Goal: Task Accomplishment & Management: Complete application form

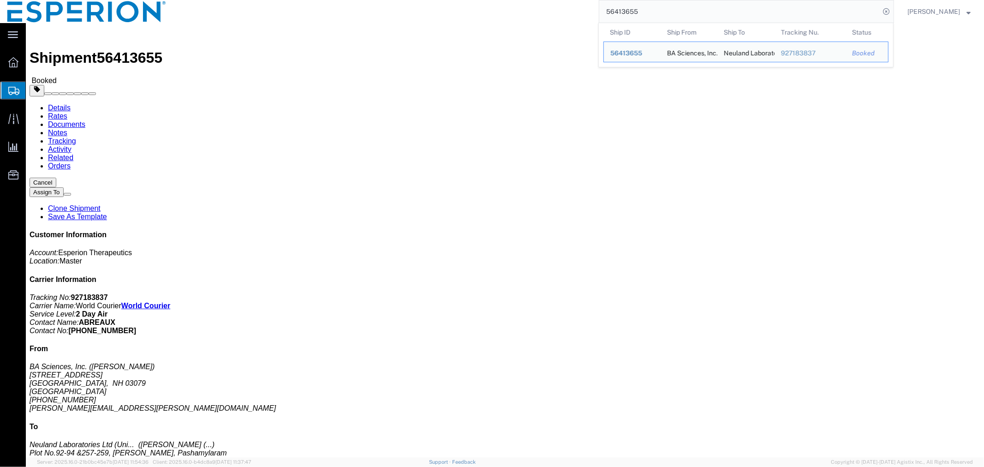
drag, startPoint x: 703, startPoint y: 18, endPoint x: 489, endPoint y: 19, distance: 213.5
click at [489, 19] on div "56413655 Ship ID Ship From Ship To Tracking Nu. Status Ship ID 56413655 Ship Fr…" at bounding box center [533, 11] width 720 height 23
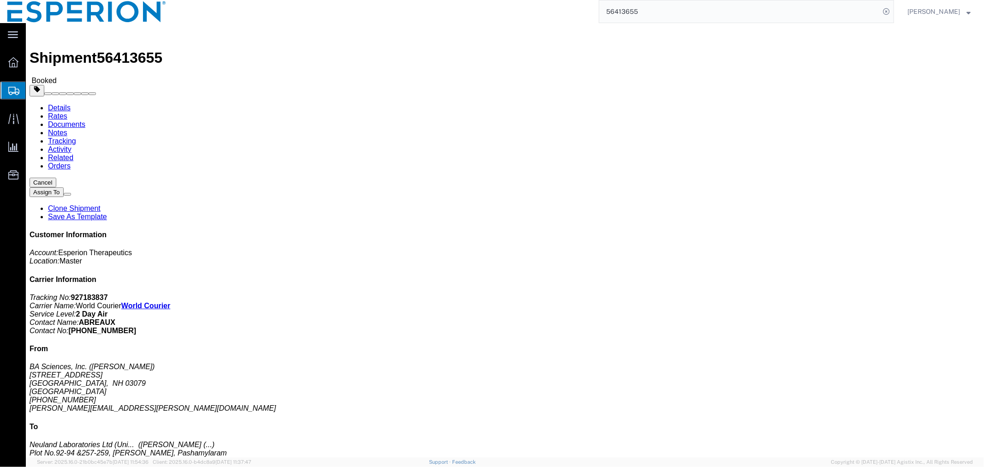
paste input "41582"
type input "56441582"
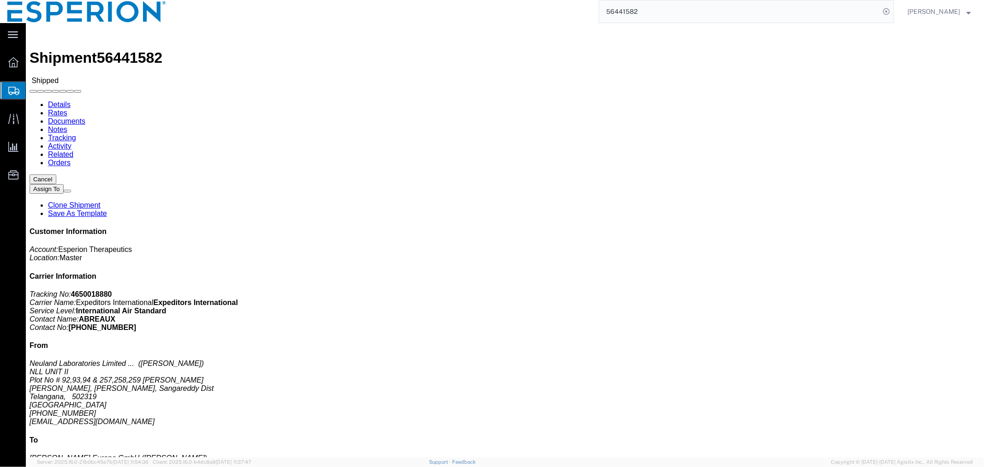
drag, startPoint x: 102, startPoint y: 28, endPoint x: 114, endPoint y: 46, distance: 21.6
click body "Shipment 56441582 Shipped Details Rates Documents Notes Tracking Activity Relat…"
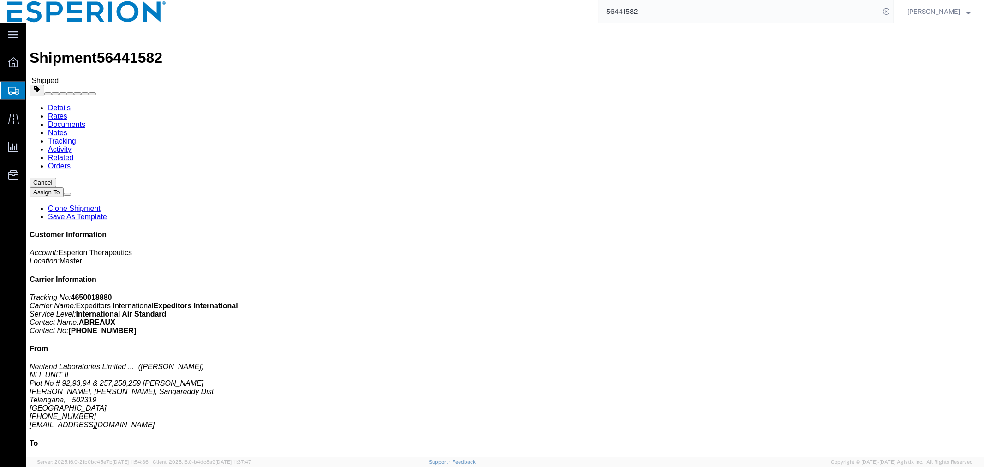
click link "Documents"
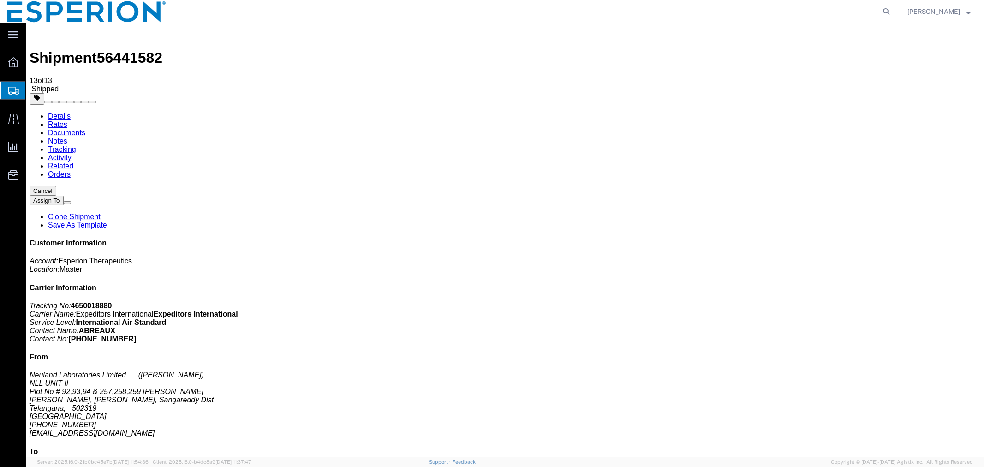
checkbox input "true"
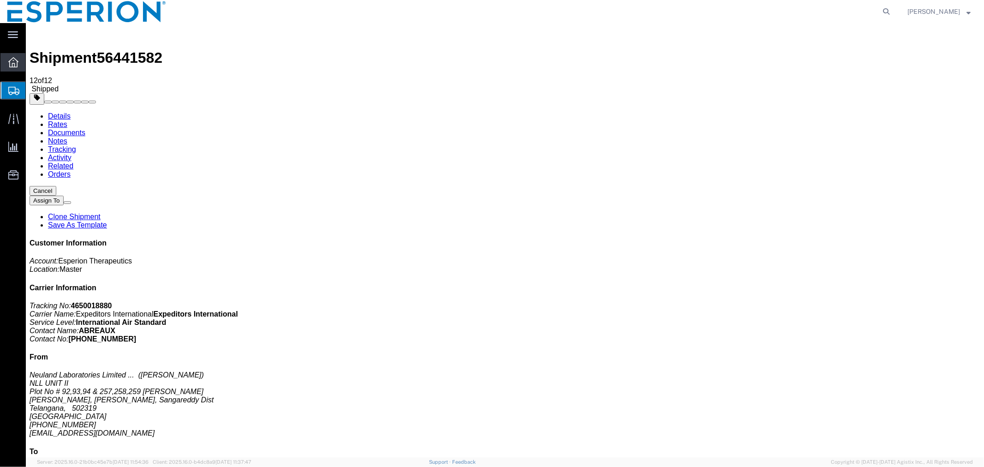
click at [32, 62] on span "Overview" at bounding box center [28, 62] width 6 height 18
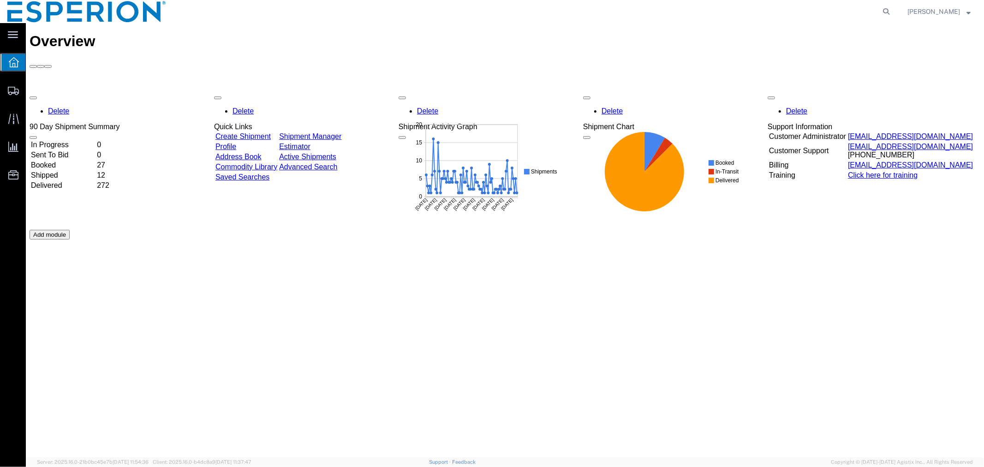
click at [67, 140] on td "In Progress" at bounding box center [62, 144] width 65 height 9
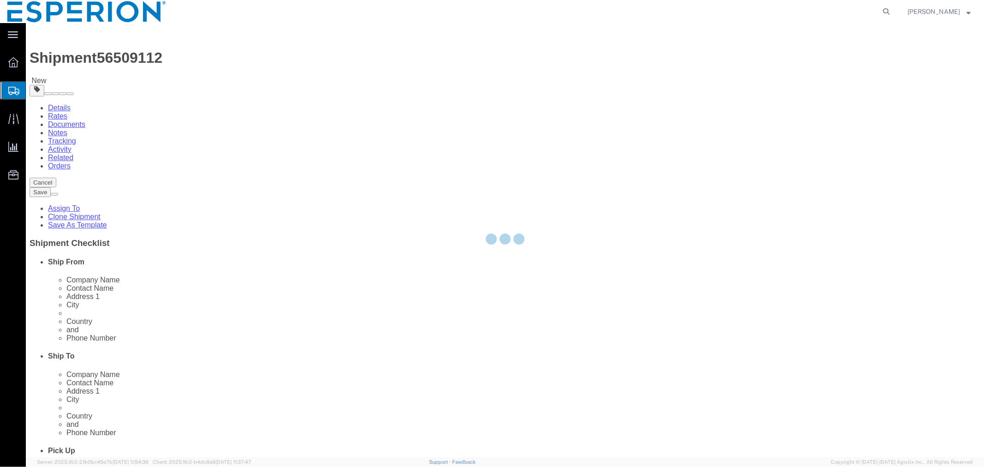
select select
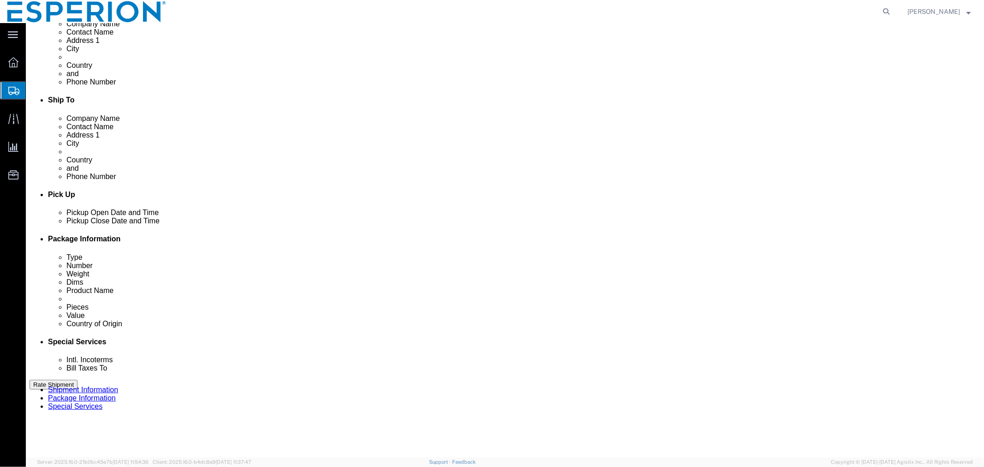
scroll to position [410, 0]
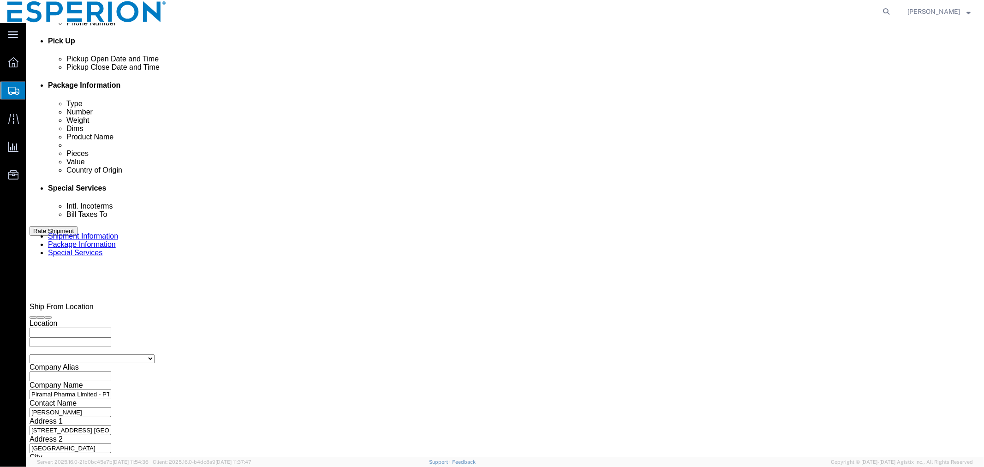
drag, startPoint x: 422, startPoint y: 158, endPoint x: 349, endPoint y: 160, distance: 72.4
click div "Select Account Type Activity ID Airline Appointment Number ASN Batch Request # …"
paste input "87"
type input "120987"
drag, startPoint x: 673, startPoint y: 161, endPoint x: 611, endPoint y: 159, distance: 62.3
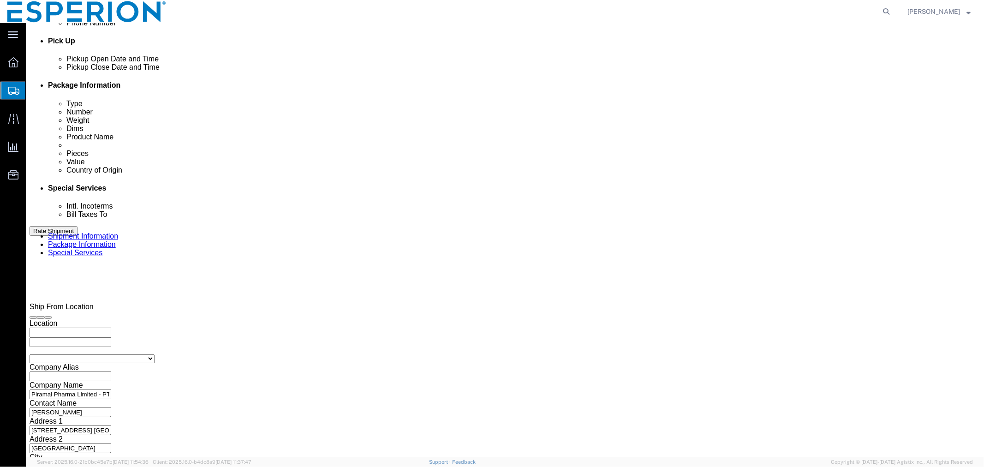
click div "Select Account Type Activity ID Airline Appointment Number ASN Batch Request # …"
paste input "88"
type input "120988"
drag, startPoint x: 681, startPoint y: 180, endPoint x: 607, endPoint y: 174, distance: 74.1
click div "Select Account Type Activity ID Airline Appointment Number ASN Batch Request # …"
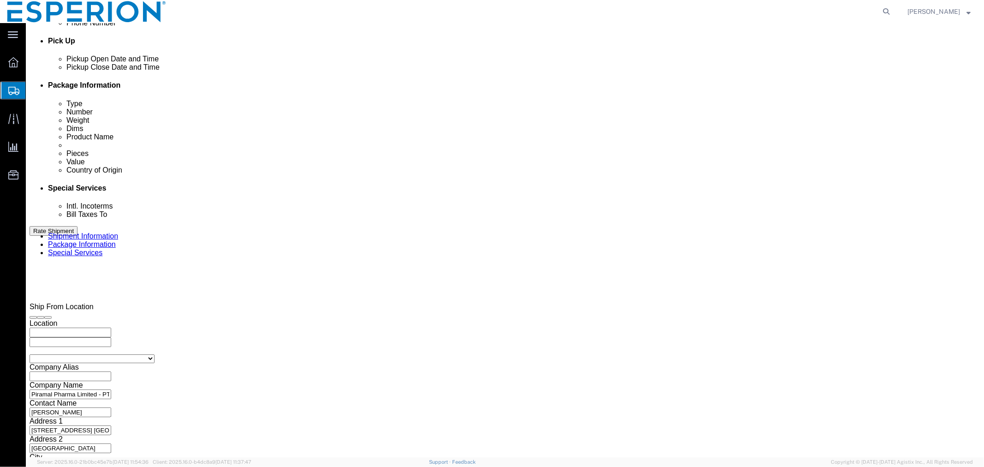
drag, startPoint x: 445, startPoint y: 178, endPoint x: 378, endPoint y: 178, distance: 66.9
click div "Select Account Type Activity ID Airline Appointment Number ASN Batch Request # …"
drag, startPoint x: 192, startPoint y: 180, endPoint x: 69, endPoint y: 176, distance: 123.2
click div "Select Account Type Activity ID Airline Appointment Number ASN Batch Request # …"
click input "text"
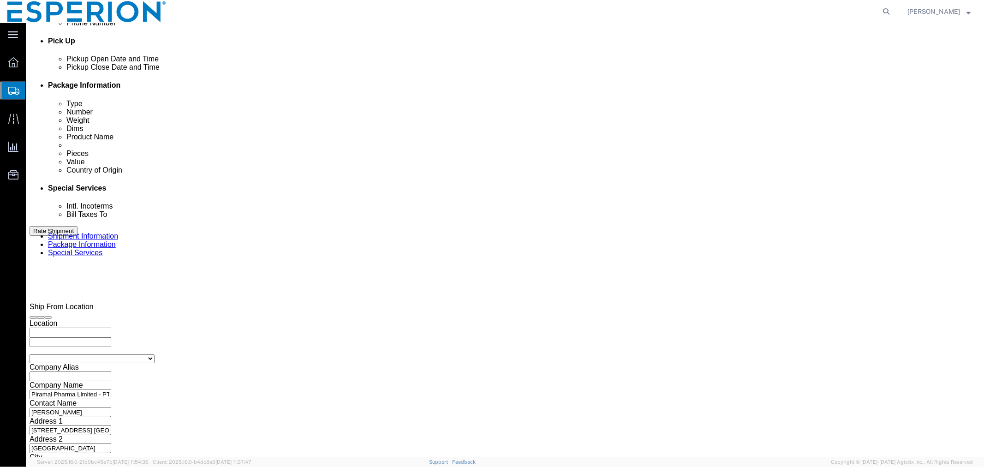
paste input "120989"
type input "120989"
click input "text"
paste input "120992"
type input "120992"
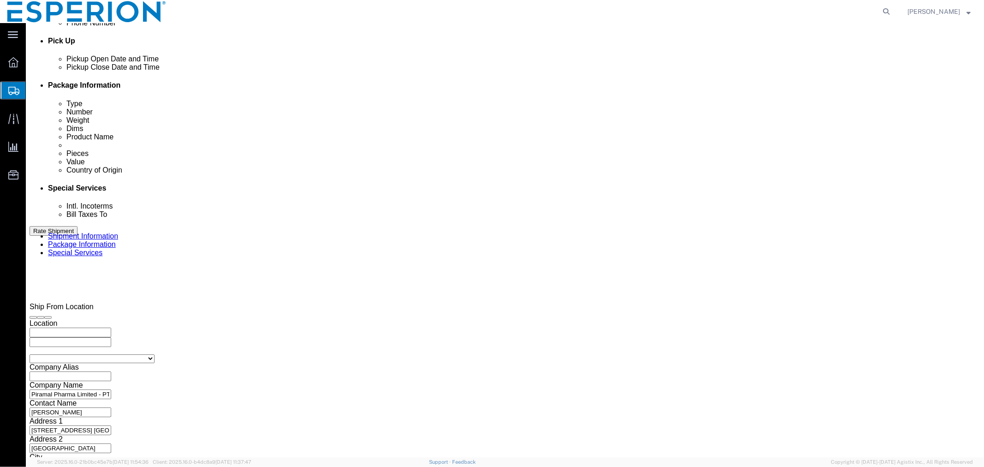
click input "text"
paste input "120993"
type input "120993"
click button "Add reference"
click input "text"
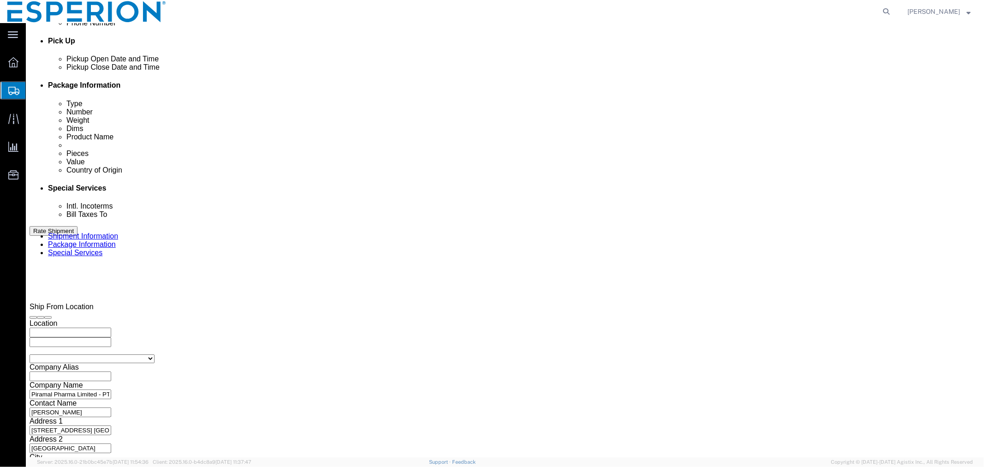
paste input "120847"
type input "120847"
click select "Select Account Type Activity ID Airline Appointment Number ASN Batch Request # …"
select select "LOT"
click div "Select Account Type Activity ID Airline Appointment Number ASN Batch Request # …"
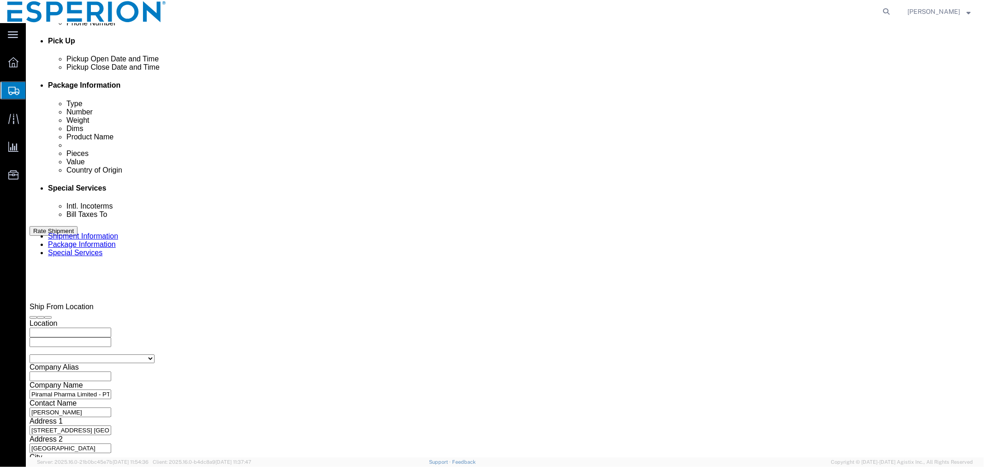
click button "Add reference"
click select "Select Account Type Activity ID Airline Appointment Number ASN Batch Request # …"
select select "LOT"
click button "Add reference"
click select "Select Account Type Activity ID Airline Appointment Number ASN Batch Request # …"
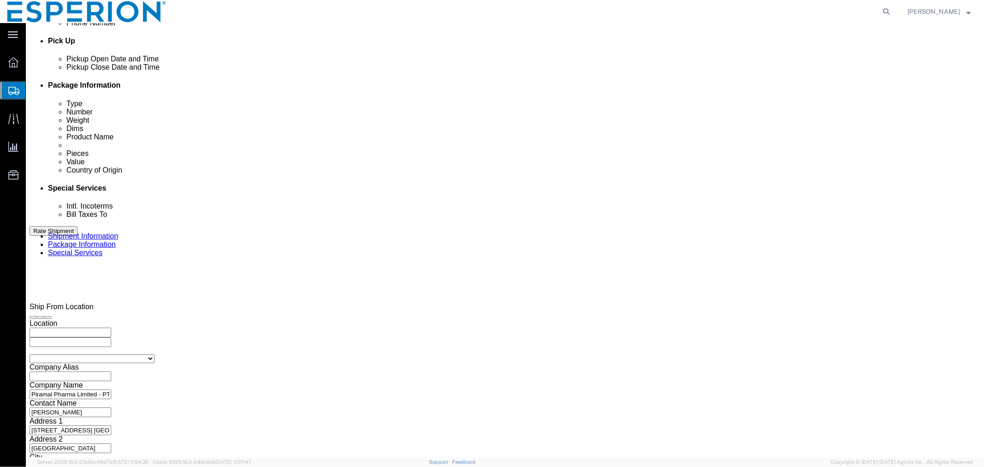
select select "LOT"
click div "Select Account Type Activity ID Airline Appointment Number ASN Batch Request # …"
click button "Continue"
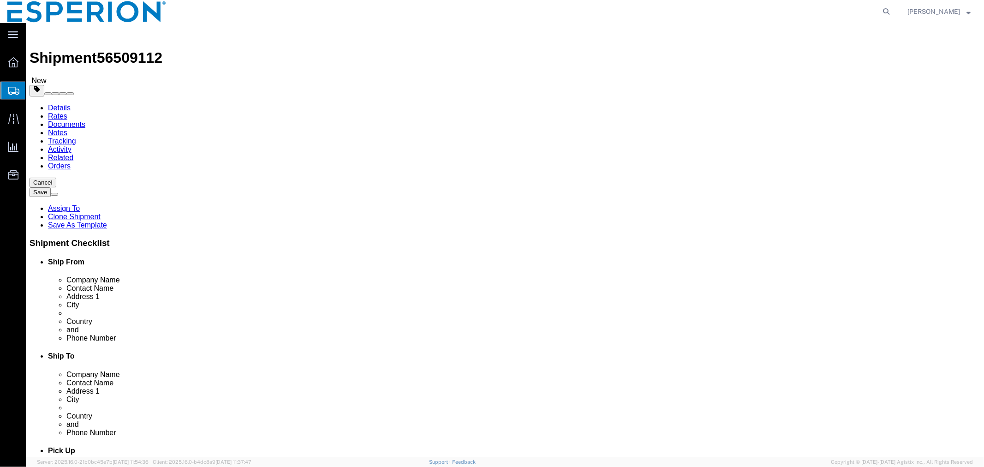
drag, startPoint x: 161, startPoint y: 233, endPoint x: 134, endPoint y: 229, distance: 28.0
click div "Weight 0.00 Select kgs lbs Ship. t°"
paste input "229.93"
type input "229.930"
click link "Add Content"
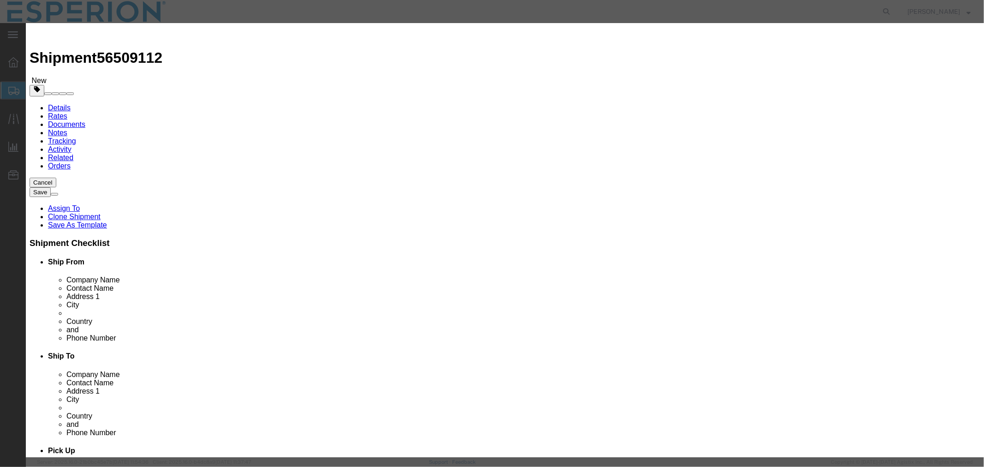
click input "text"
type input "nust"
click td "Name: Nust endi Bulk Drug Product"
type input "1"
select select "TAB"
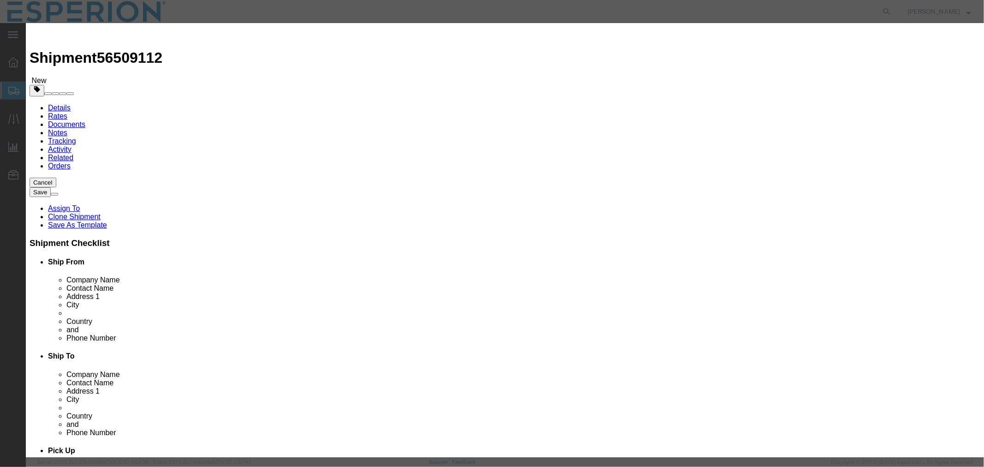
type input "0.25"
select select "USD"
select select "PHARMA"
select select "IN"
type input "3004.90.9221"
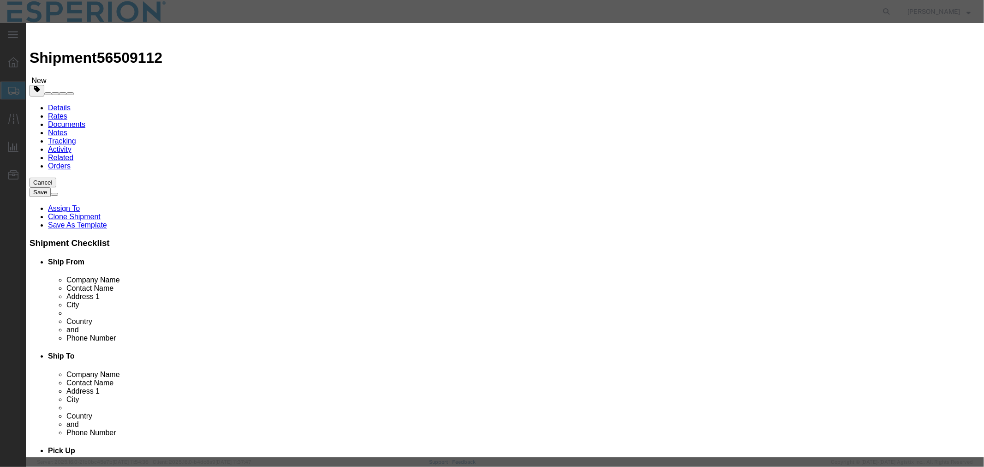
type input "EAR99"
select select
type input "3004.90.9220"
type input "EAR99"
type input "Nustendi Bulk Drug Product"
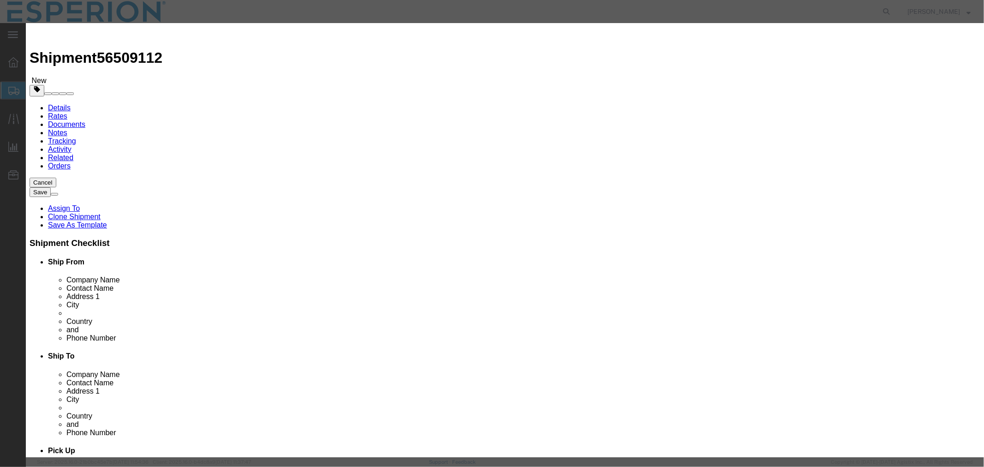
type input "Bulk DP"
type textarea "Cardiovascular Medicament"
type input "Nustendi Bulk Drug Product"
click input "text"
paste input "120987"
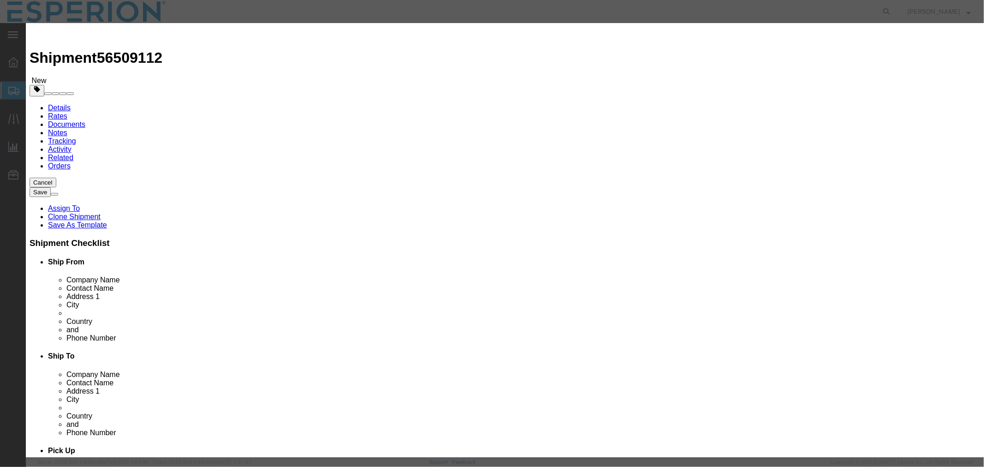
type input "120987"
type input "FROM_15_TO_25"
click input "text"
paste input "120987"
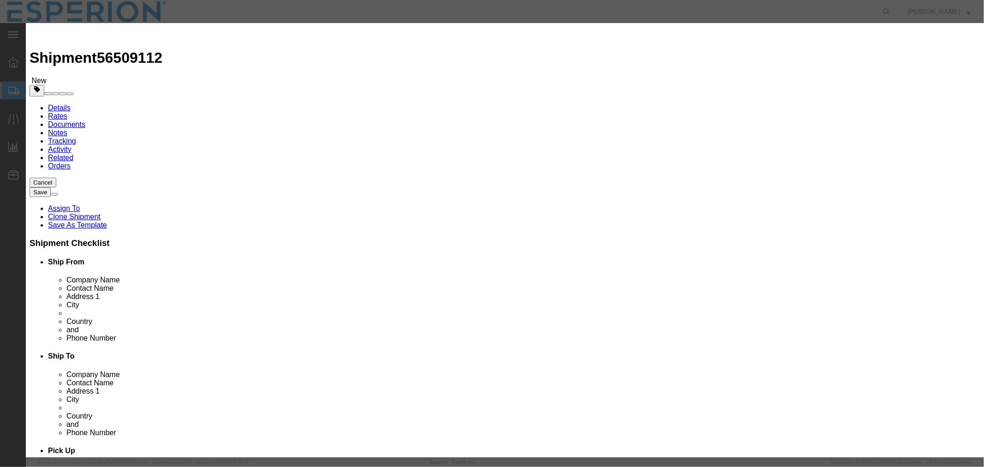
scroll to position [0, 0]
type input "120987"
drag, startPoint x: 339, startPoint y: 82, endPoint x: 335, endPoint y: 88, distance: 7.4
click input "1"
drag, startPoint x: 335, startPoint y: 89, endPoint x: 304, endPoint y: 86, distance: 31.0
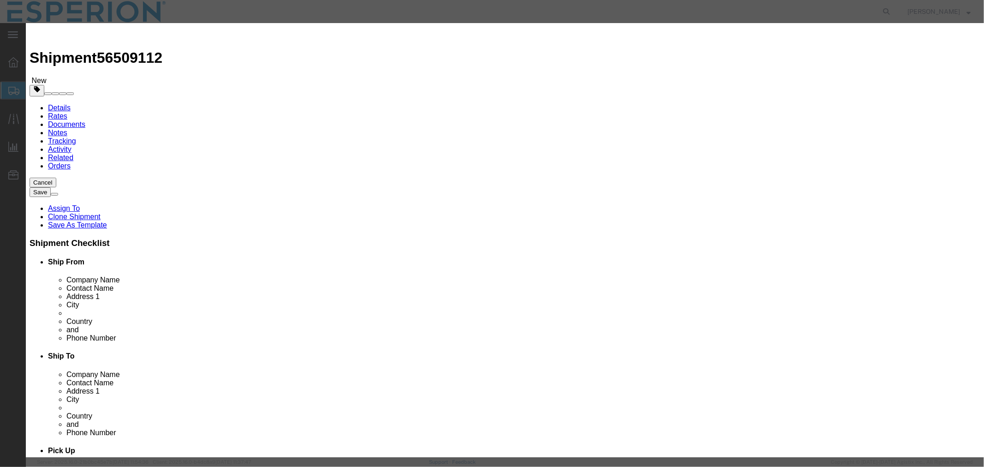
click div "Pieces 1 Select Bag Barrels 100Board Feet Bottle Box Blister Pack Carats Can Ca…"
paste input "432,024.00"
click input "432,024.00"
type input "432024.00"
type input "108006"
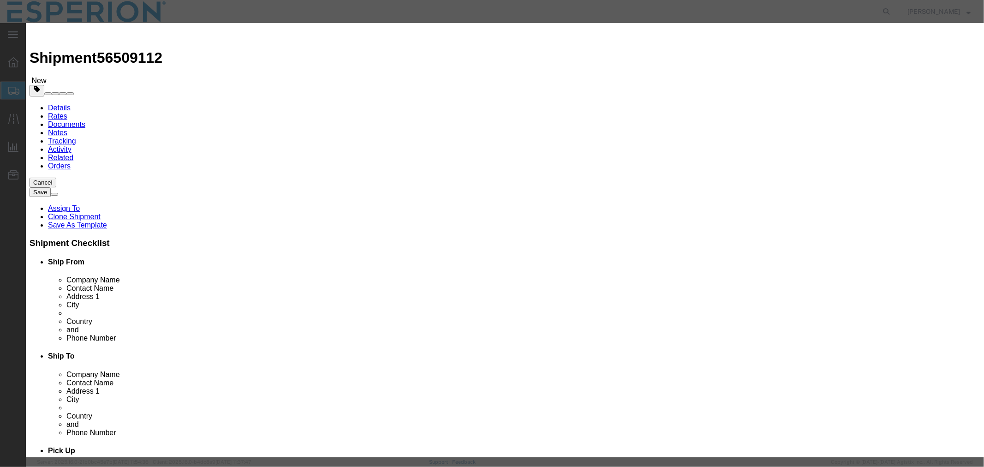
click button "Save & Close"
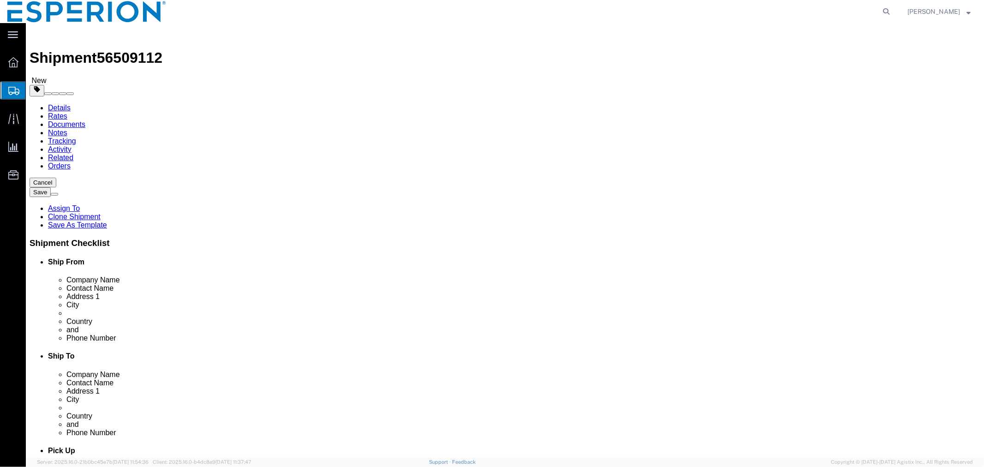
click dd "432024.00 Tablet"
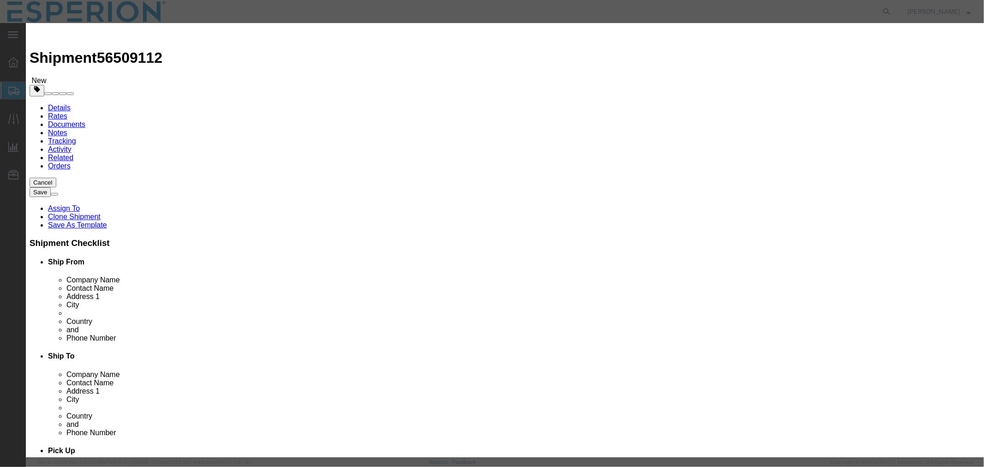
scroll to position [346, 0]
click select "Select ATF BIS DEA EPA FDA FTR ITAR OFAC Other (OPA)"
select select "FDA"
click select "Select ATF BIS DEA EPA FDA FTR ITAR OFAC Other (OPA)"
click button "Save & Close"
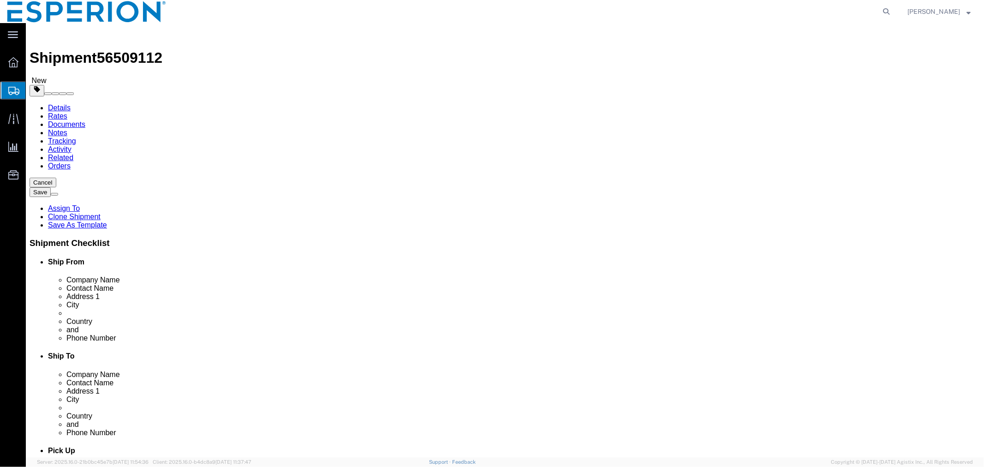
click span "button"
select select "PSNS"
drag, startPoint x: 555, startPoint y: 232, endPoint x: 514, endPoint y: 231, distance: 41.0
click div "Weight 229.93 Select kgs lbs Ship. t°"
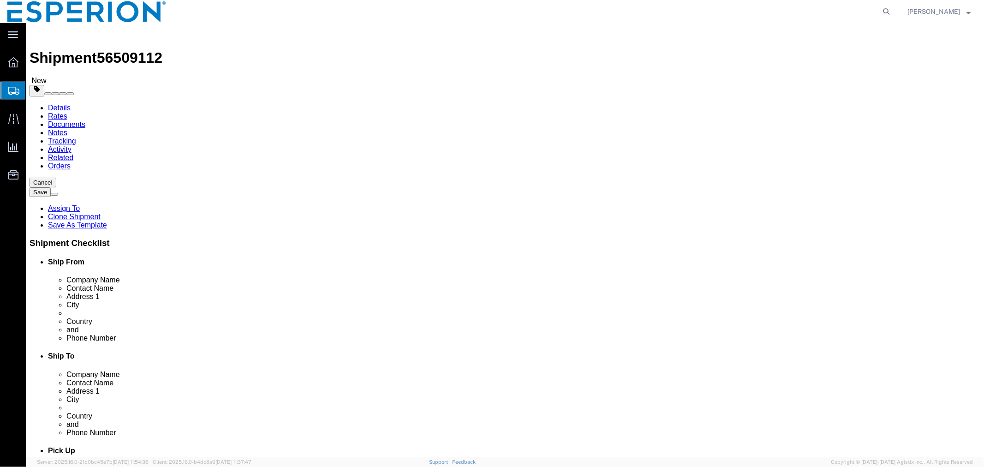
paste input "157.470"
type input "157.470"
click dd "108006.00 USD"
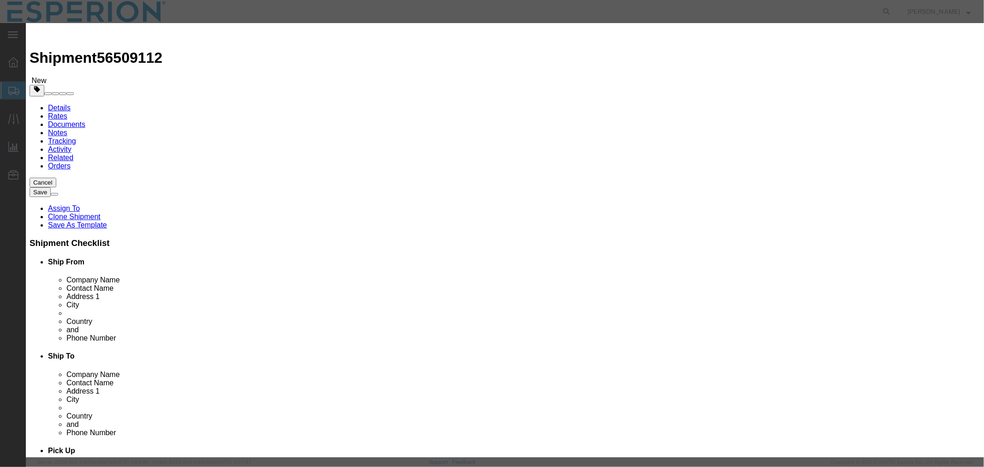
drag, startPoint x: 362, startPoint y: 89, endPoint x: 284, endPoint y: 89, distance: 77.5
click div "Pieces 432024.00 Select Bag Barrels 100Board Feet Bottle Box Blister Pack Carat…"
paste input "295875.0"
type input "295875.000"
type input "73968.75"
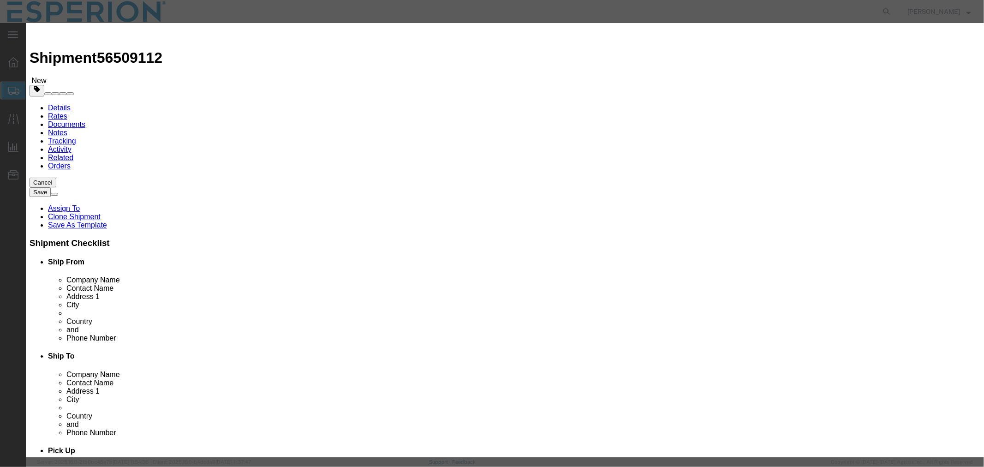
click button "Save & Close"
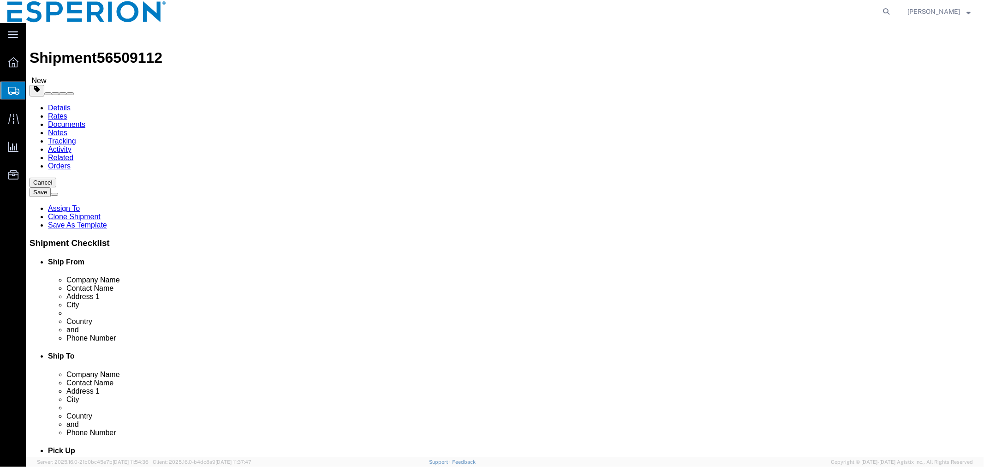
click input "117.00"
type input "1"
type input "82.00"
click dd "73968.75 USD"
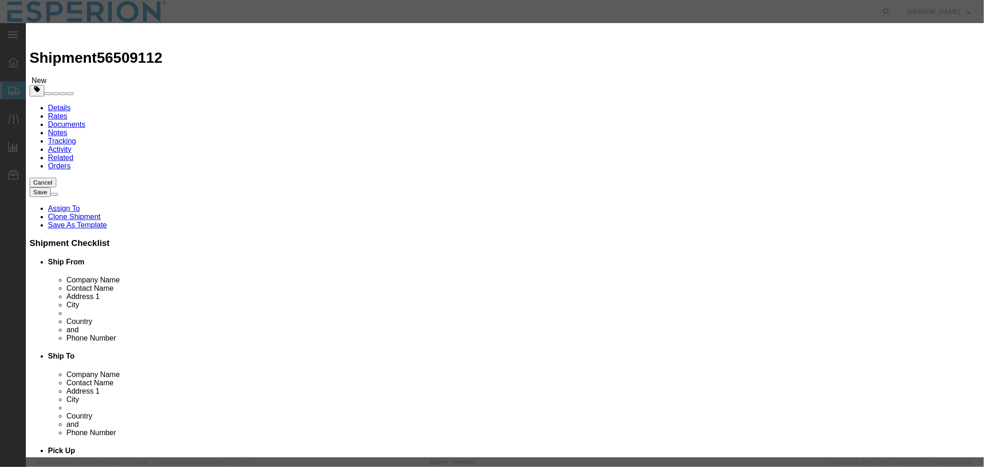
click button "Close"
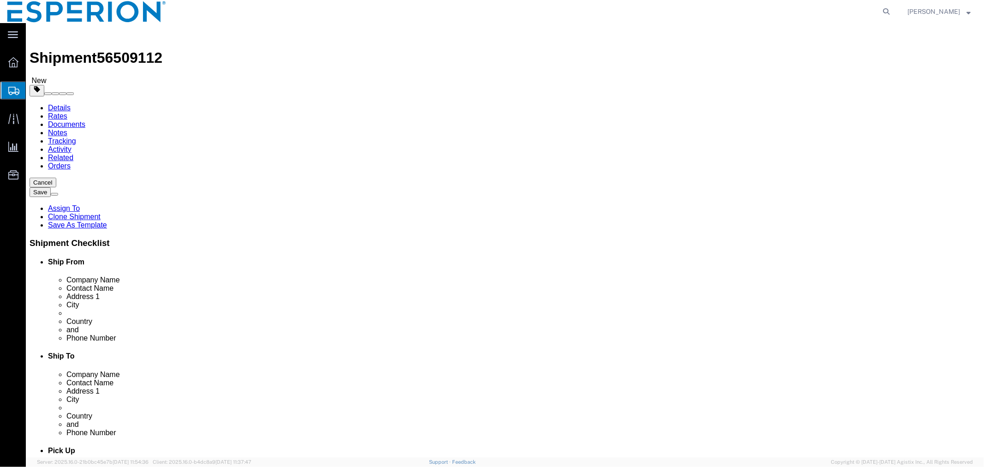
click span "button"
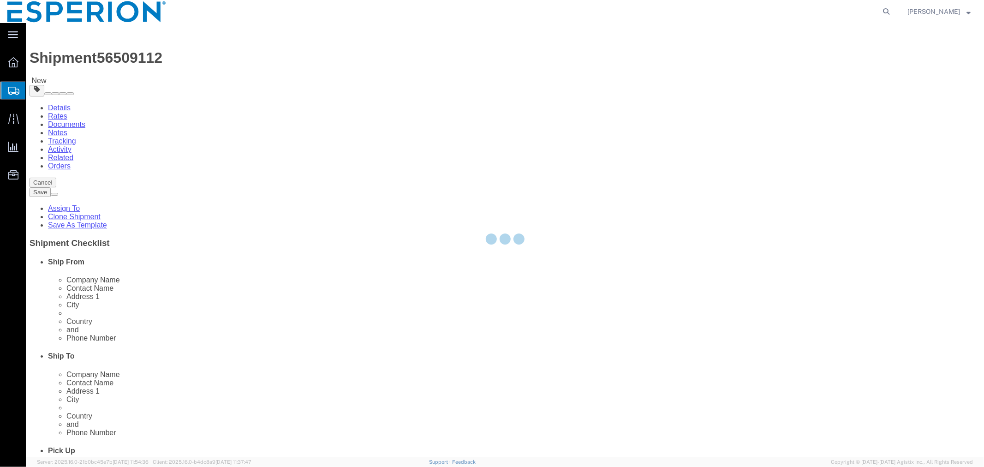
select select "PSNS"
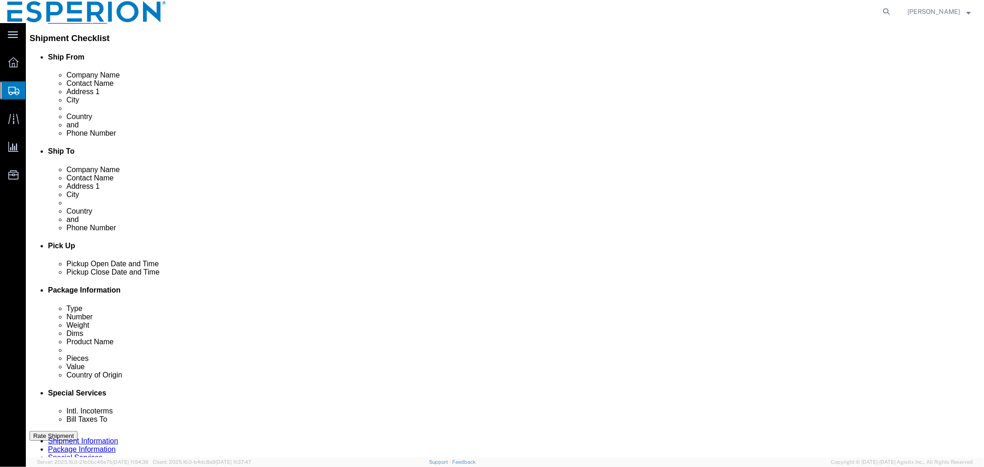
scroll to position [256, 0]
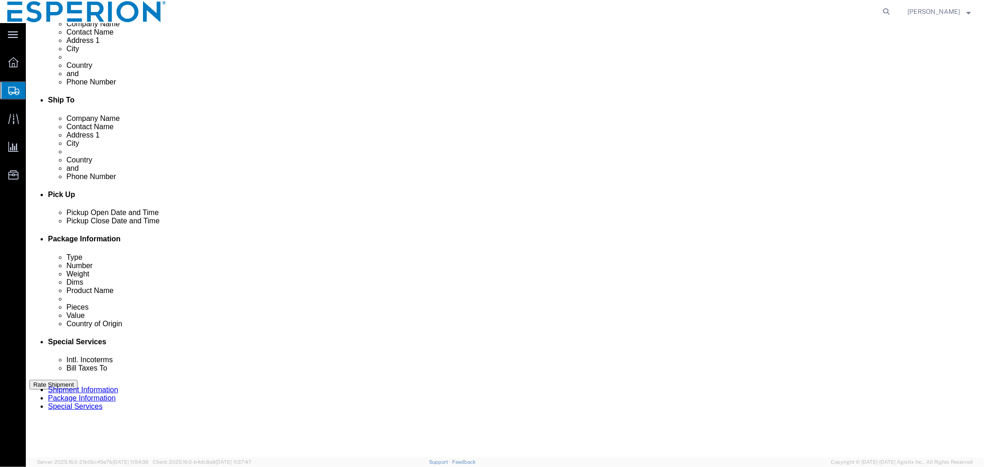
click dd "108006.00 USD"
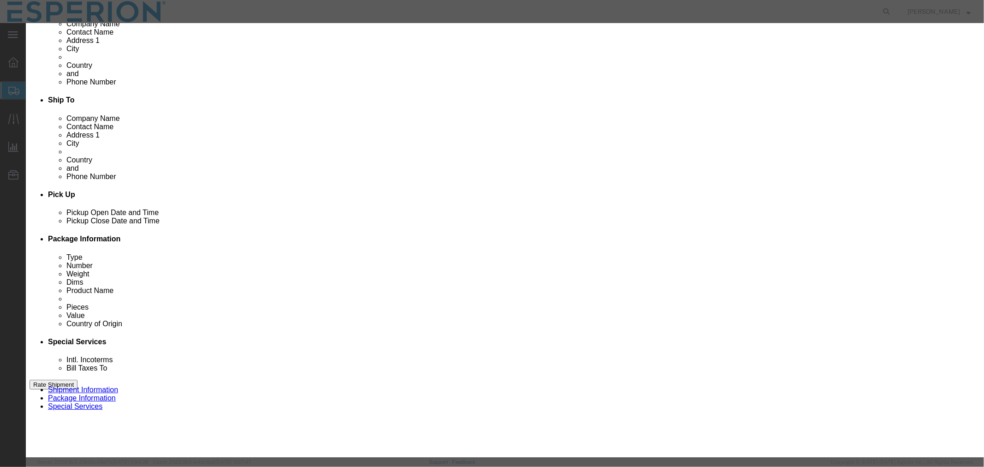
click button "Close"
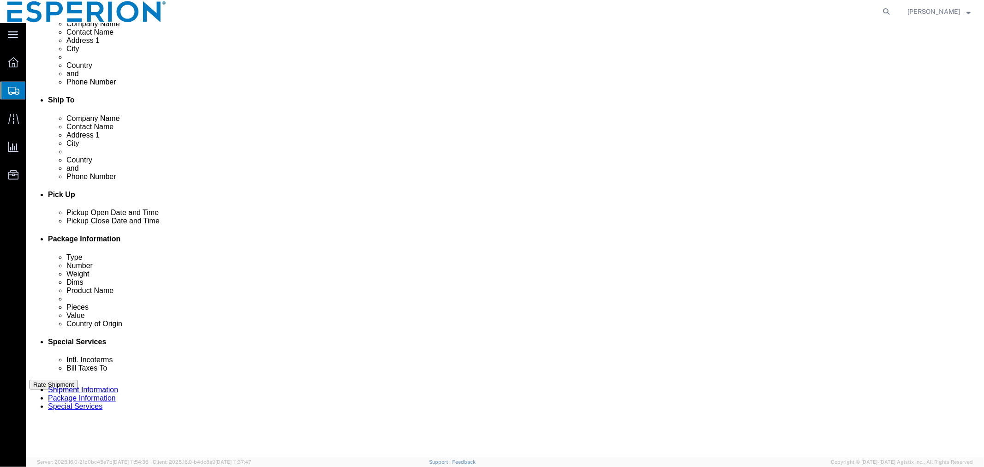
drag, startPoint x: 166, startPoint y: 236, endPoint x: 123, endPoint y: 236, distance: 43.4
click div "Weight Total weight of packages in pounds or kilograms 229.93 Select kgs lbs Sh…"
paste input "30.021"
type input "230.021"
click dd "108006.00 USD"
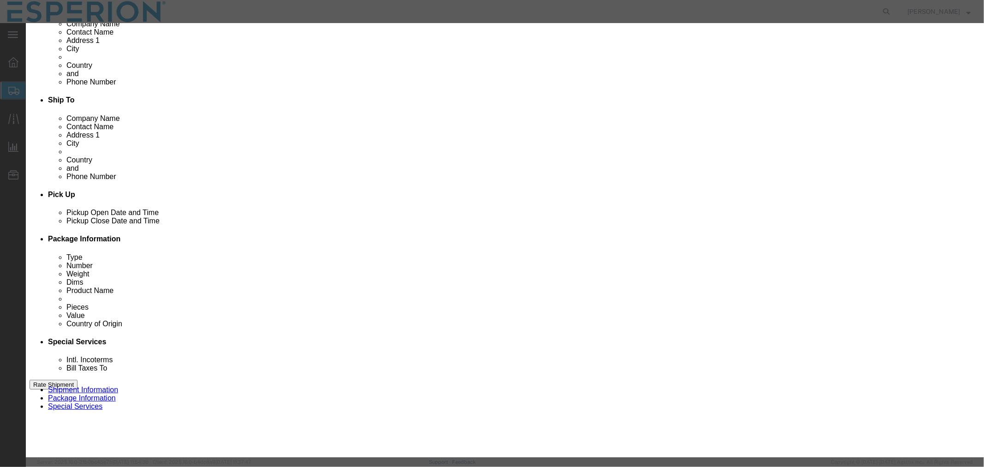
drag, startPoint x: 598, startPoint y: 136, endPoint x: 542, endPoint y: 136, distance: 55.8
click div "Serial 120987"
paste input "8"
type input "120988"
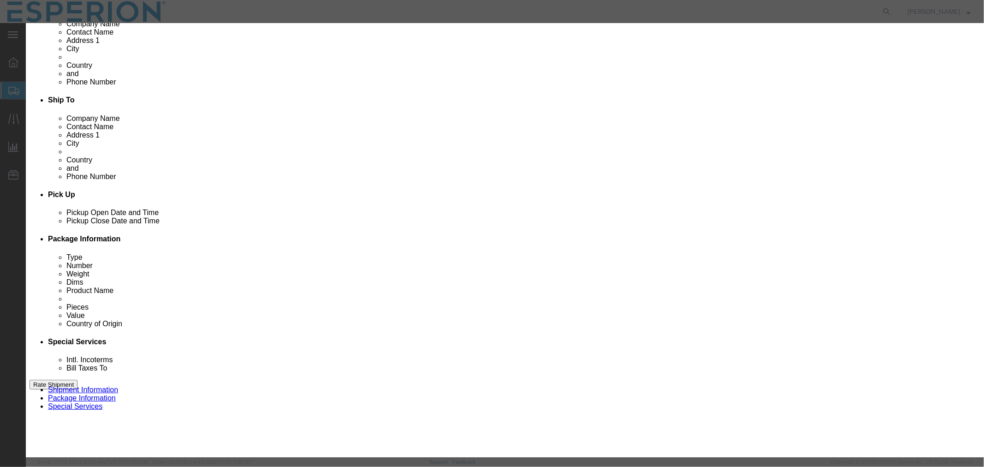
drag, startPoint x: 352, startPoint y: 176, endPoint x: 300, endPoint y: 176, distance: 52.1
click div "Lot# 120987"
paste input "8"
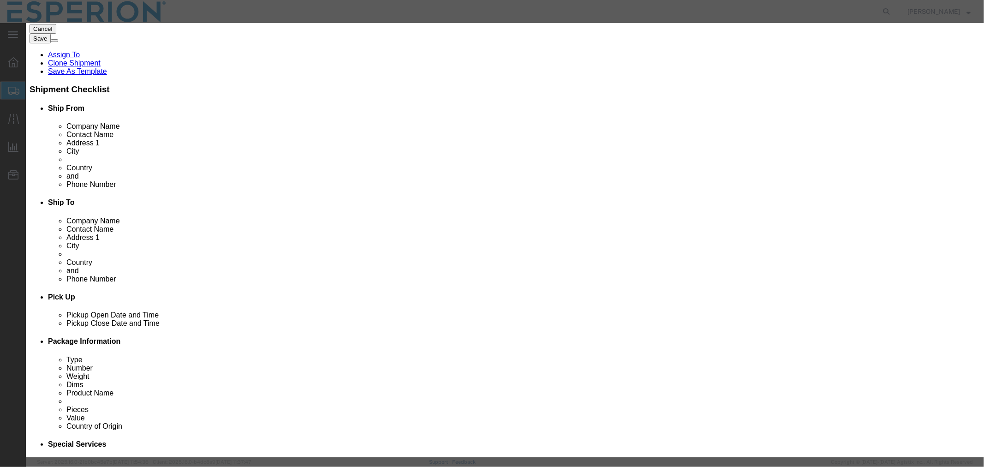
scroll to position [102, 0]
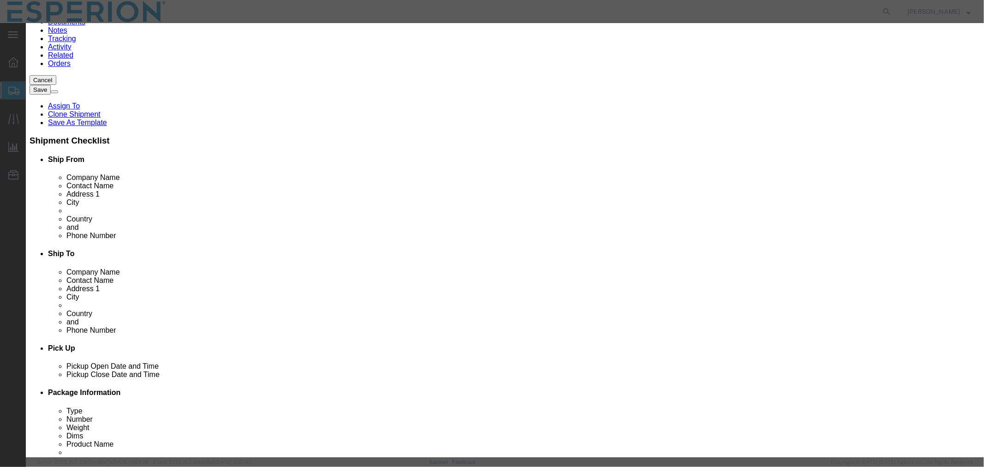
type input "120988"
drag, startPoint x: 358, startPoint y: 89, endPoint x: 286, endPoint y: 84, distance: 72.1
click div "Pieces 432024.00 Select Bag Barrels 100Board Feet Bottle Box Blister Pack Carat…"
paste input "48.0"
type input "432048.000"
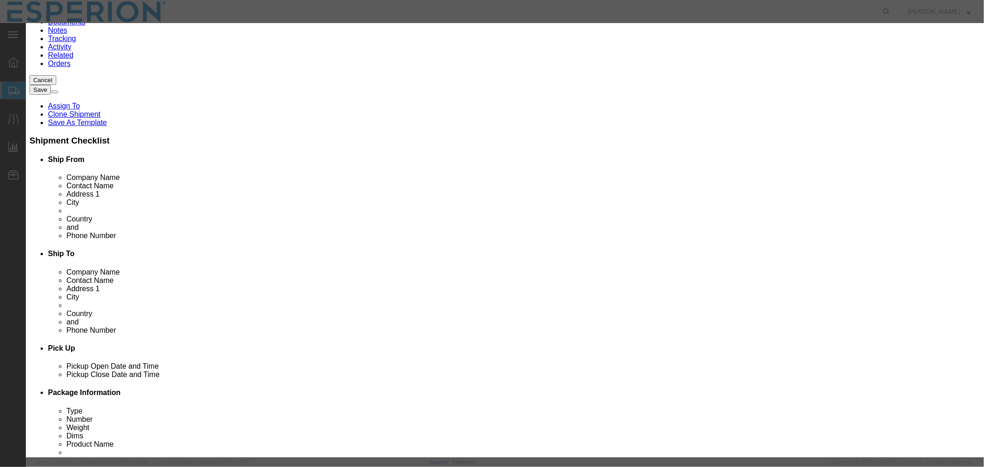
type input "108012"
click button "Save & Close"
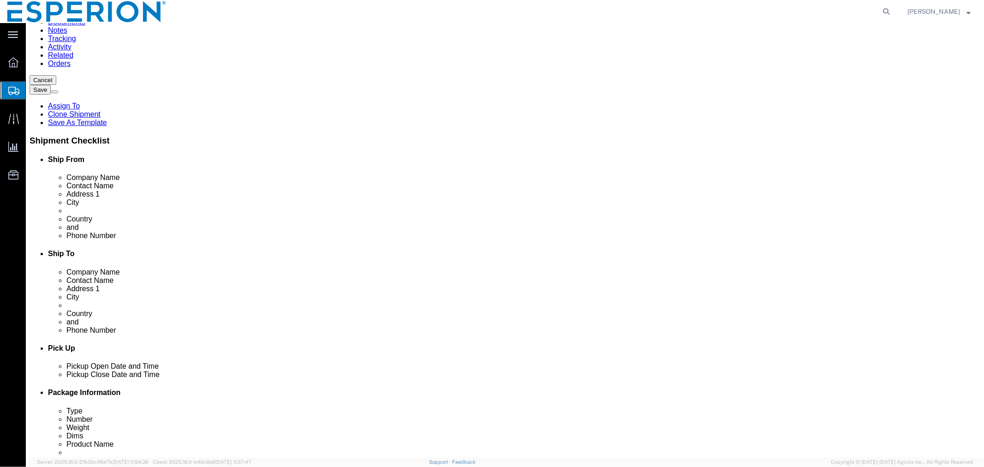
scroll to position [0, 0]
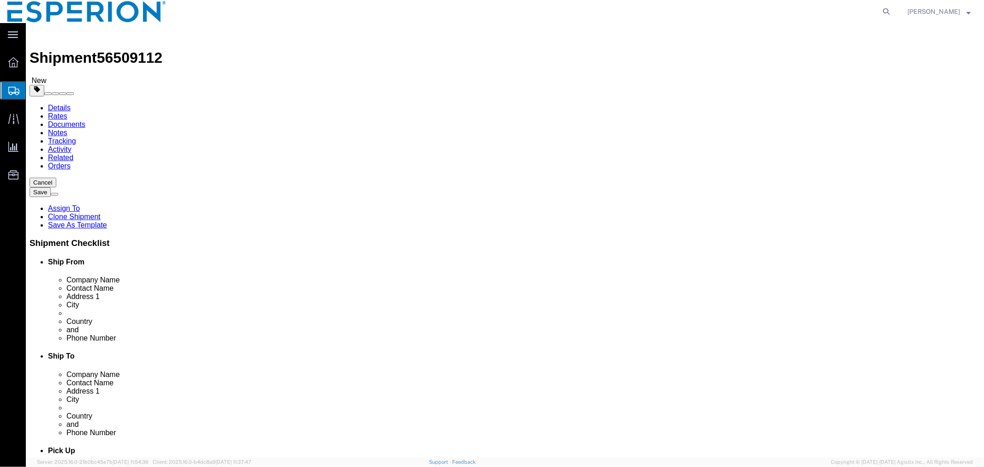
click span "button"
select select "PSNS"
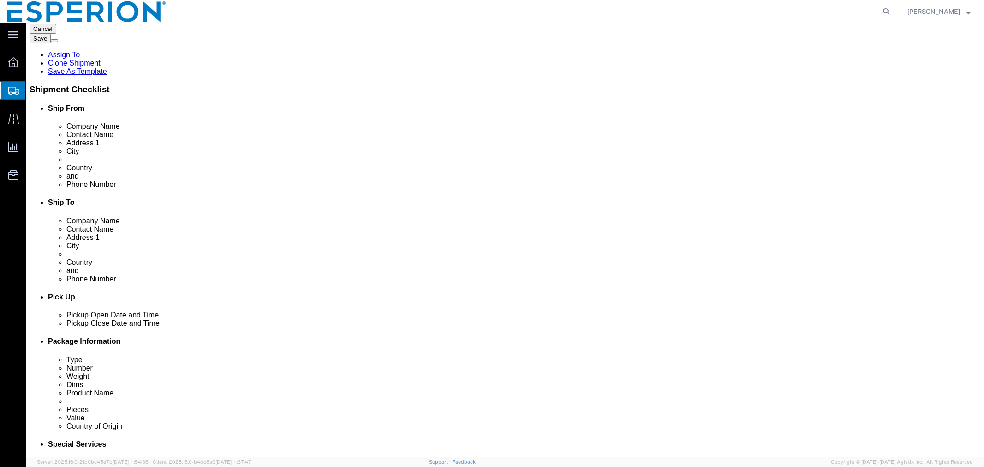
scroll to position [334, 0]
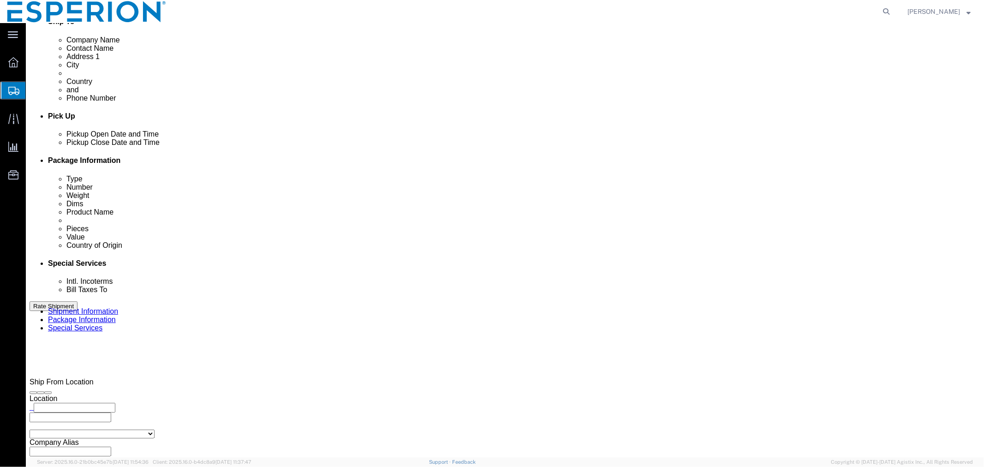
drag, startPoint x: 550, startPoint y: 159, endPoint x: 501, endPoint y: 151, distance: 49.5
click div "Package Type Select Bale(s) Basket(s) Bolt(s) Bottle(s) Buckets Bulk Bundle(s) …"
paste input "6.979"
type input "156.979"
click dd "73968.75 USD"
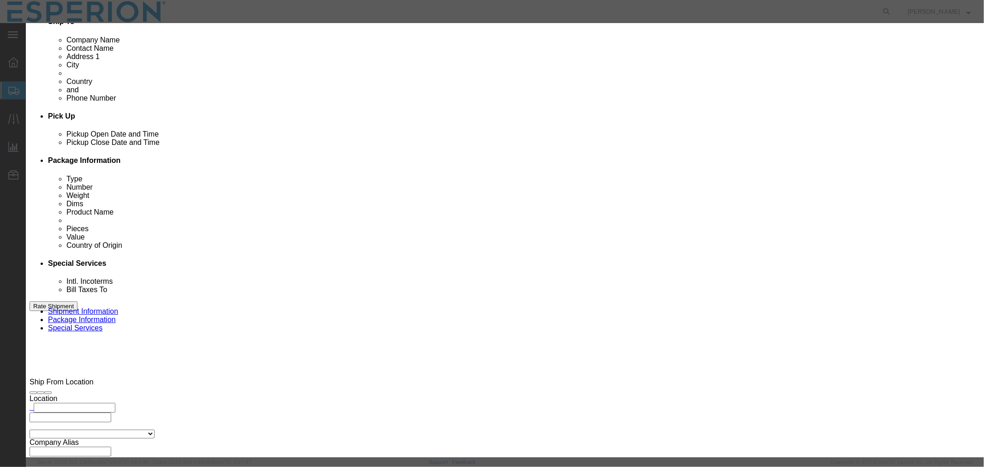
drag, startPoint x: 358, startPoint y: 92, endPoint x: 284, endPoint y: 90, distance: 74.3
click div "Pieces 295875.00 Select Bag Barrels 100Board Feet Bottle Box Blister Pack Carat…"
paste input "4854.0"
type input "294854.000"
type input "73713.5"
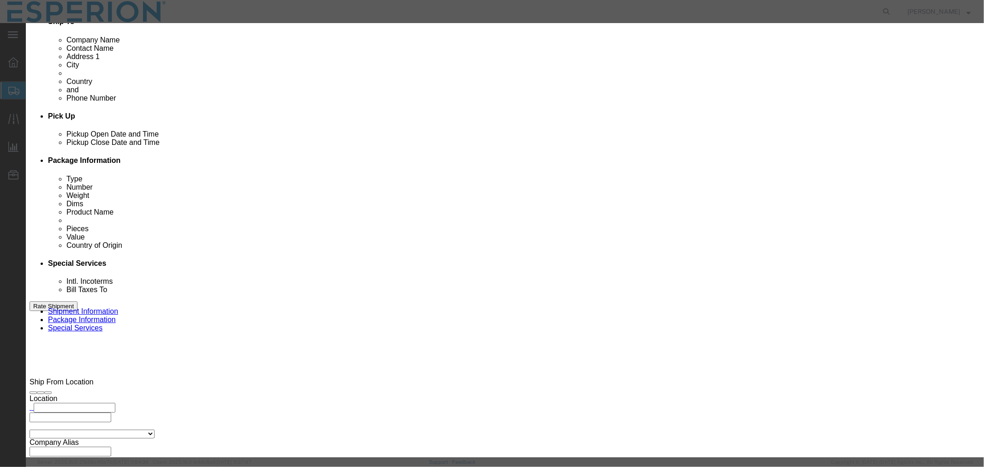
click button "Save & Close"
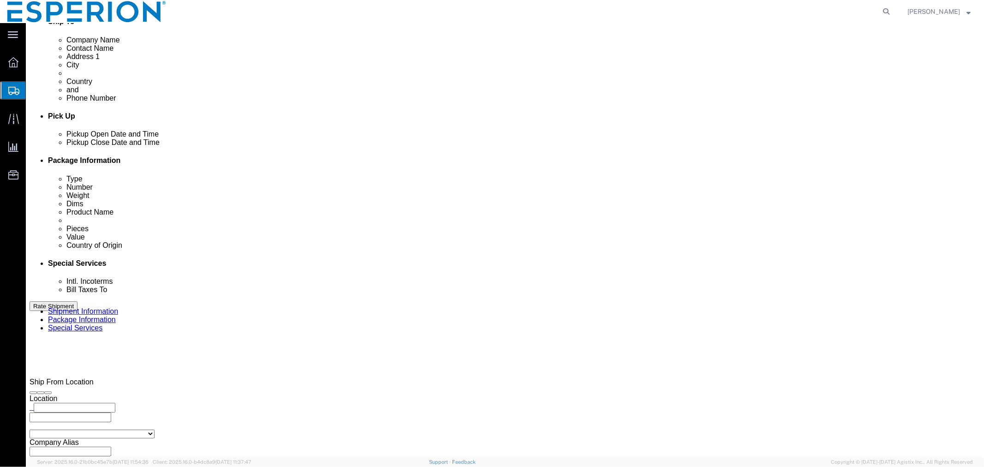
click dd "73713.50 USD"
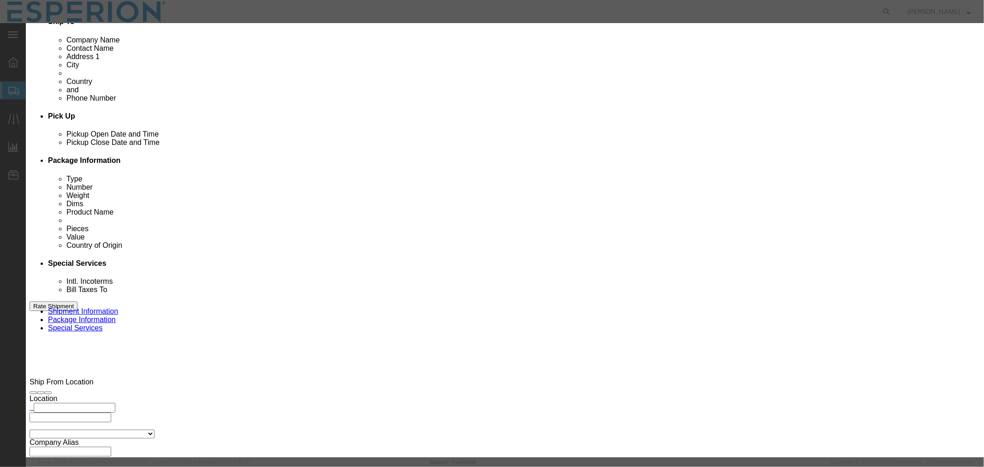
drag, startPoint x: 594, startPoint y: 135, endPoint x: 515, endPoint y: 126, distance: 79.3
click div "Serial 120987"
paste input "8"
type input "120988"
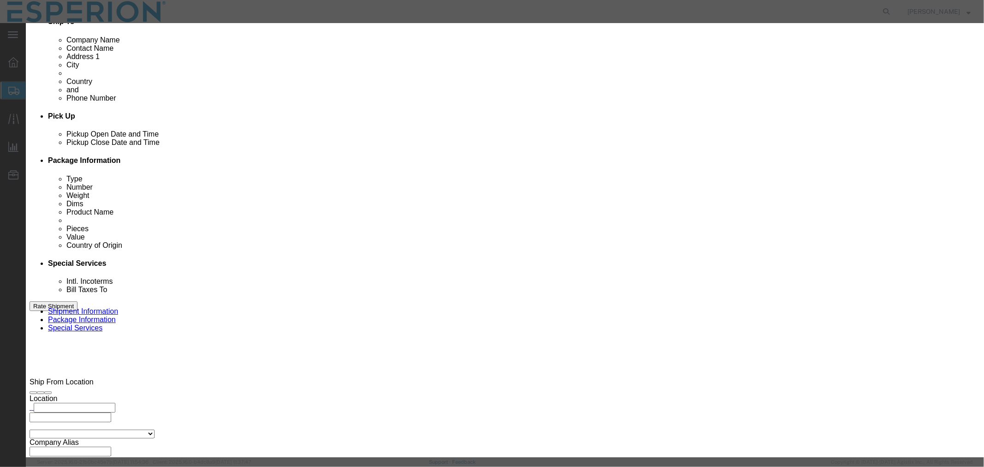
drag, startPoint x: 358, startPoint y: 175, endPoint x: 296, endPoint y: 175, distance: 62.7
click div "Lot# 120987"
paste input "8"
type input "120988"
click button "Save & Close"
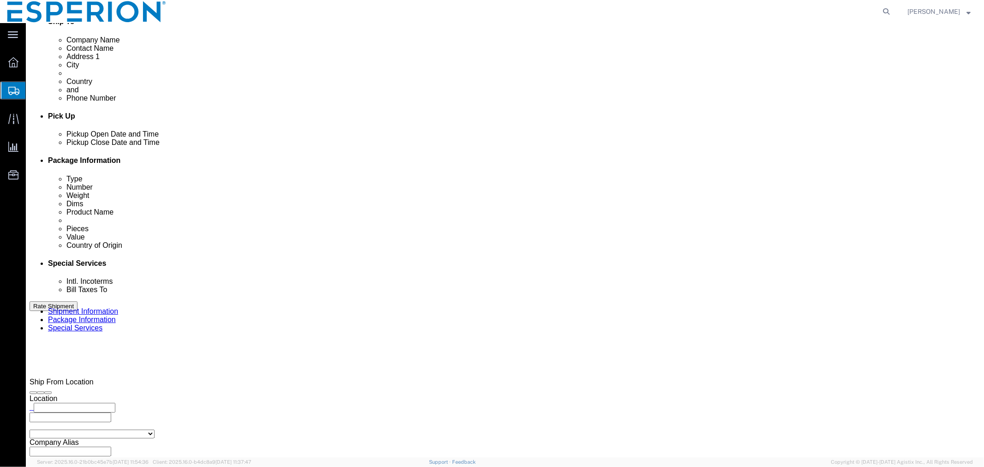
scroll to position [283, 0]
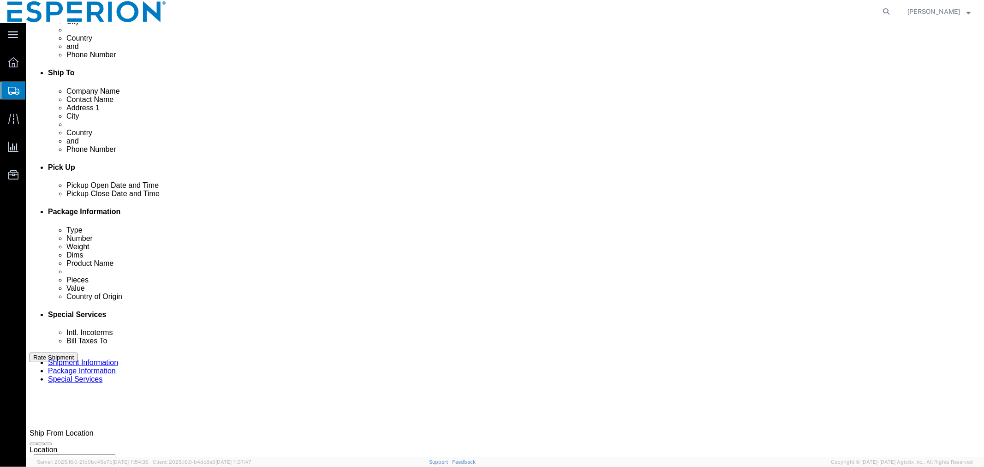
click span "button"
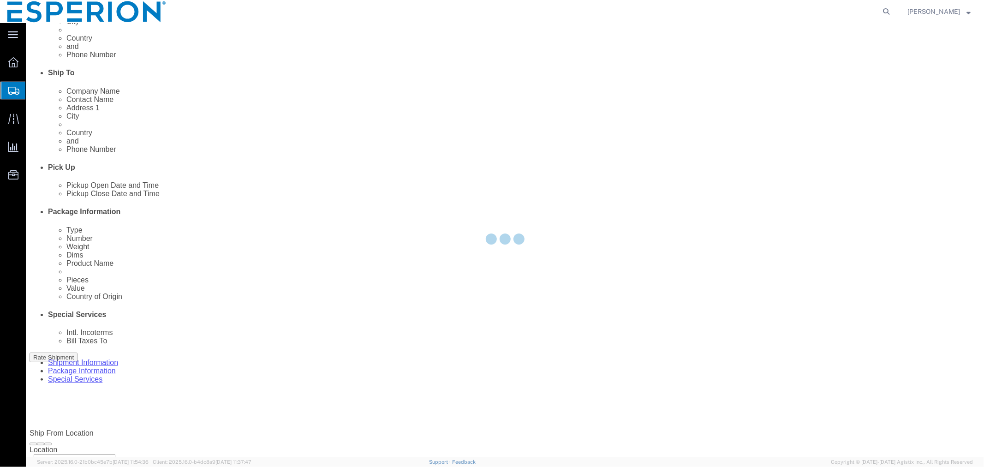
scroll to position [0, 0]
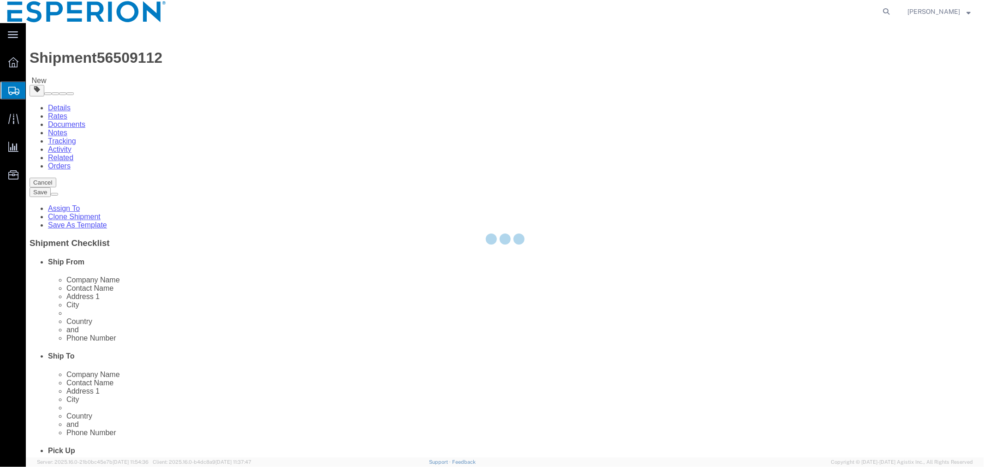
select select "PSNS"
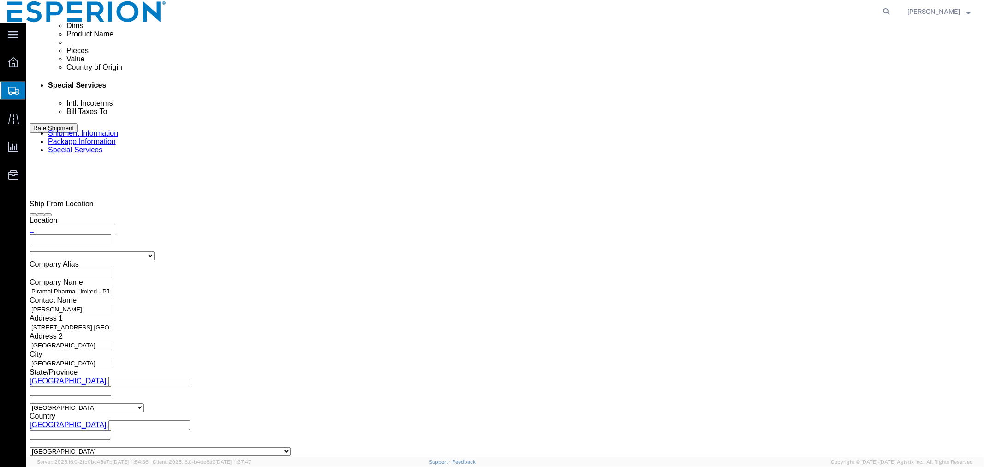
scroll to position [523, 0]
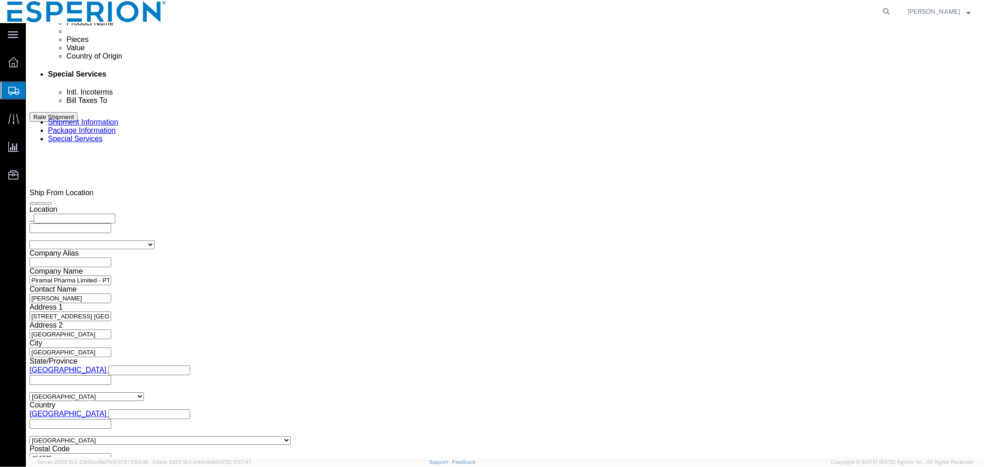
click dd "432048.00 Tablet"
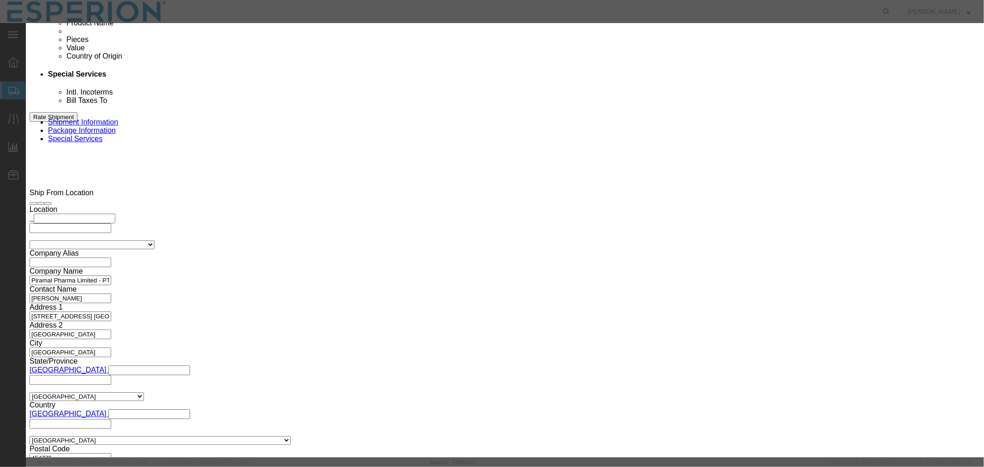
drag, startPoint x: 612, startPoint y: 135, endPoint x: 534, endPoint y: 125, distance: 78.6
click div "Description Cardiovascular Medicament Commodity Category Select Pharma Informat…"
paste input "9"
type input "120989"
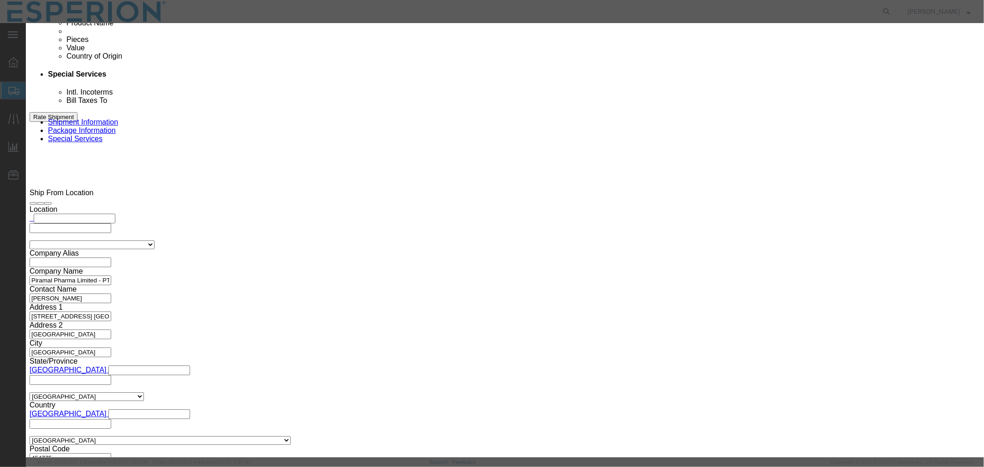
drag, startPoint x: 363, startPoint y: 130, endPoint x: 299, endPoint y: 125, distance: 63.9
click div "Lot# 120988"
paste input "9"
type input "120989"
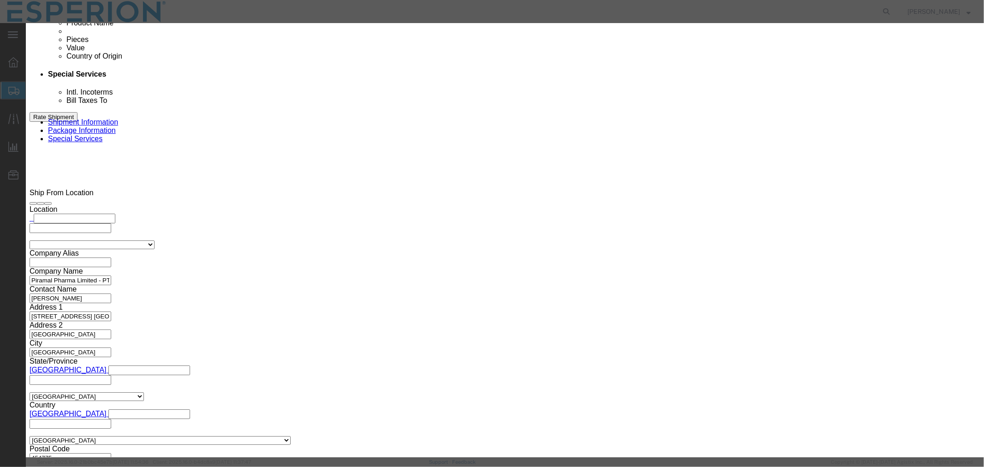
drag, startPoint x: 357, startPoint y: 87, endPoint x: 252, endPoint y: 76, distance: 106.2
click div "Product Name Nustendi Bulk Drug Product Pieces 432048.00 Select Bag Barrels 100…"
paste input "0"
type input "432048.000"
type input "108012"
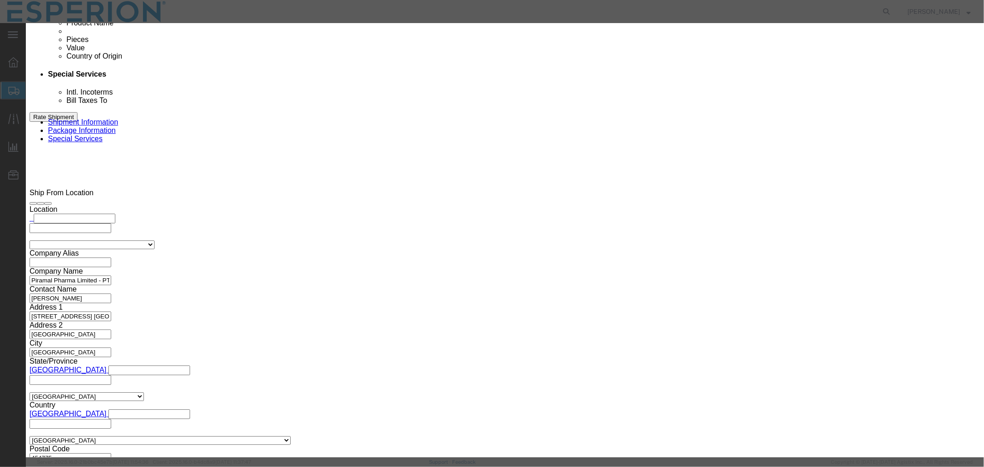
click button "Save & Close"
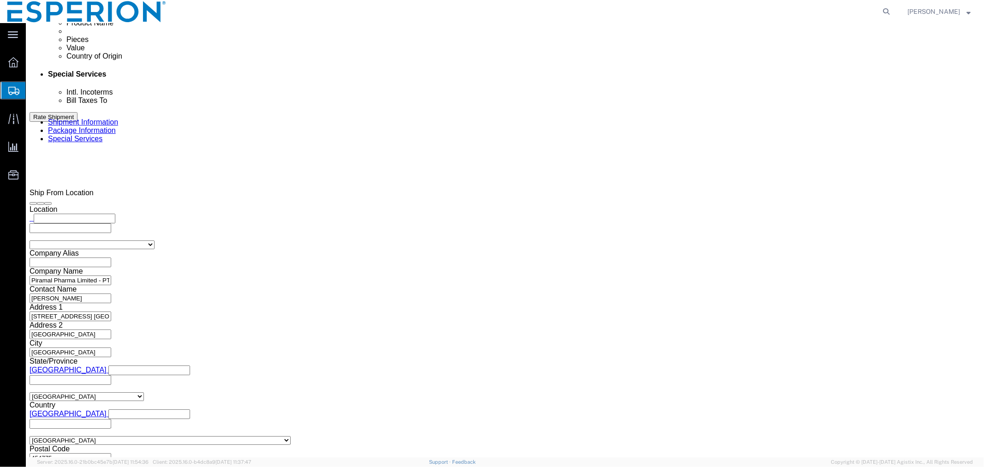
drag, startPoint x: 167, startPoint y: 267, endPoint x: 119, endPoint y: 265, distance: 47.5
click div "Weight Total weight of packages in pounds or kilograms 230.02 Select kgs lbs Sh…"
paste input "769"
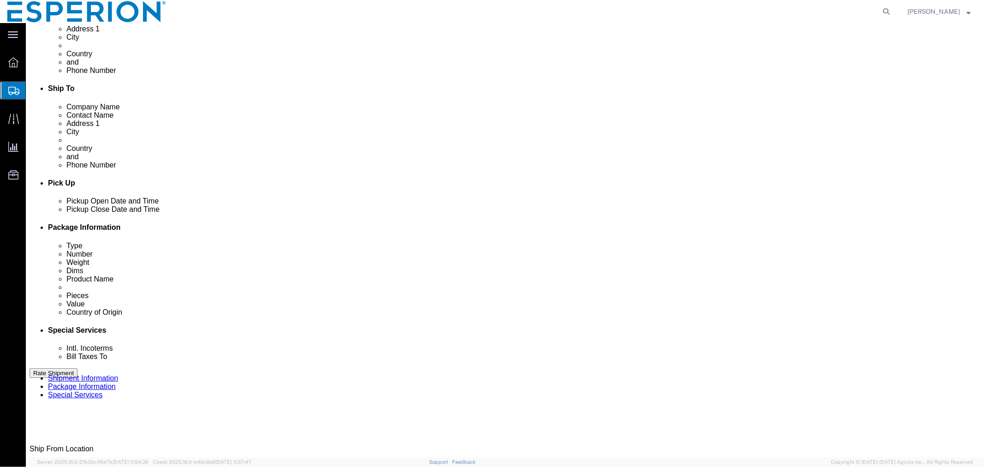
scroll to position [216, 0]
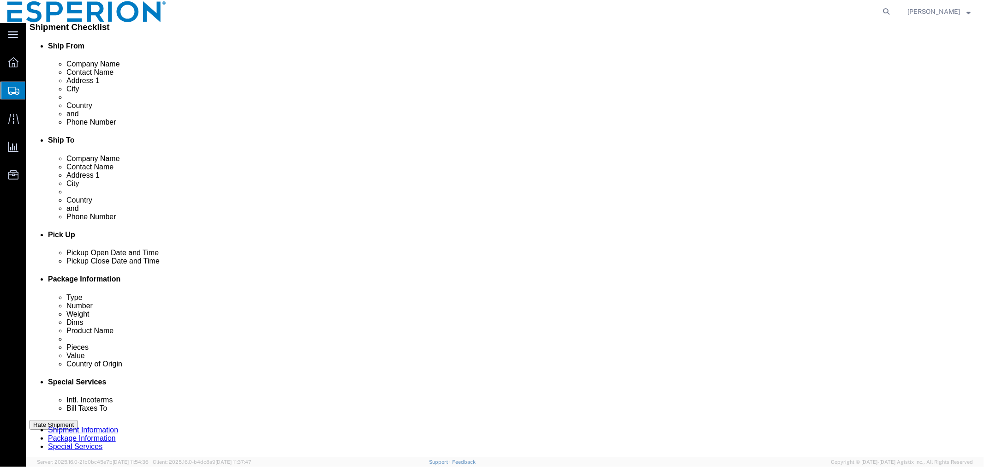
type input "230.769"
click span "button"
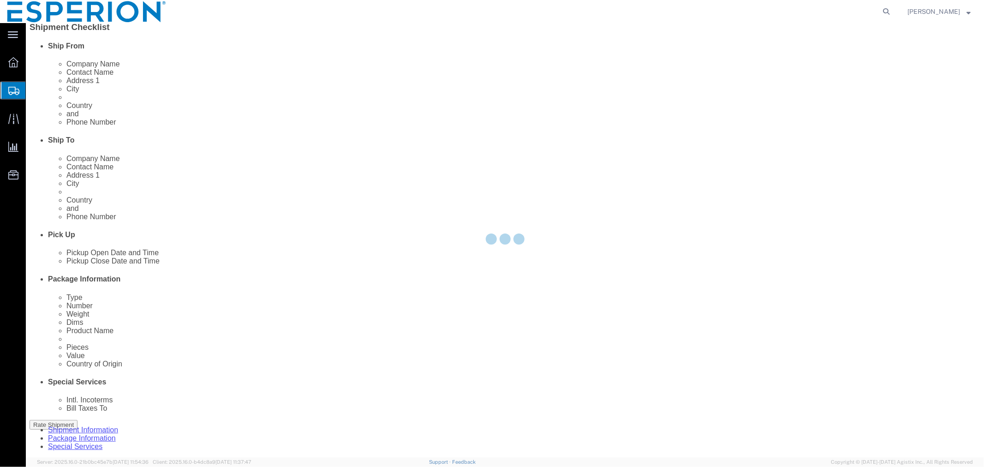
scroll to position [0, 0]
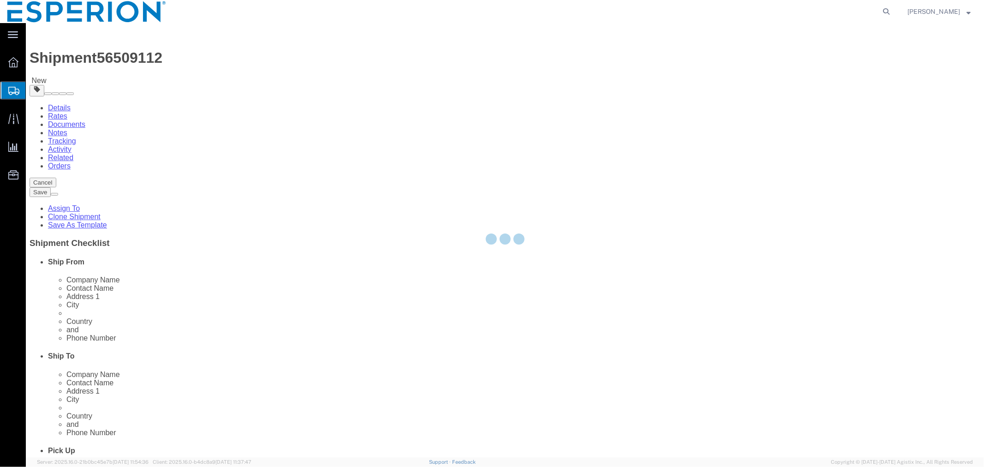
select select "PSNS"
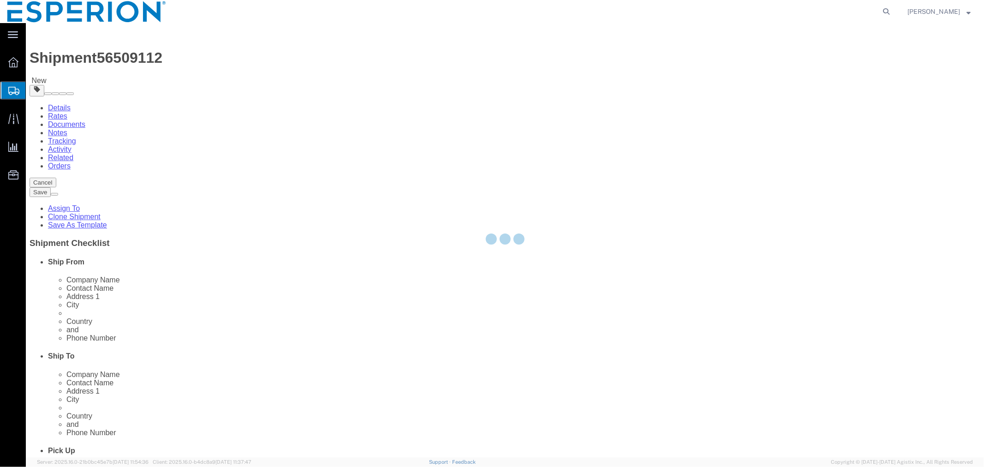
select select "PSNS"
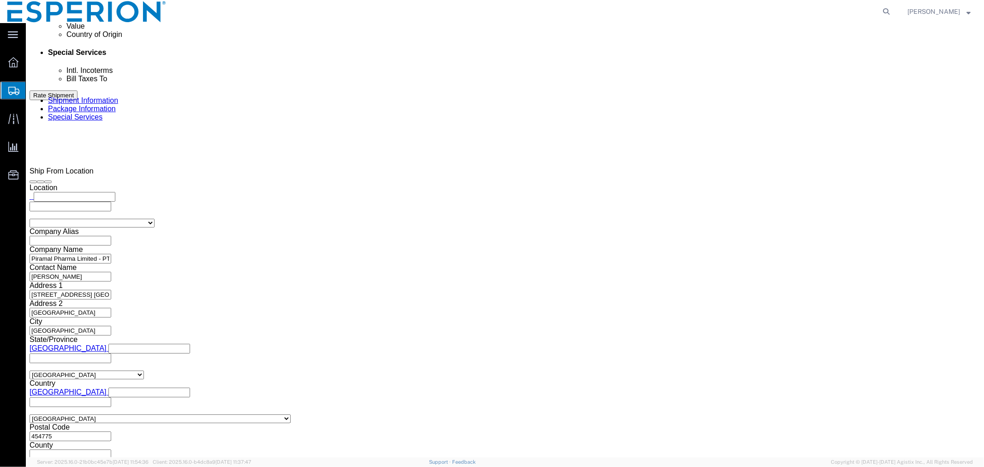
scroll to position [494, 0]
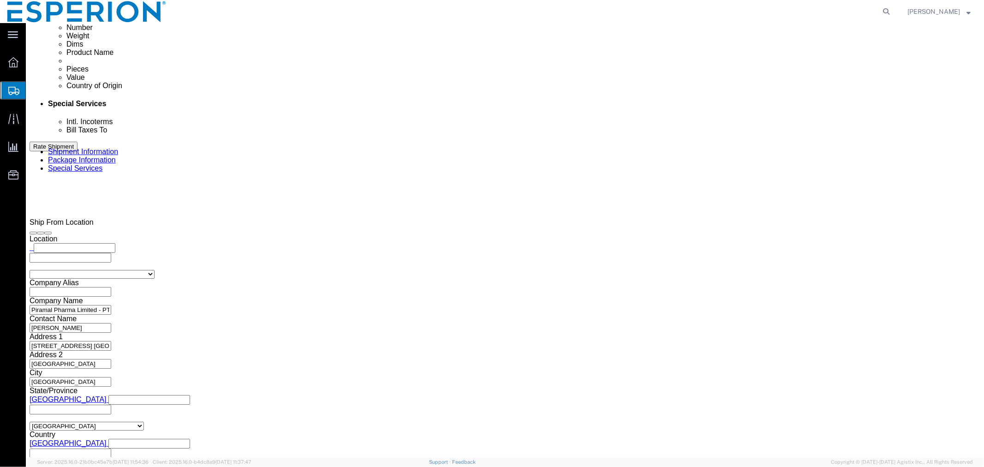
drag, startPoint x: 557, startPoint y: 263, endPoint x: 502, endPoint y: 256, distance: 55.9
click div "Weight 156.98 Select kgs lbs Ship. t°"
paste input "8.831"
type input "158.831"
click dd "73713.50 USD"
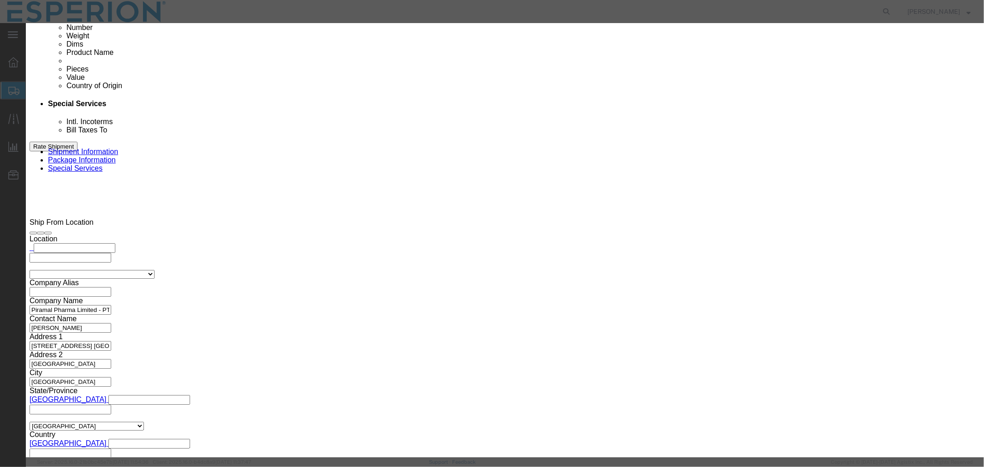
drag, startPoint x: 351, startPoint y: 88, endPoint x: 268, endPoint y: 75, distance: 83.9
click div "Product Name Nustendi Bulk Drug Product Pieces 294854.00 Select Bag Barrels 100…"
paste input "7365.0"
type input "297365.000"
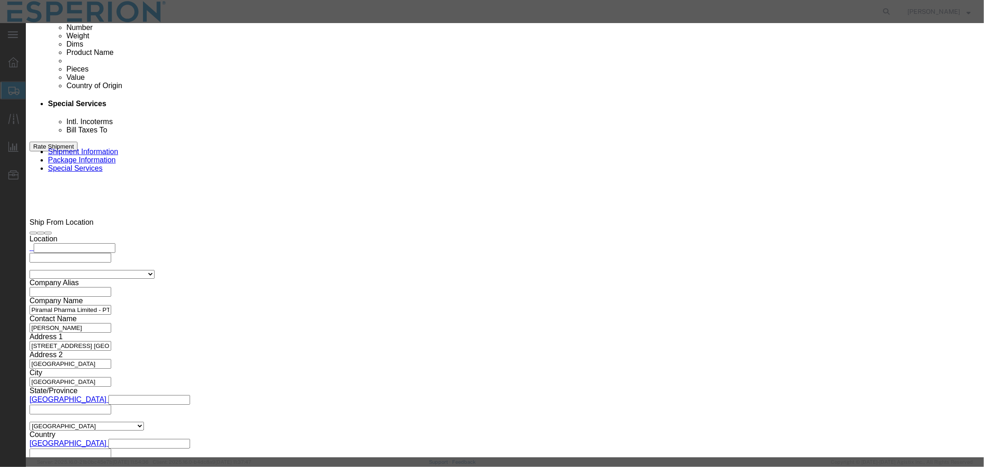
type input "74341.25"
click button "Save & Close"
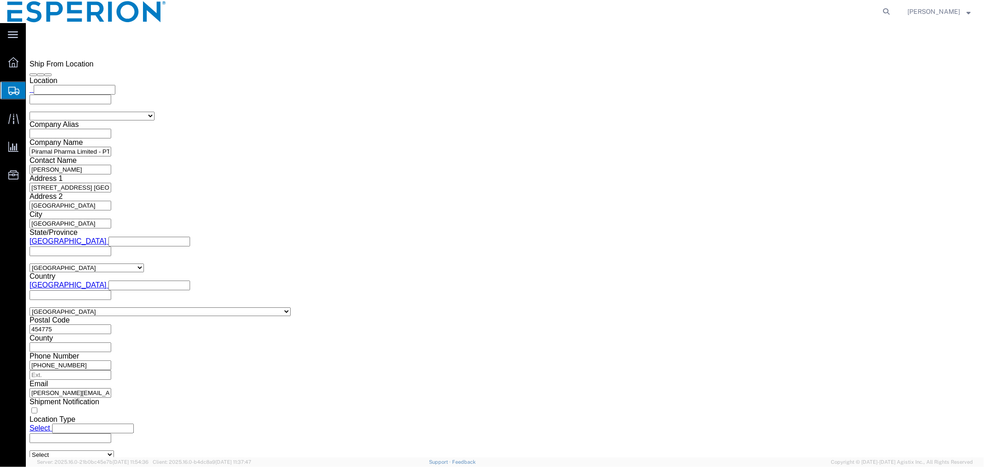
scroll to position [550, 0]
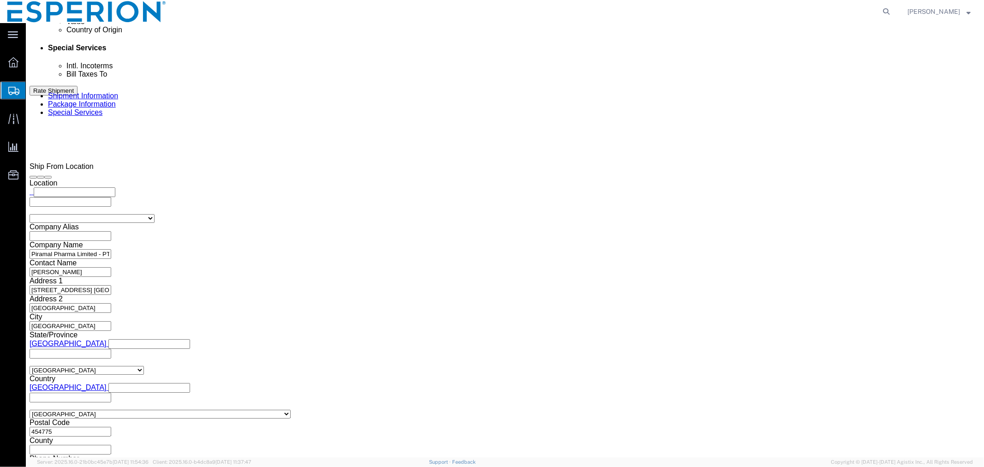
click span "button"
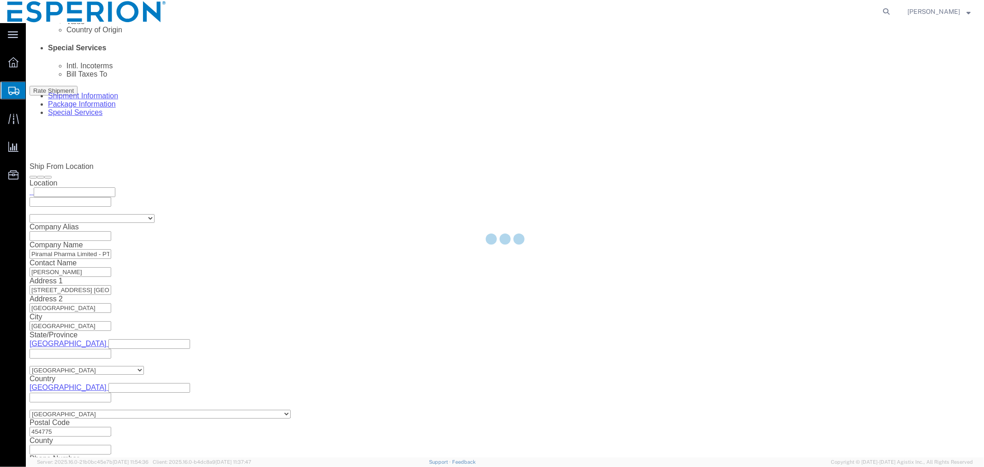
scroll to position [0, 0]
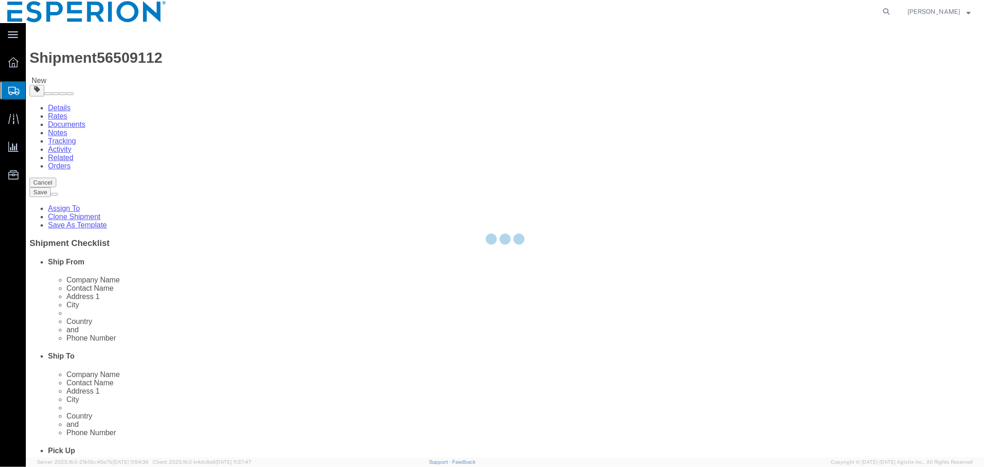
select select "PSNS"
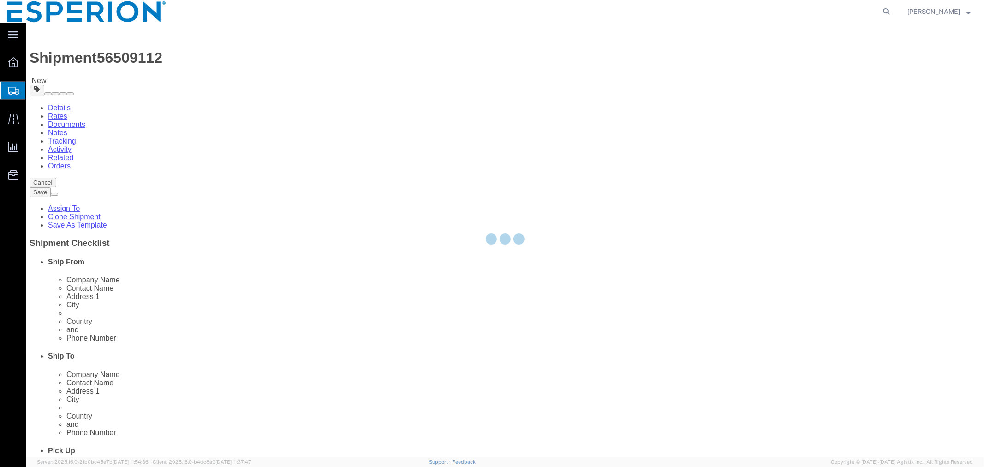
select select "PSNS"
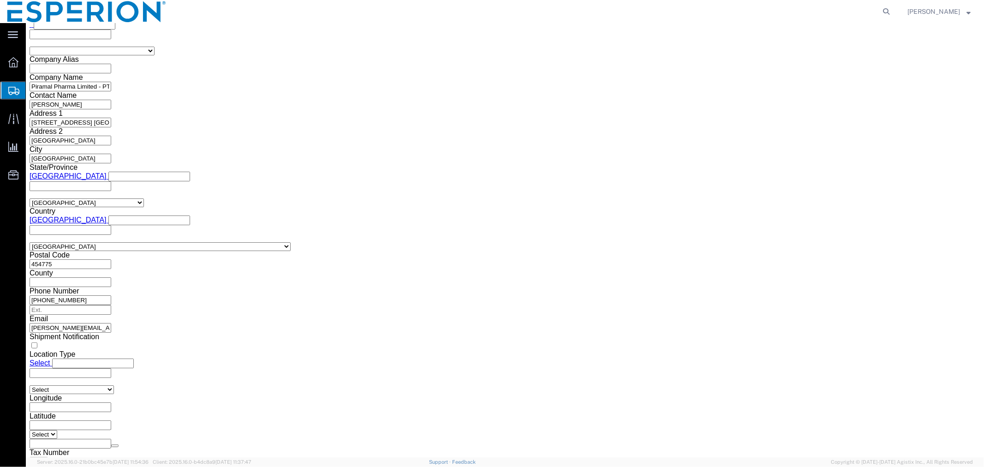
scroll to position [785, 0]
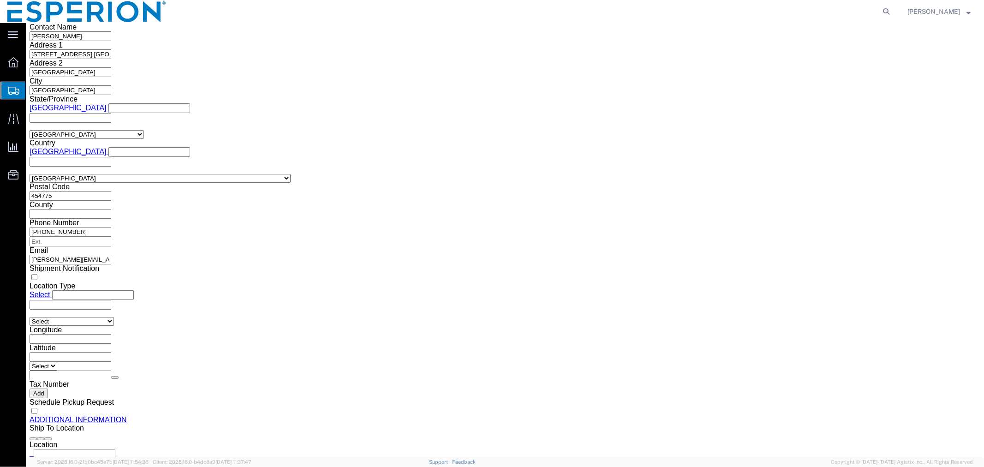
click dd "432048.00 Tablet"
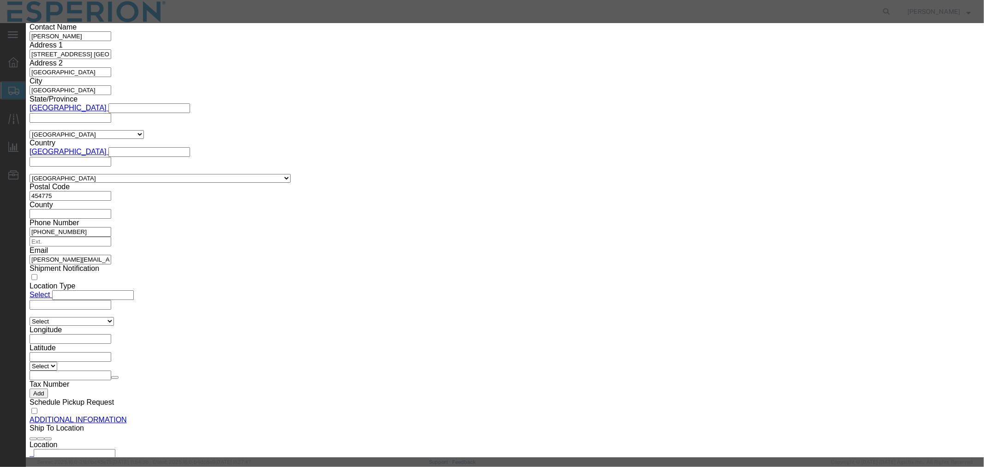
drag, startPoint x: 620, startPoint y: 137, endPoint x: 533, endPoint y: 127, distance: 87.7
click div "Serial 120989"
paste input "92"
type input "120992"
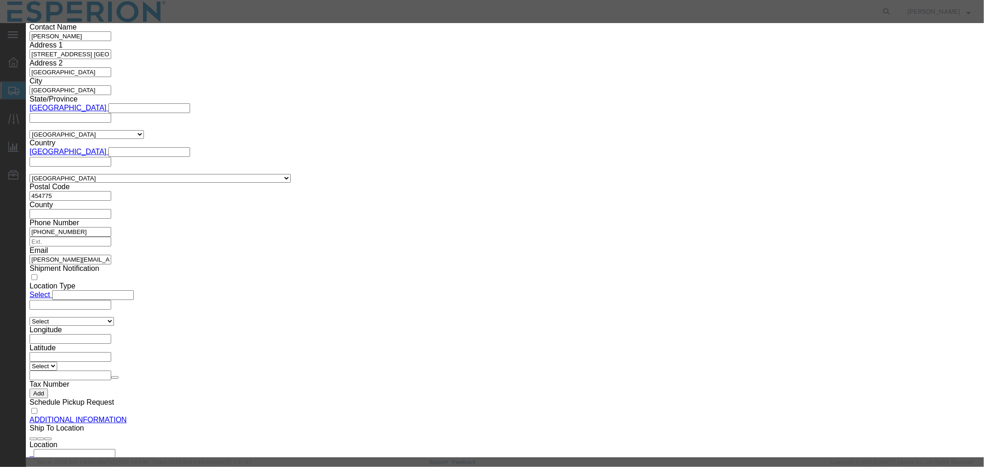
drag, startPoint x: 361, startPoint y: 129, endPoint x: 272, endPoint y: 120, distance: 89.5
click div "Market Distribution MAA Intended Use Code NDC NDC Approval Date CAS# FDA Produc…"
paste input "92"
type input "120992"
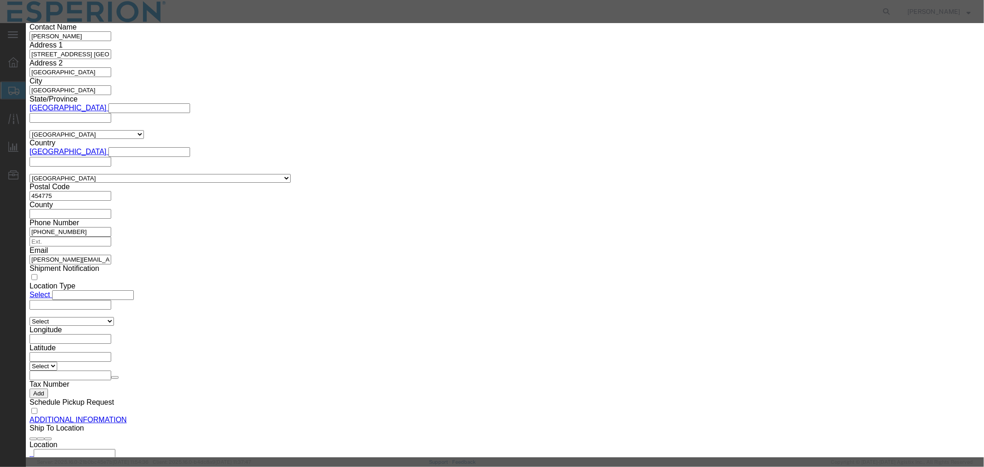
drag, startPoint x: 368, startPoint y: 85, endPoint x: 265, endPoint y: 73, distance: 104.1
click div "Product Name Nustendi Bulk Drug Product Pieces 432048.00 Select Bag Barrels 100…"
paste input "96.0"
type input "432096.000"
type input "108024"
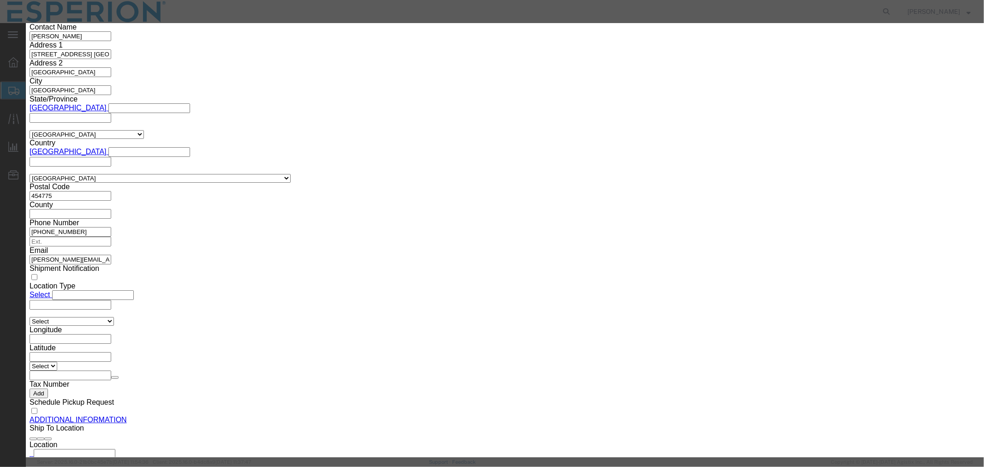
click button "Save & Close"
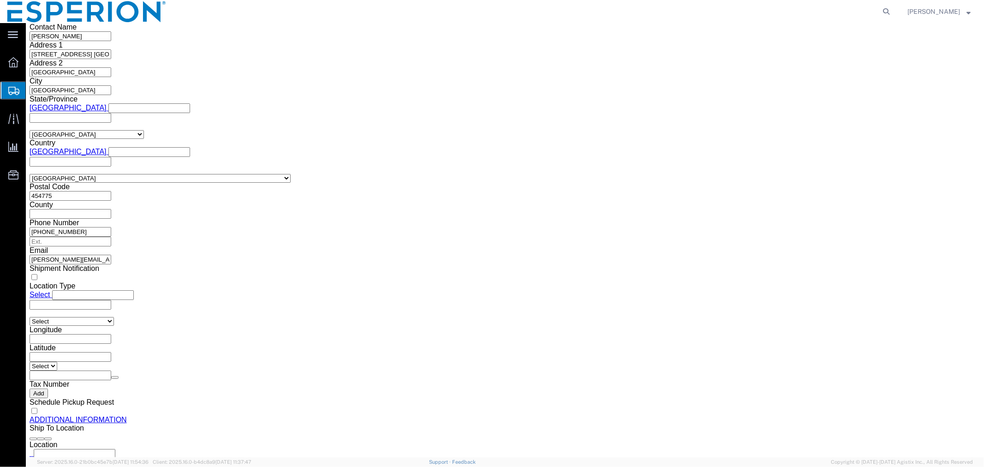
drag, startPoint x: 169, startPoint y: 288, endPoint x: 115, endPoint y: 284, distance: 53.7
click div "Weight Total weight of packages in pounds or kilograms 230.77 Select kgs lbs Sh…"
paste input "098"
type input "230.098"
click div "1 x Pallet(s) Standard (Not Stackable) Package Type Select Bale(s) Basket(s) Bo…"
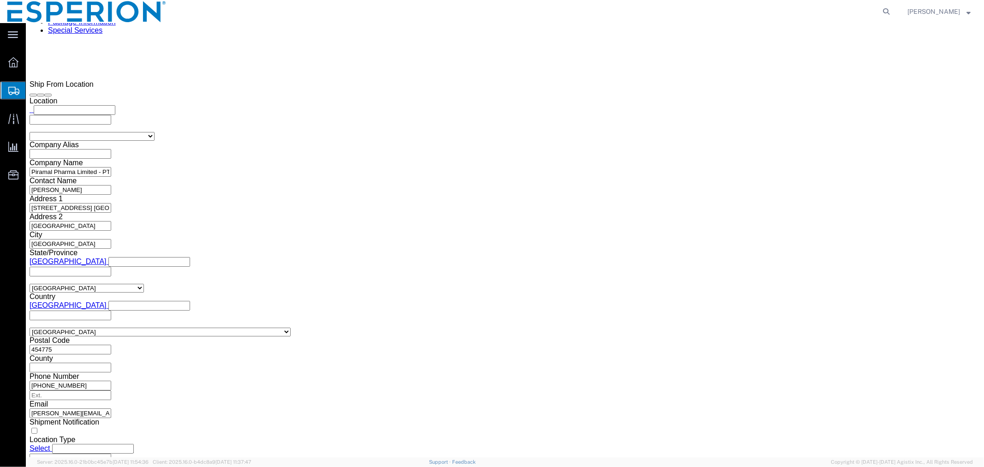
scroll to position [529, 0]
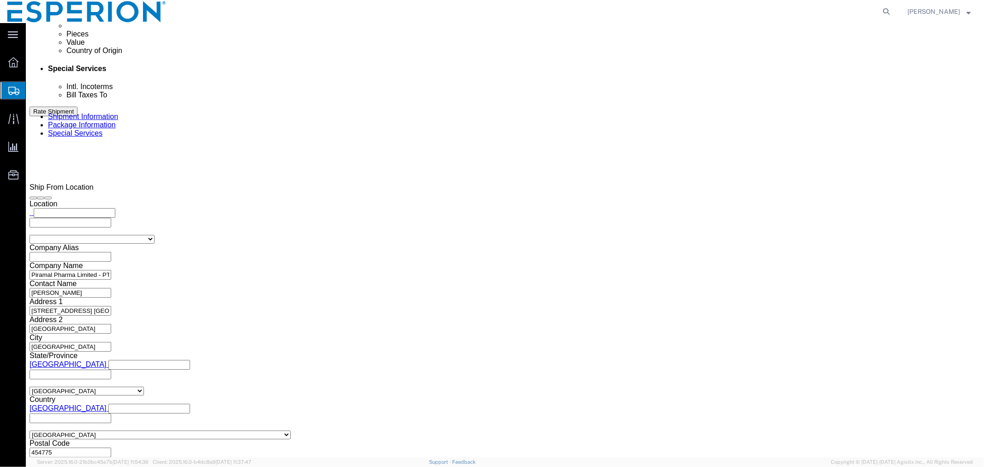
click span "button"
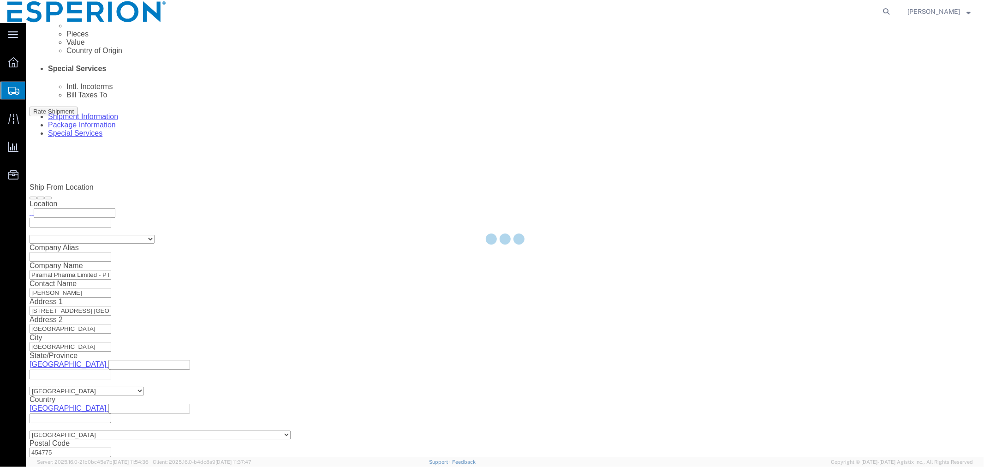
scroll to position [0, 0]
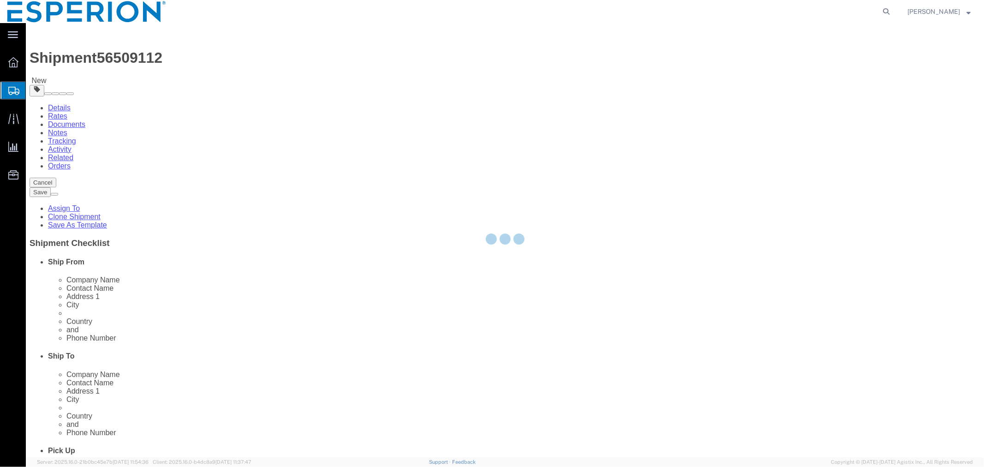
select select "PSNS"
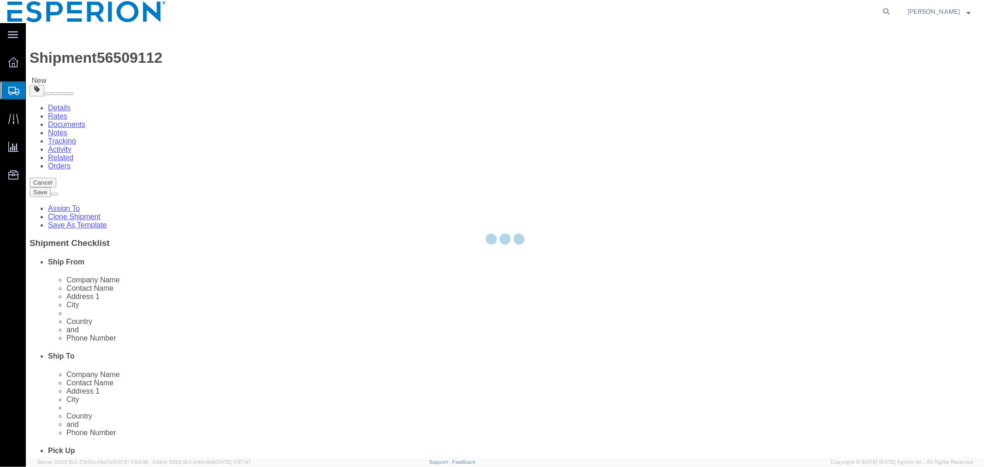
select select "PSNS"
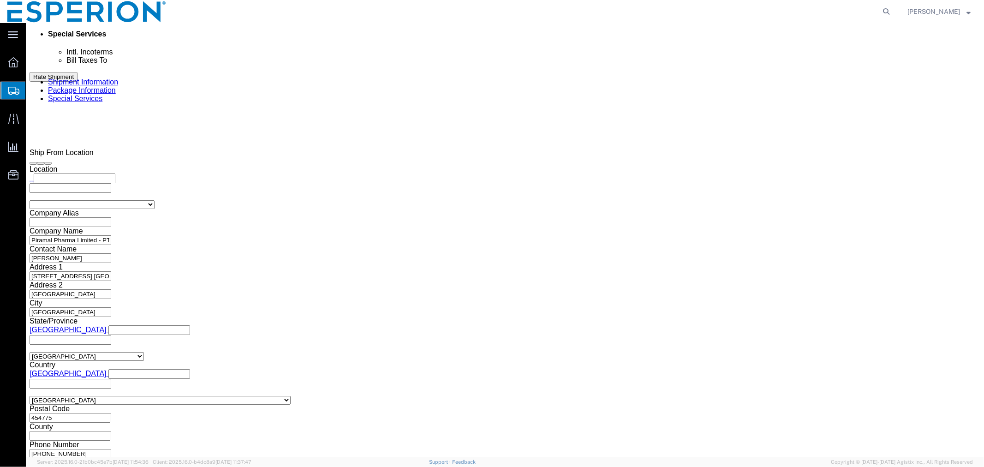
scroll to position [858, 0]
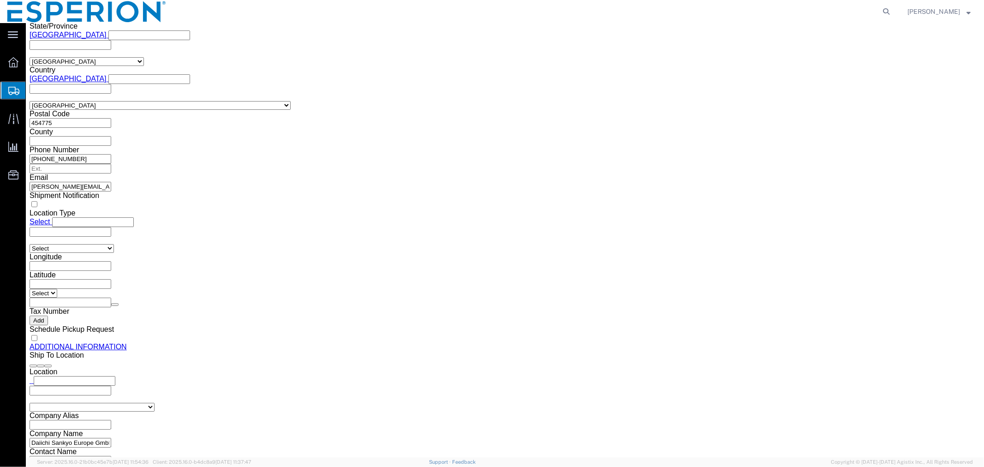
drag, startPoint x: 550, startPoint y: 161, endPoint x: 493, endPoint y: 160, distance: 57.2
click div "Weight 158.83 Select kgs lbs Ship. t°"
paste input "7.302"
type input "157.302"
click dd "74341.25 USD"
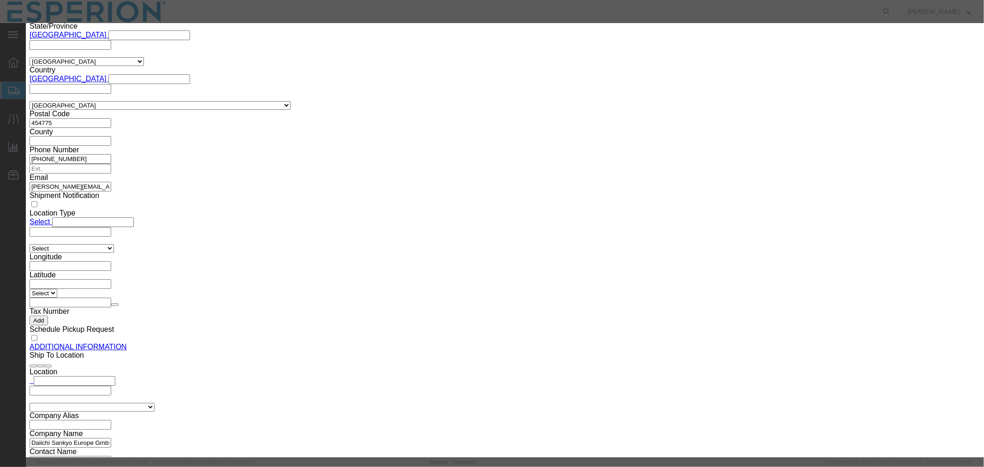
drag, startPoint x: 365, startPoint y: 89, endPoint x: 267, endPoint y: 80, distance: 98.1
click div "Product Name Nustendi Bulk Drug Product Pieces 297365.00 Select Bag Barrels 100…"
paste input "5395.0"
type input "295395.000"
type input "73848.75"
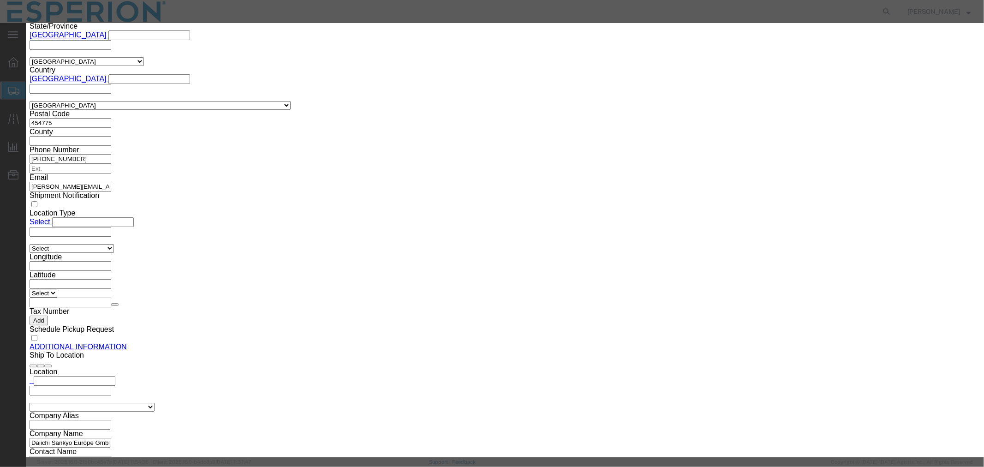
click button "Save & Close"
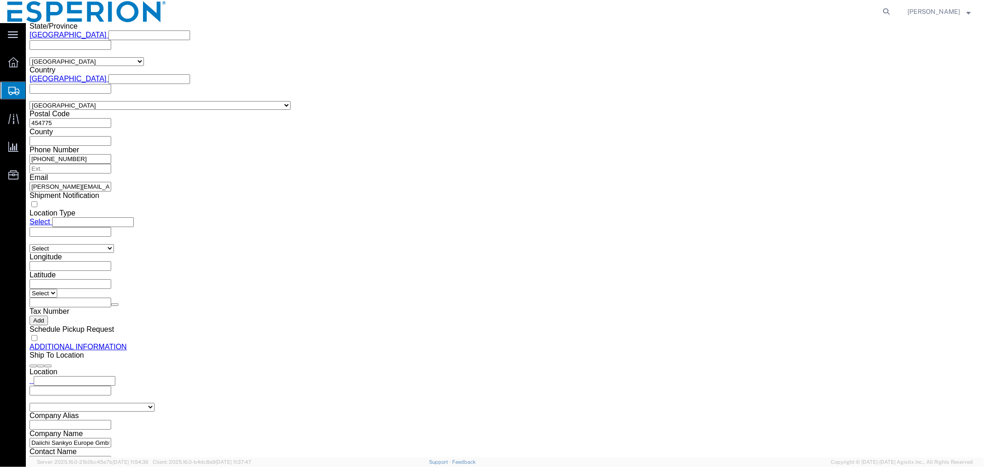
click dl "Pieces: 295395.00 Tablet Total value: 73848.75 USD"
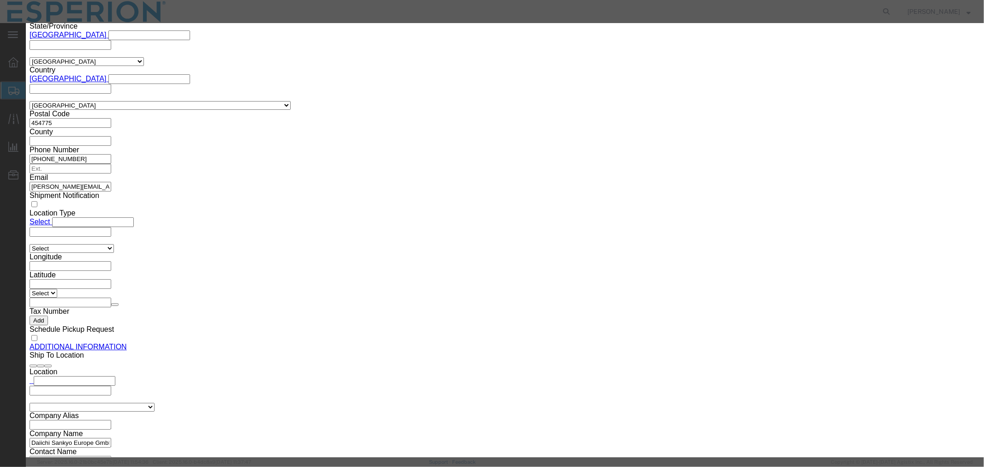
drag, startPoint x: 606, startPoint y: 135, endPoint x: 516, endPoint y: 130, distance: 90.1
click div "Serial 120988"
paste input "92"
type input "120992"
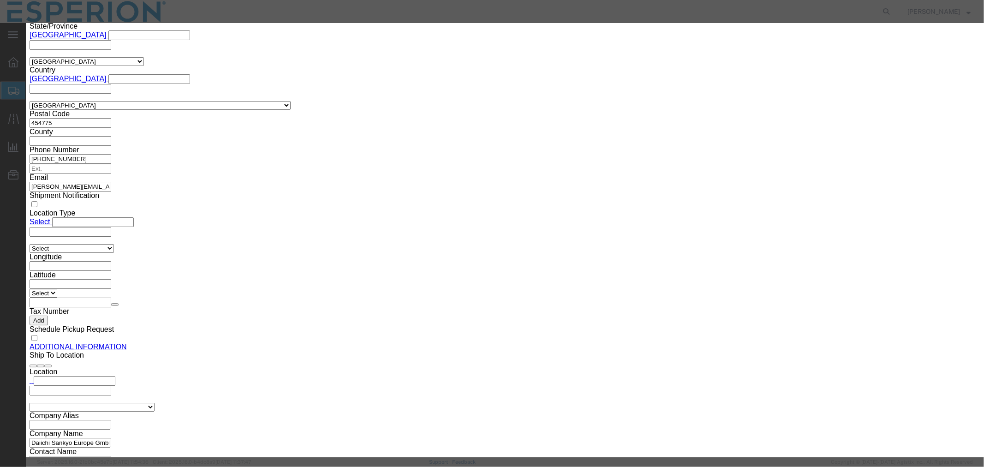
drag, startPoint x: 353, startPoint y: 178, endPoint x: 273, endPoint y: 165, distance: 81.4
click div "Market Distribution MAA Intended Use Code NDC NDC Approval Date CAS# FDA Produc…"
paste input "92"
type input "120992"
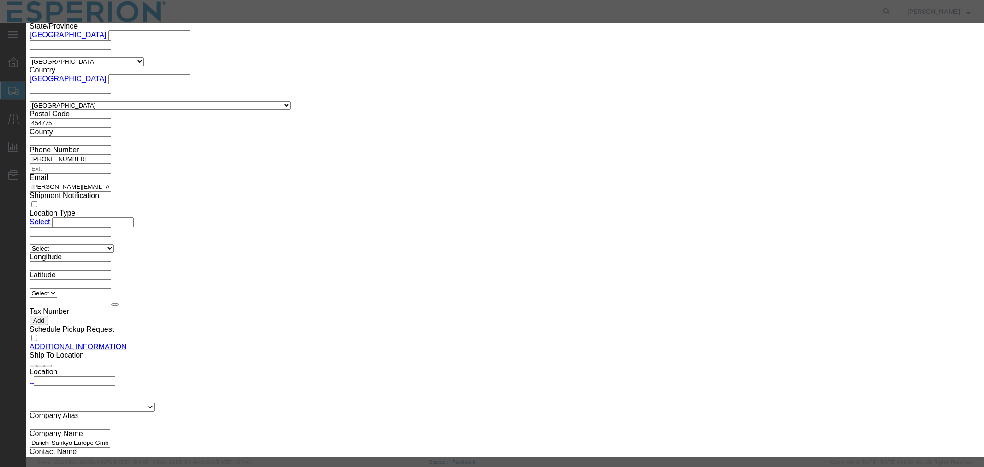
click button "Save & Close"
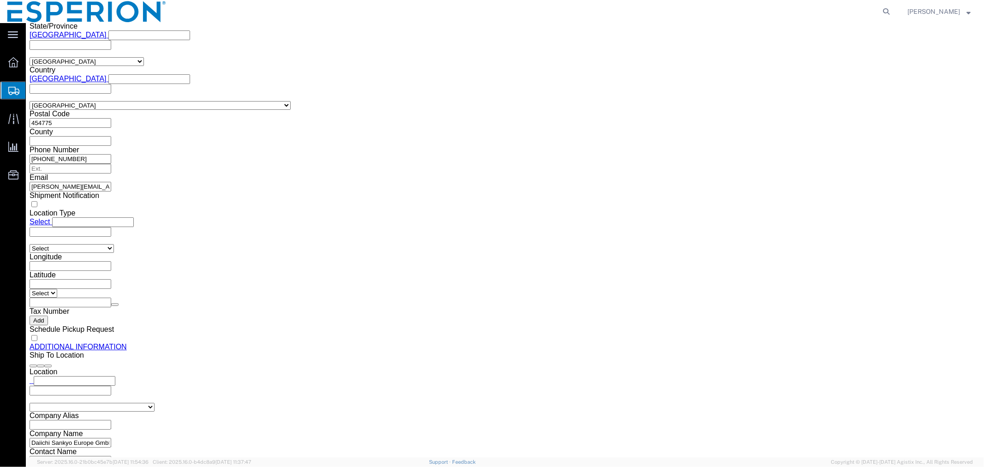
click span "button"
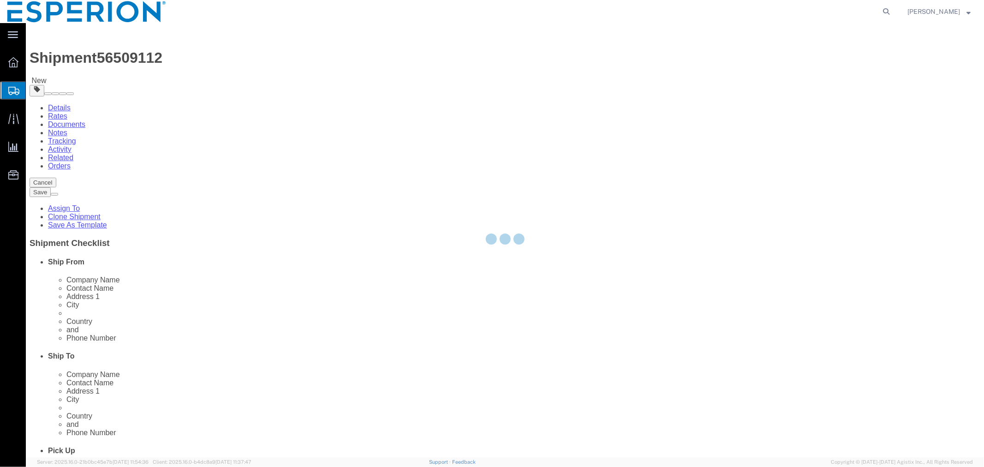
select select "PSNS"
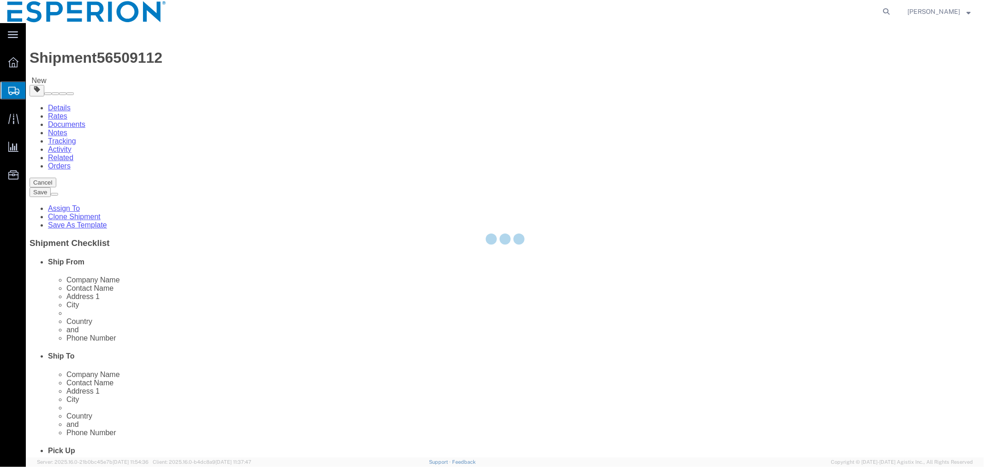
select select "PSNS"
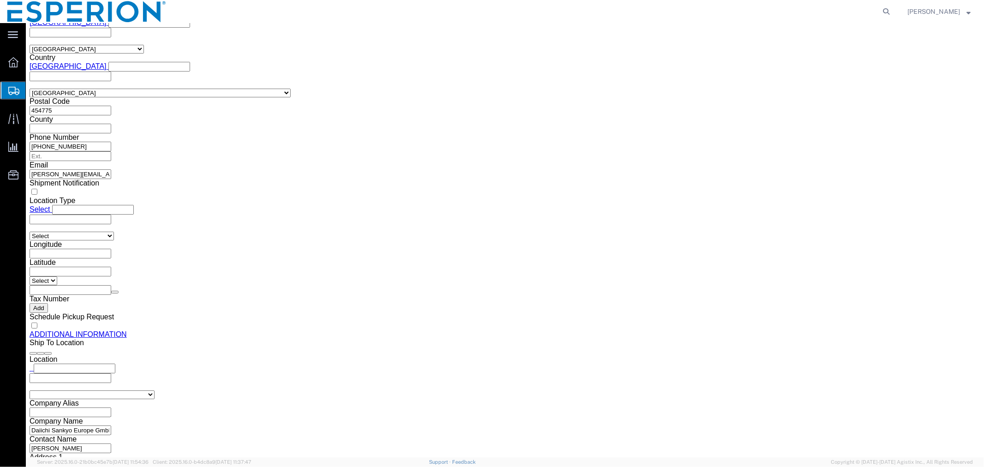
scroll to position [1047, 0]
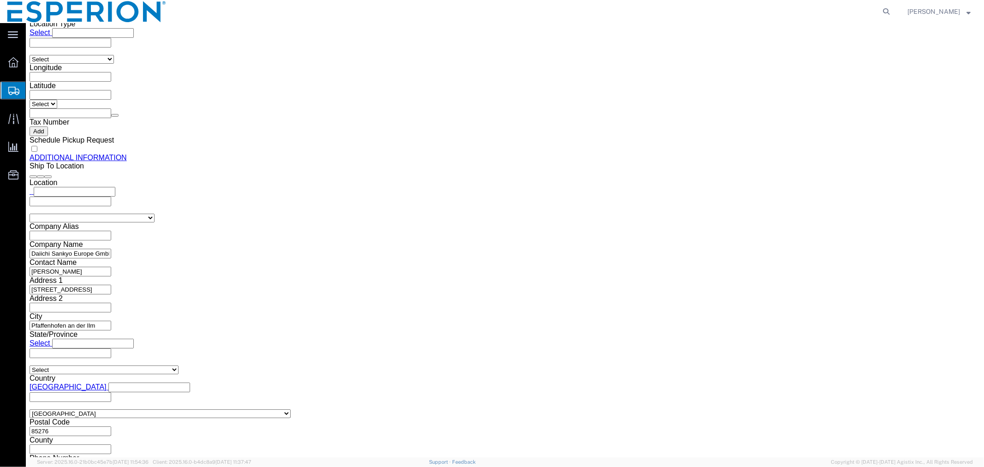
drag, startPoint x: 169, startPoint y: 234, endPoint x: 130, endPoint y: 229, distance: 39.1
click div "Weight 230.10 Select kgs lbs Ship. t°"
paste input "28.592"
type input "228.592"
click dd "432096.00 Tablet"
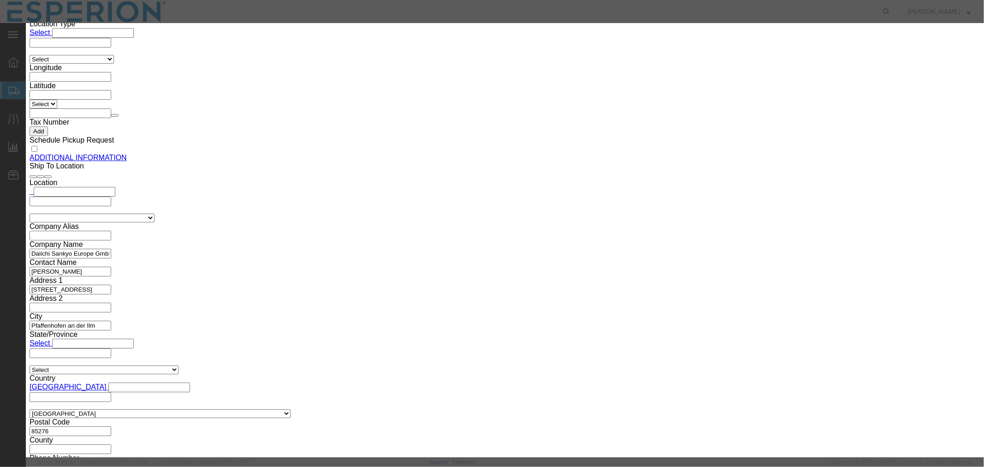
drag, startPoint x: 604, startPoint y: 130, endPoint x: 533, endPoint y: 126, distance: 71.1
click div "Serial 120992"
paste input "3"
type input "120993"
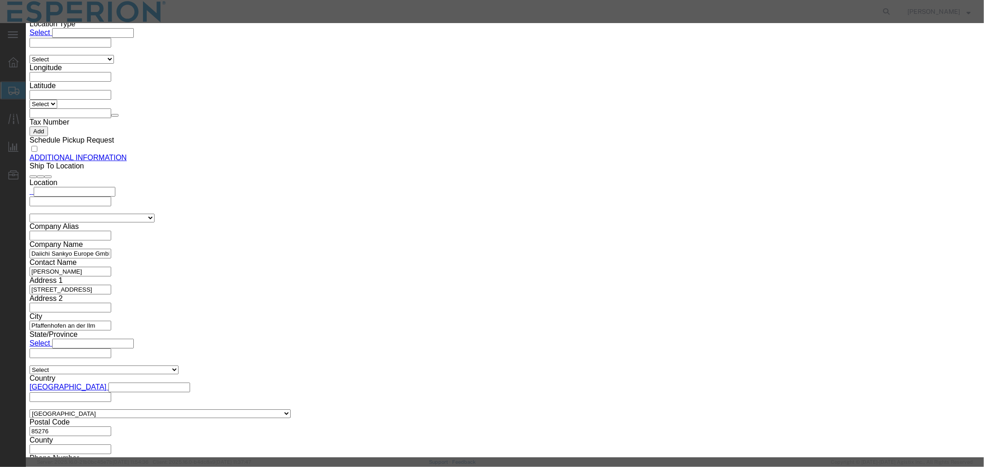
drag, startPoint x: 362, startPoint y: 178, endPoint x: 286, endPoint y: 177, distance: 75.2
click div "Lot# 120992"
paste input "3"
type input "120993"
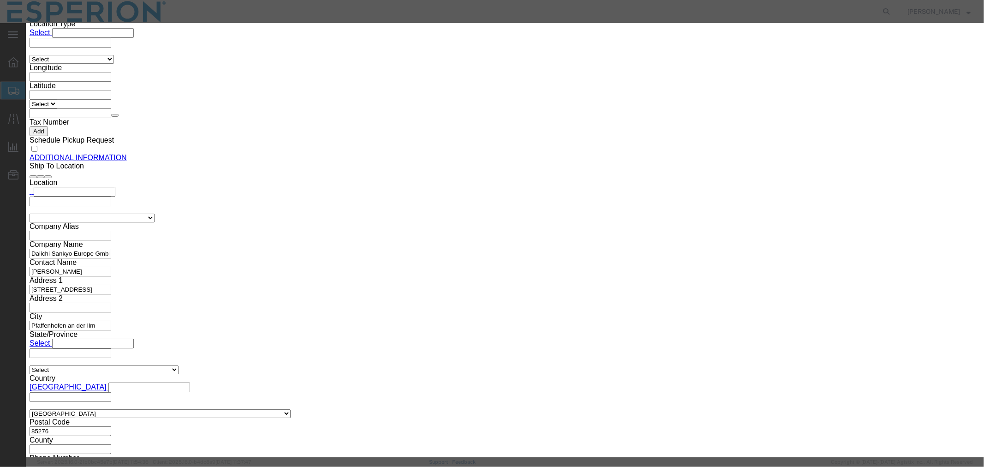
click div "Product Name Nustendi Bulk Drug Product Pieces 432096.00 Select Bag Barrels 100…"
drag, startPoint x: 359, startPoint y: 88, endPoint x: 276, endPoint y: 77, distance: 83.7
click div "Product Name Nustendi Bulk Drug Product Pieces 432096.00 Select Bag Barrels 100…"
paste input "00.0"
type input "432000.000"
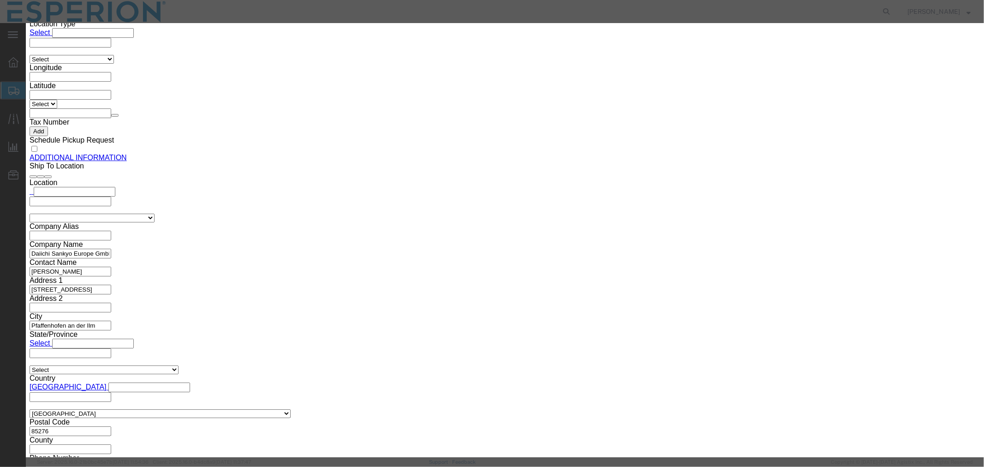
type input "108000"
click button "Save & Close"
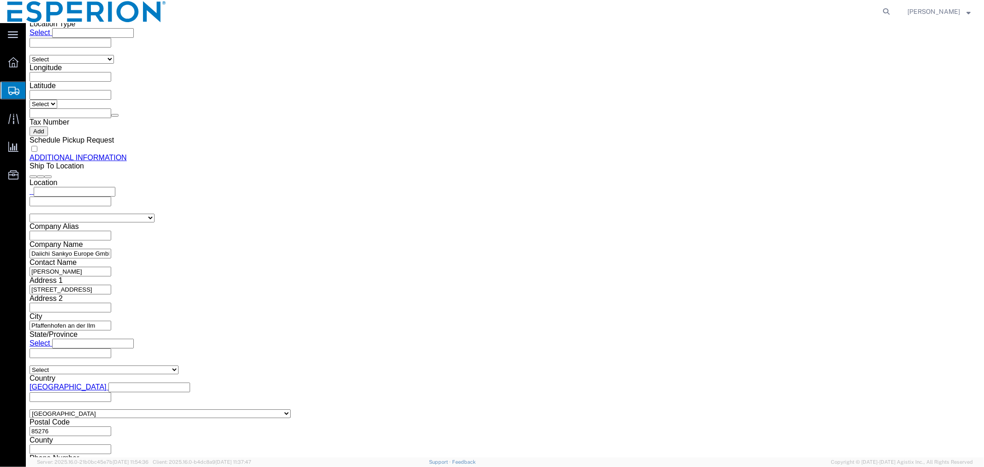
scroll to position [842, 0]
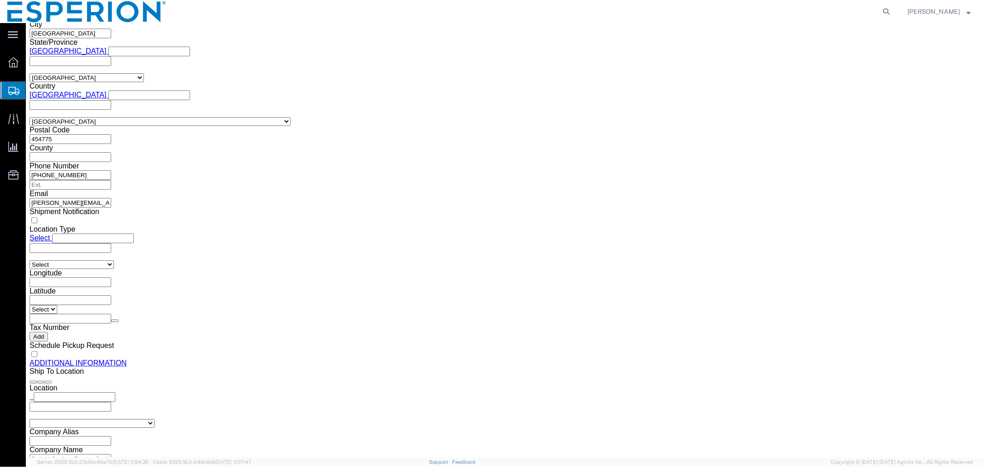
click span "button"
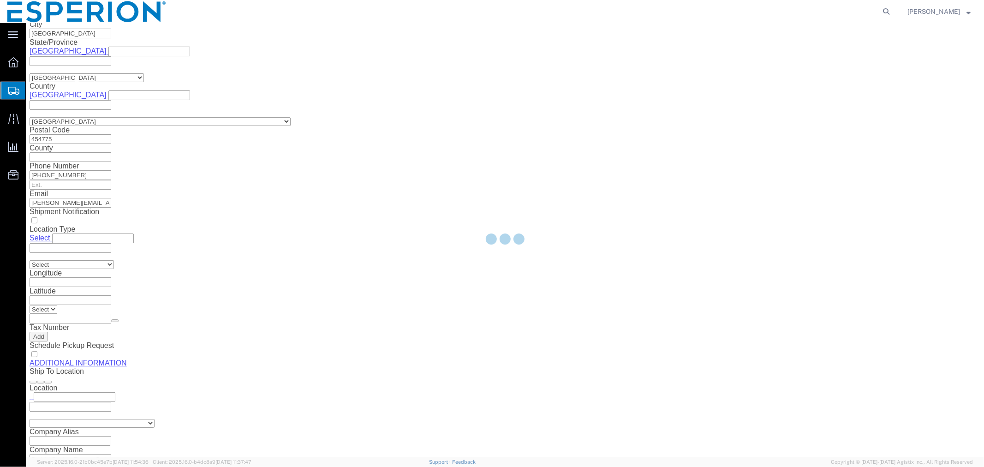
scroll to position [0, 0]
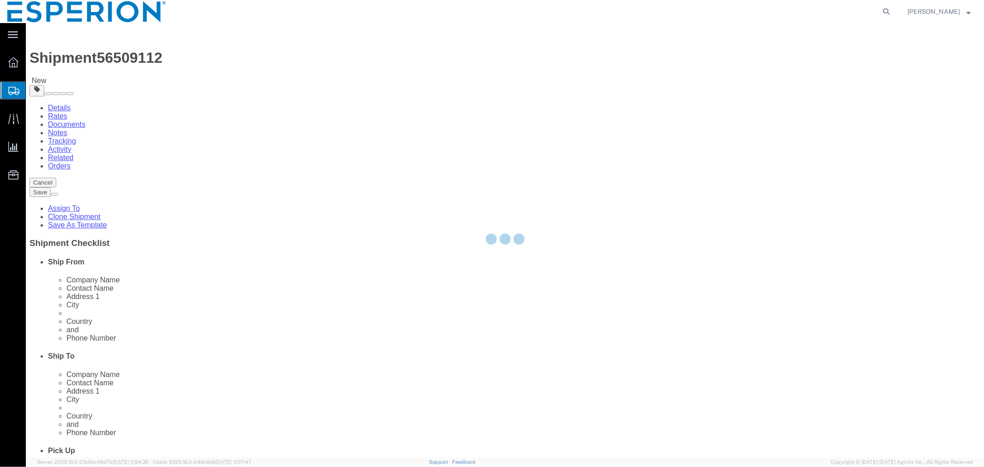
select select "PSNS"
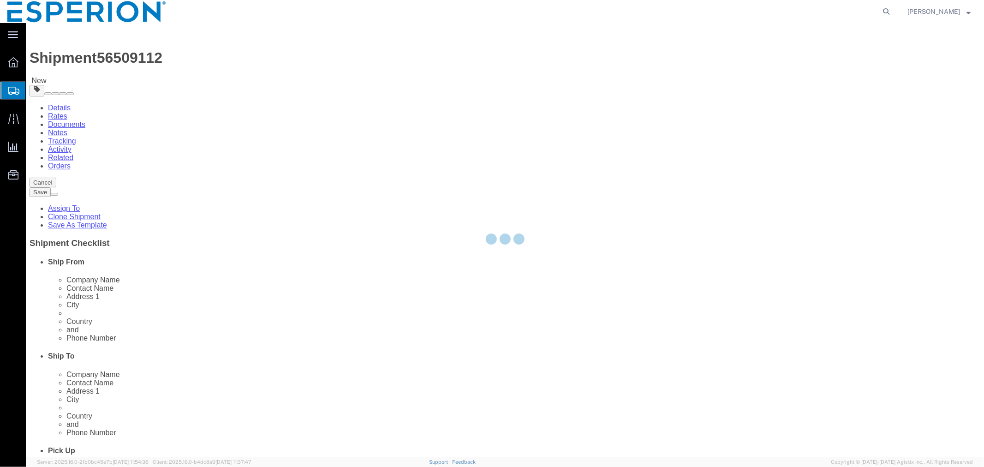
select select "PSNS"
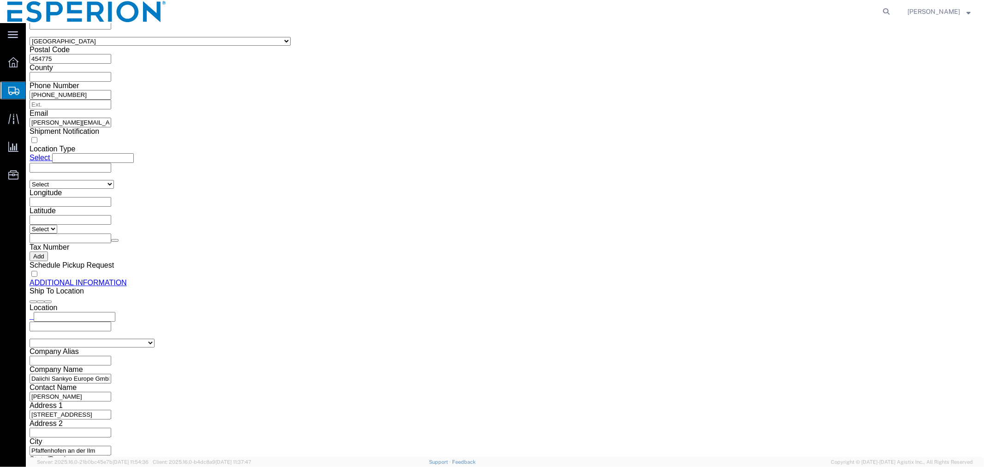
scroll to position [1120, 0]
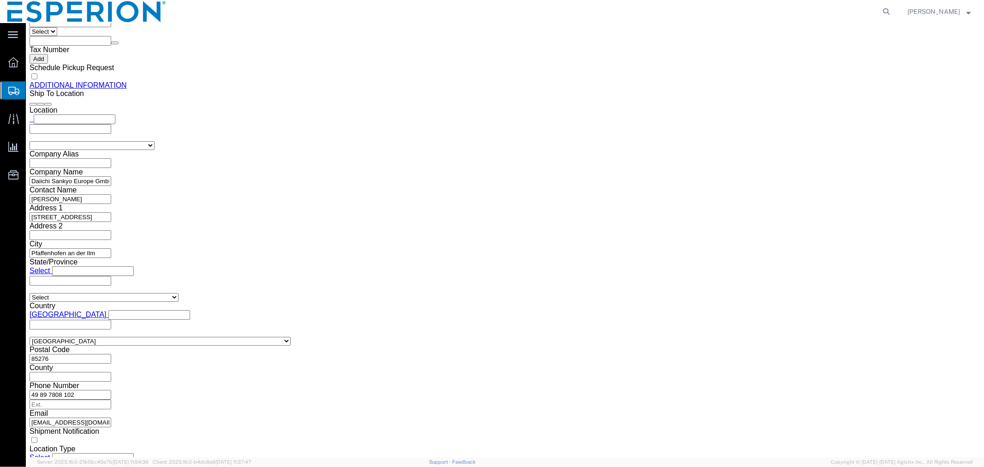
click dd "295395.00 Tablet"
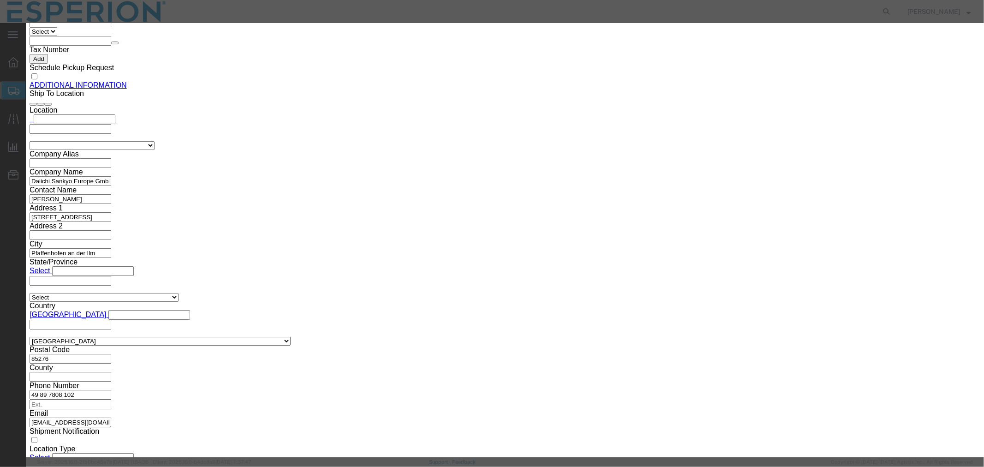
drag, startPoint x: 596, startPoint y: 129, endPoint x: 548, endPoint y: 130, distance: 47.5
click div "Serial 120992"
paste input "3"
type input "120993"
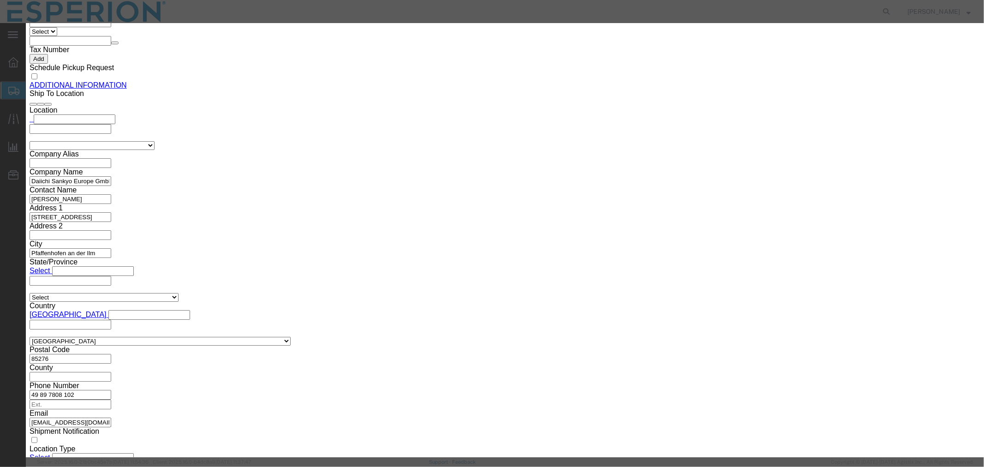
drag, startPoint x: 355, startPoint y: 124, endPoint x: 290, endPoint y: 120, distance: 64.6
click div "Market Distribution MAA Intended Use Code NDC NDC Approval Date CAS# FDA Produc…"
paste input "3"
type input "120993"
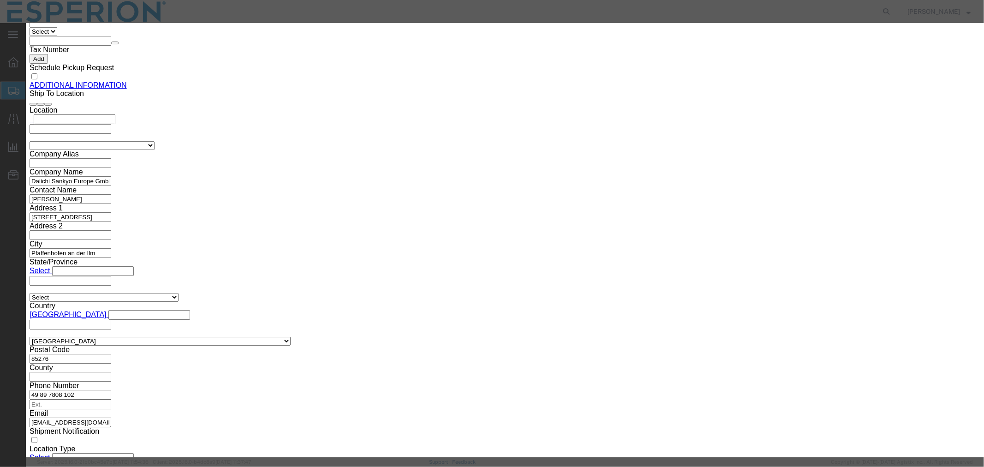
drag, startPoint x: 366, startPoint y: 87, endPoint x: 254, endPoint y: 78, distance: 112.8
click div "Product Name Nustendi Bulk Drug Product Pieces 295395.00 Select Bag Barrels 100…"
paste input "300121.0"
type input "300121.000"
type input "75030.25"
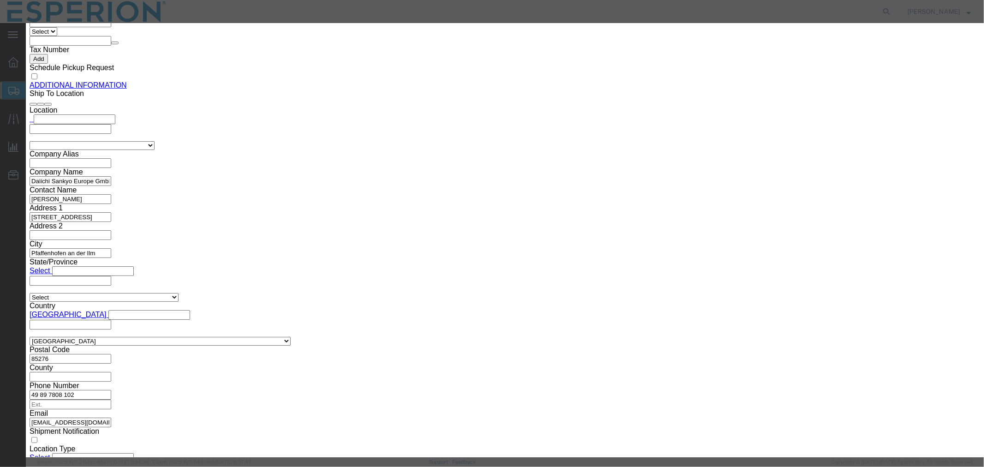
click button "Save & Close"
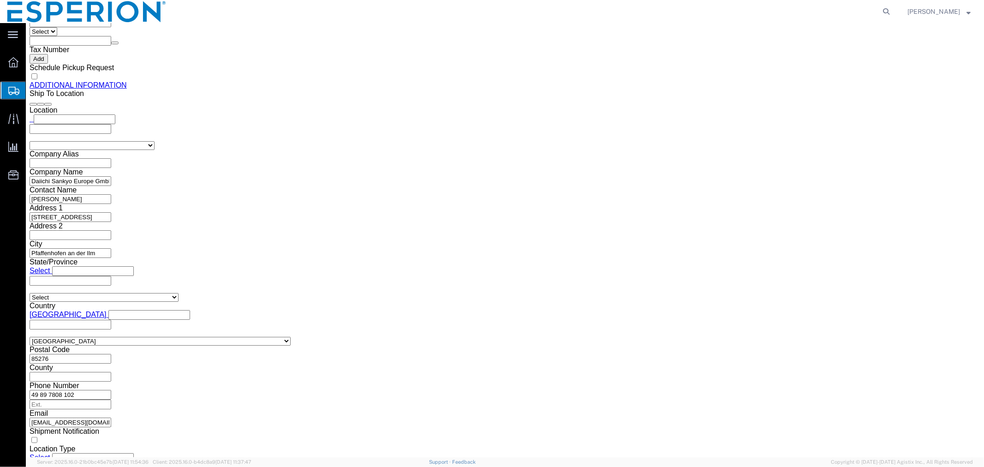
drag, startPoint x: 552, startPoint y: 236, endPoint x: 506, endPoint y: 231, distance: 46.5
click div "Weight Total weight of packages in pounds or kilograms 157.30 Select kgs lbs Sh…"
paste input "8.808"
type input "158.808"
click div "Package Type Select Bale(s) Basket(s) Bolt(s) Bottle(s) Buckets Bulk Bundle(s) …"
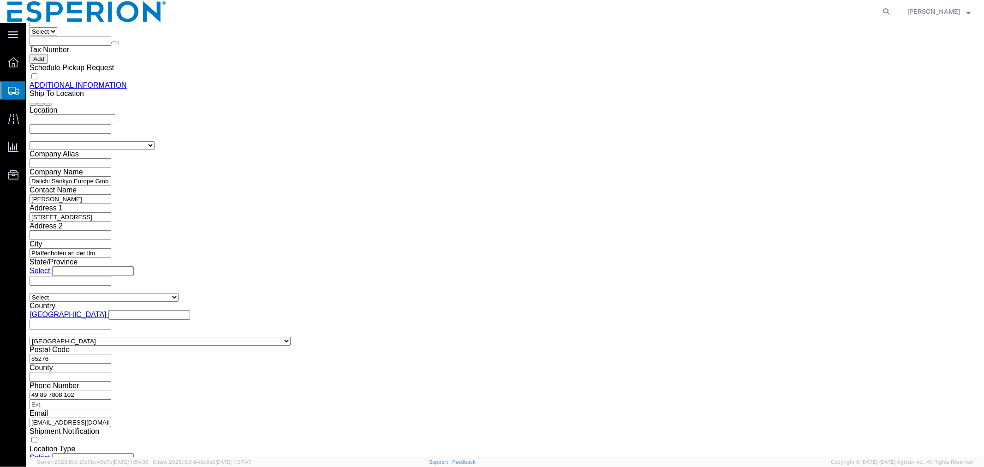
click button "Save"
click span "button"
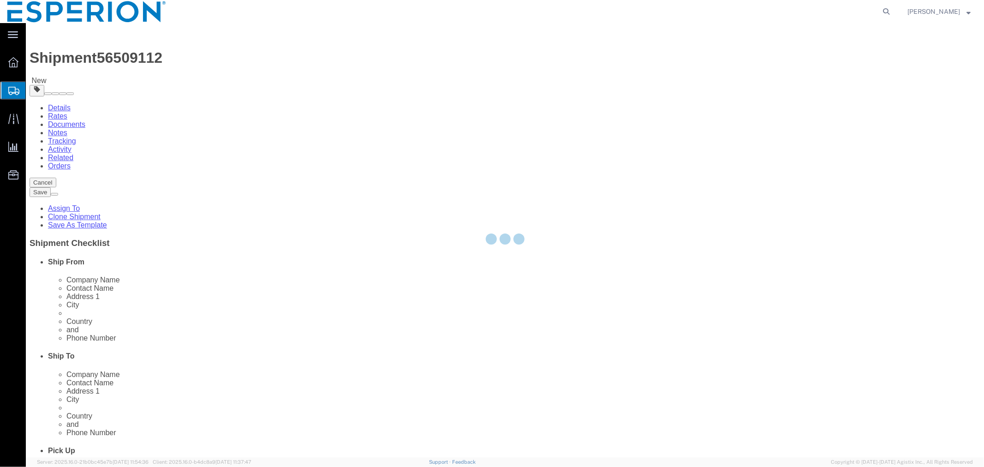
select select "PSNS"
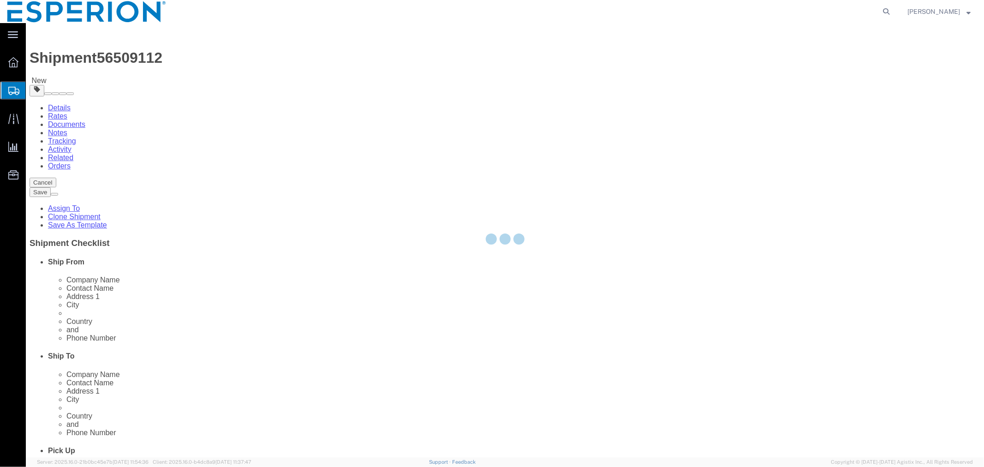
select select "PSNS"
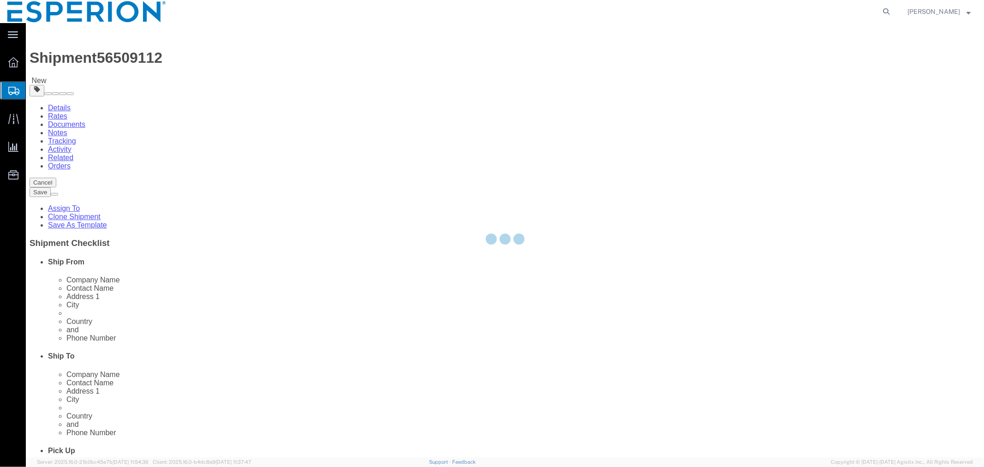
select select "PSNS"
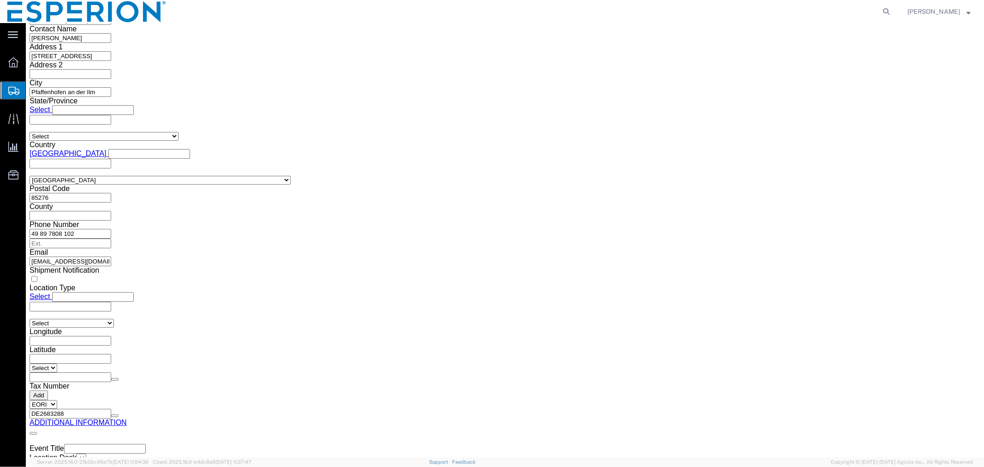
scroll to position [1309, 0]
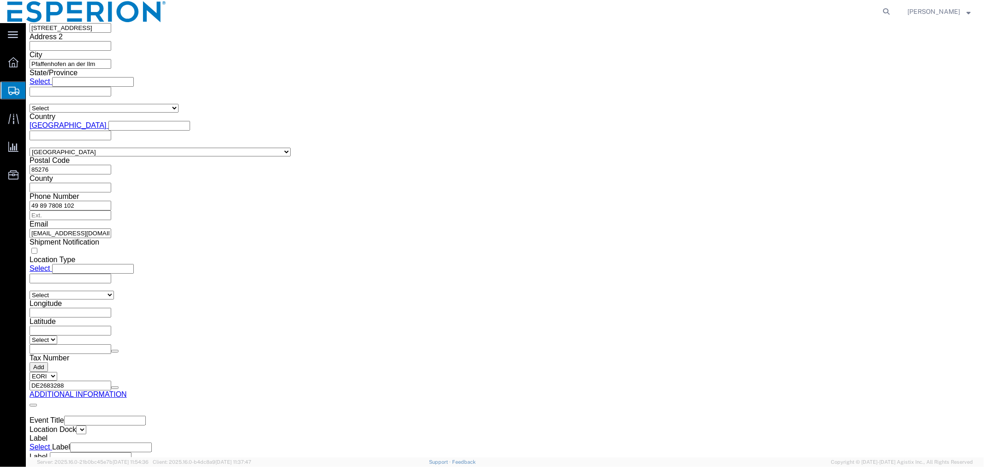
drag, startPoint x: 173, startPoint y: 232, endPoint x: 109, endPoint y: 232, distance: 64.1
click div "Weight Total weight of packages in pounds or kilograms 228.59 Select kgs lbs Sh…"
paste input "7.855"
type input "227.855"
click dd "108000.00 USD"
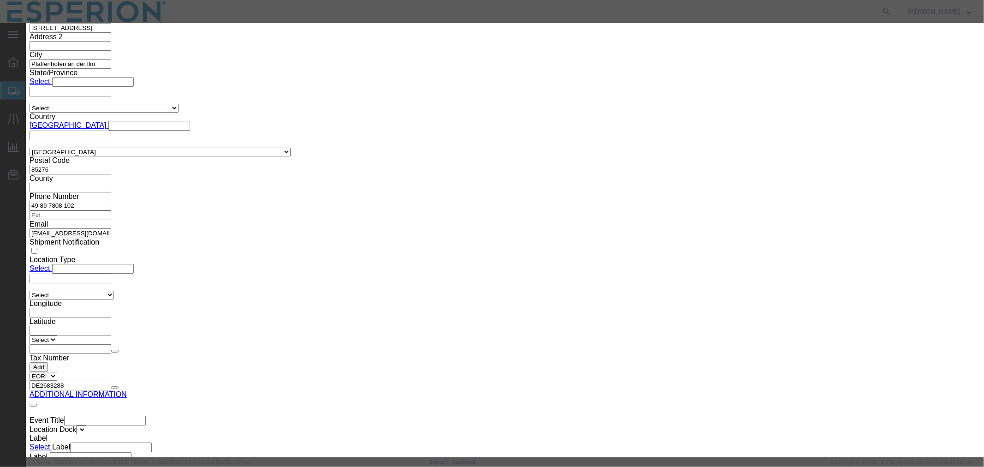
drag, startPoint x: 604, startPoint y: 133, endPoint x: 537, endPoint y: 131, distance: 67.4
click div "Serial 120993"
paste input "847"
type input "120847"
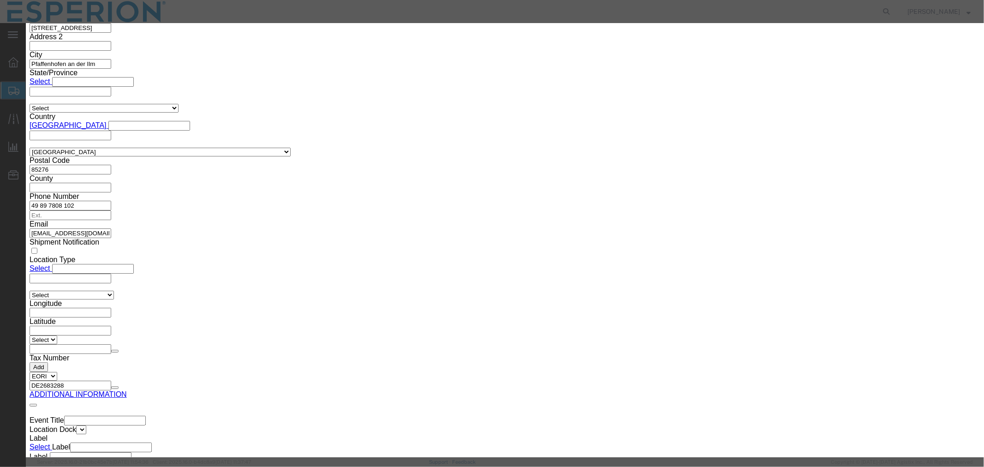
drag, startPoint x: 350, startPoint y: 180, endPoint x: 299, endPoint y: 180, distance: 50.3
click div "Lot# 120993"
paste input "847"
type input "120847"
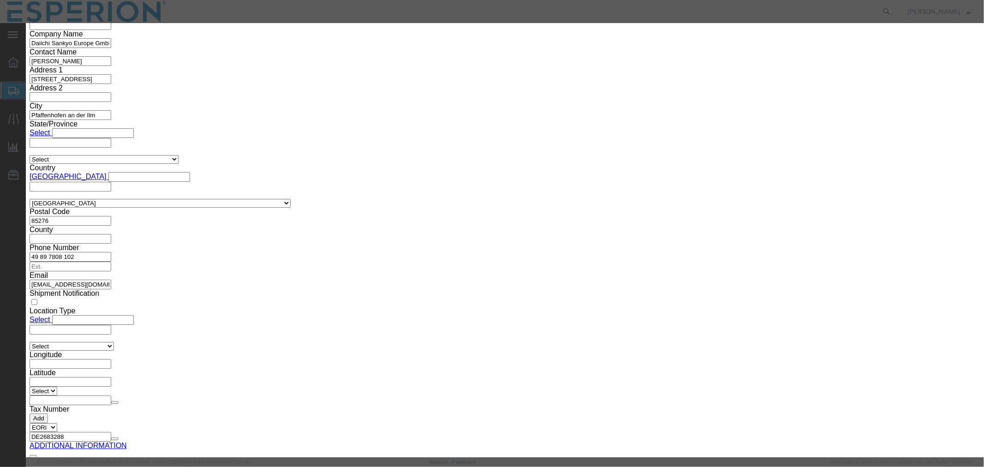
scroll to position [1002, 0]
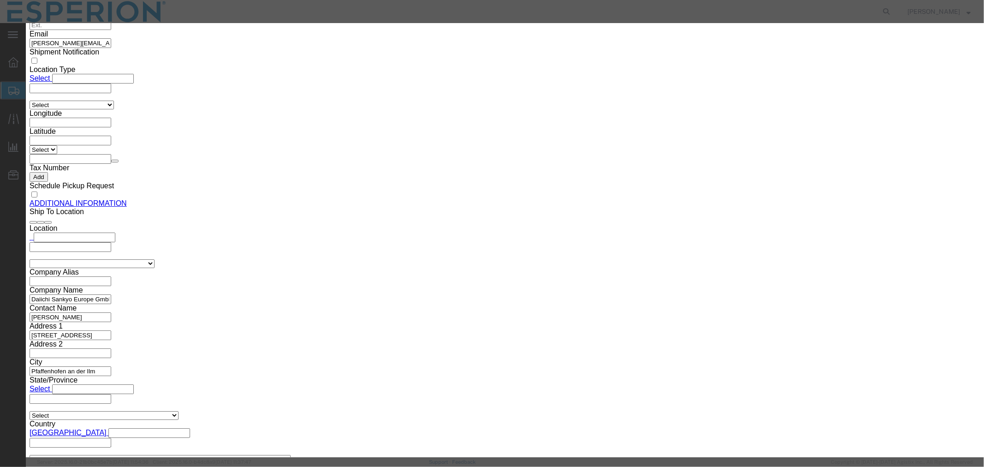
drag, startPoint x: 361, startPoint y: 90, endPoint x: 279, endPoint y: 89, distance: 81.6
click div "Pieces Number of pieces inside all the packages 432000.00 Select Bag Barrels 10…"
paste input "96.0"
type input "432096.000"
type input "108024"
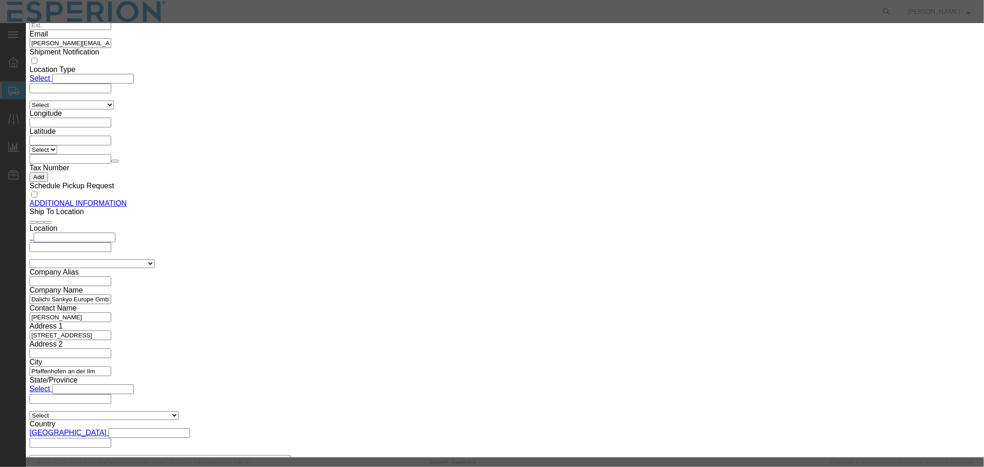
click button "Save & Close"
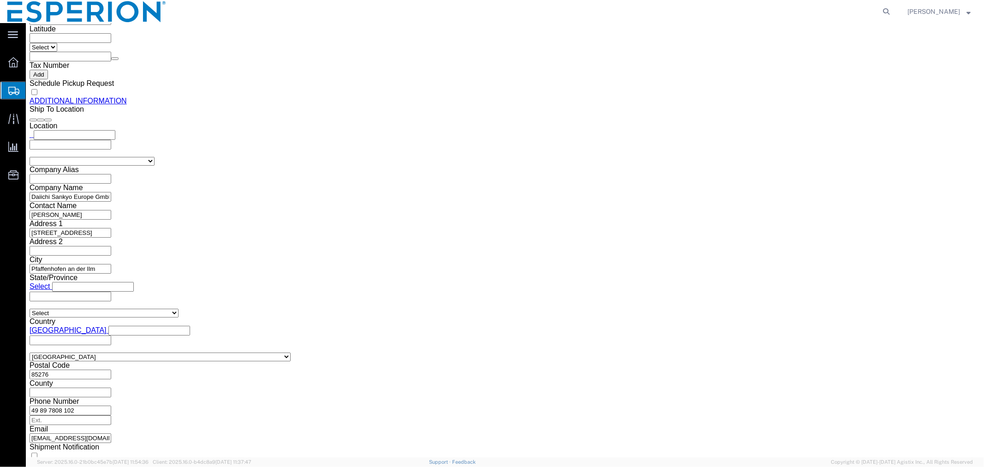
scroll to position [1053, 0]
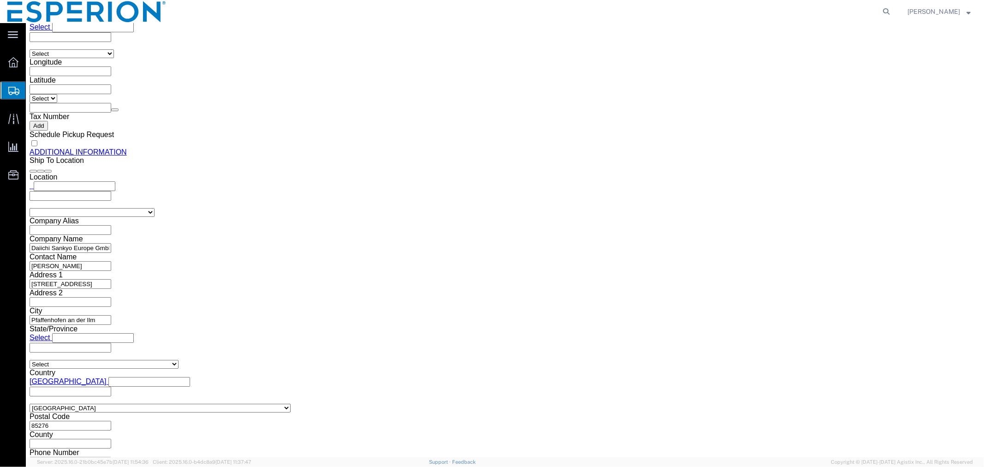
click span "button"
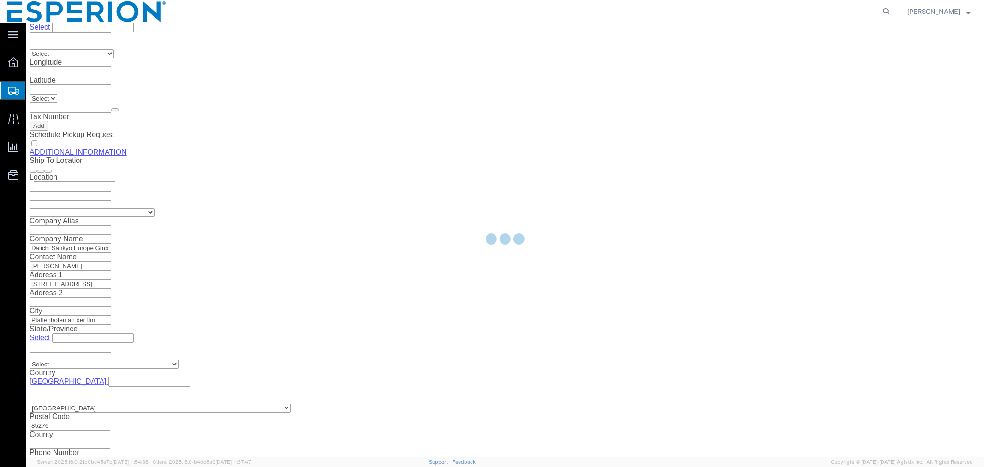
scroll to position [0, 0]
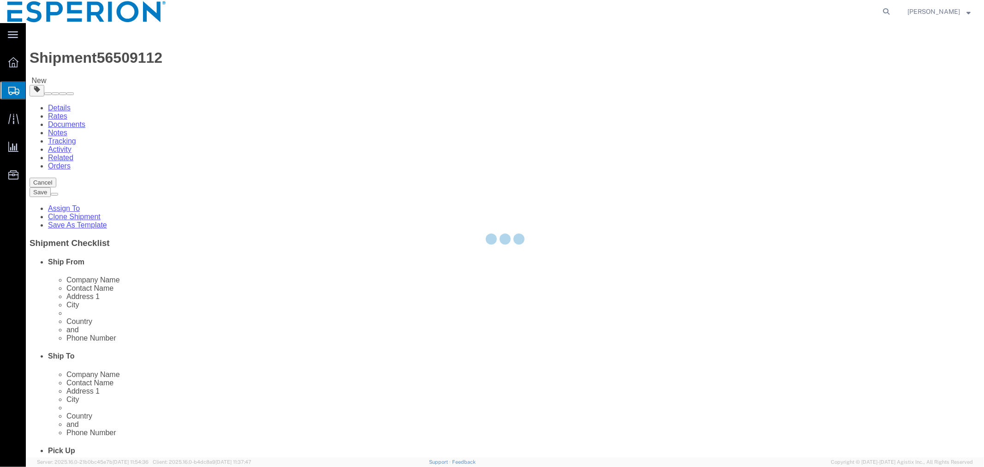
select select "PSNS"
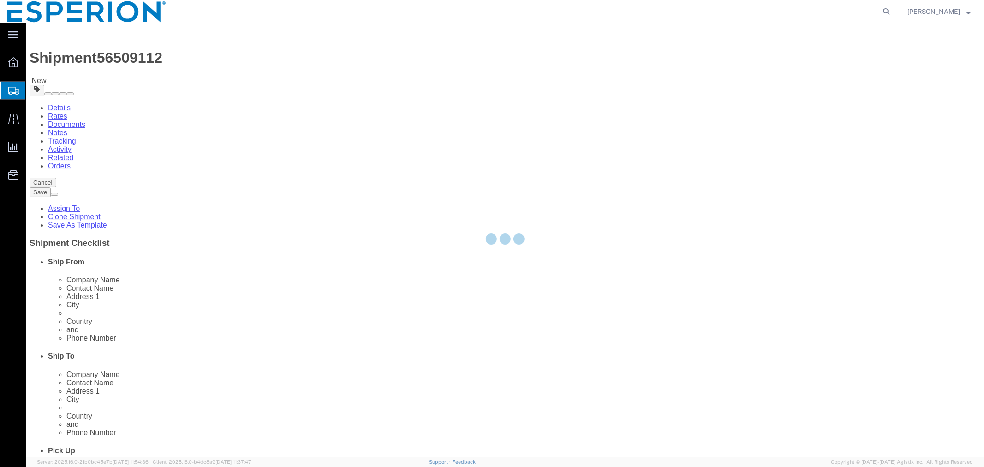
select select "PSNS"
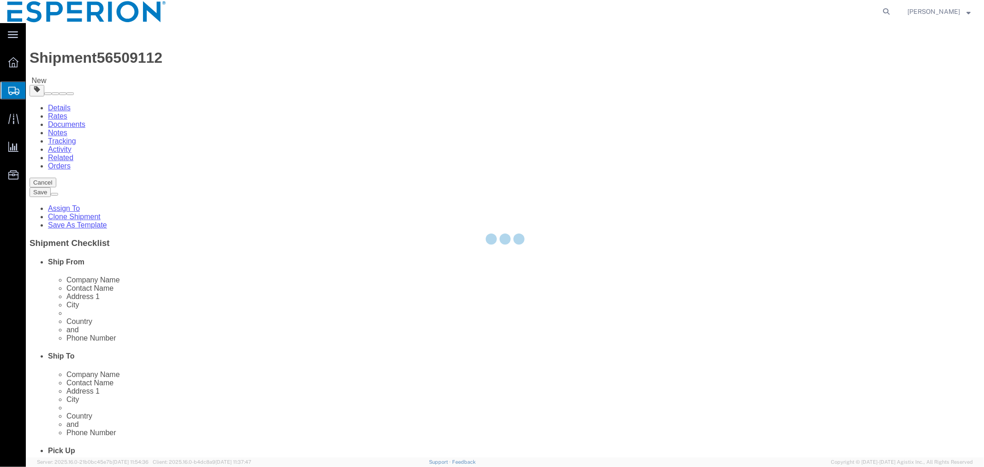
select select "PSNS"
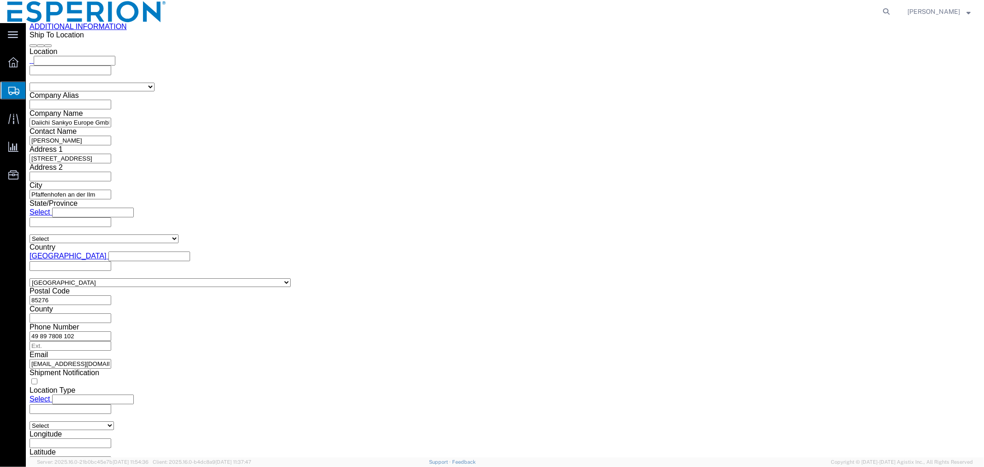
scroll to position [1382, 0]
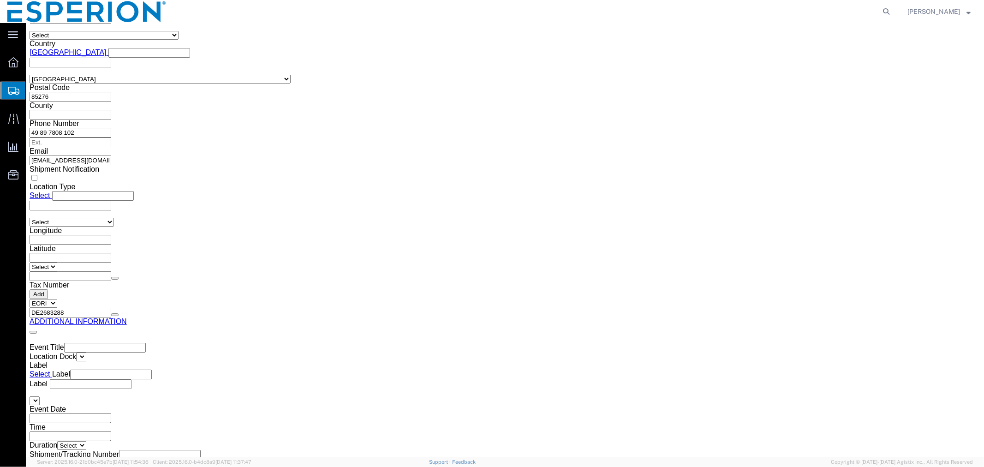
drag, startPoint x: 552, startPoint y: 160, endPoint x: 501, endPoint y: 154, distance: 50.6
click div "Weight 158.81 Select kgs lbs Ship. t°"
paste input "7.945"
type input "157.945"
click dd "75030.25 USD"
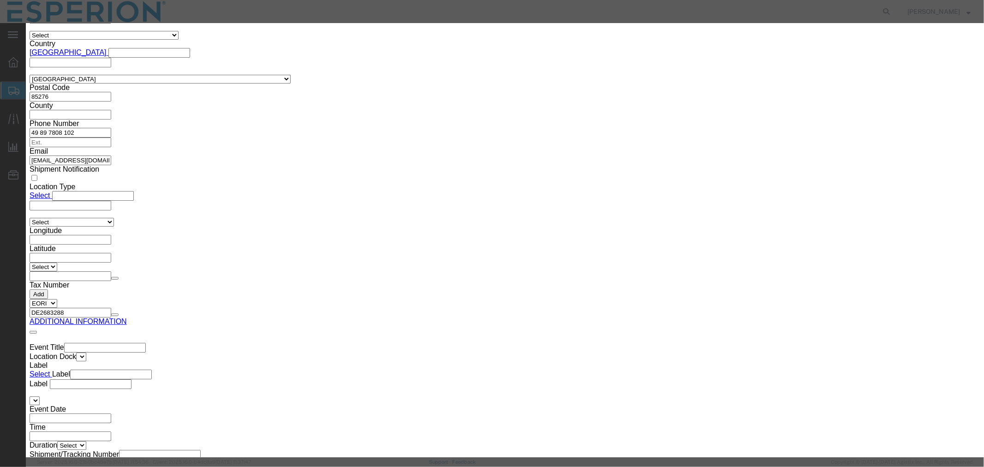
drag, startPoint x: 349, startPoint y: 89, endPoint x: 270, endPoint y: 87, distance: 78.4
click div "Pieces 300121.00 Select Bag Barrels 100Board Feet Bottle Box Blister Pack Carat…"
paste input "299521.0"
type input "299521.000"
type input "74880.25"
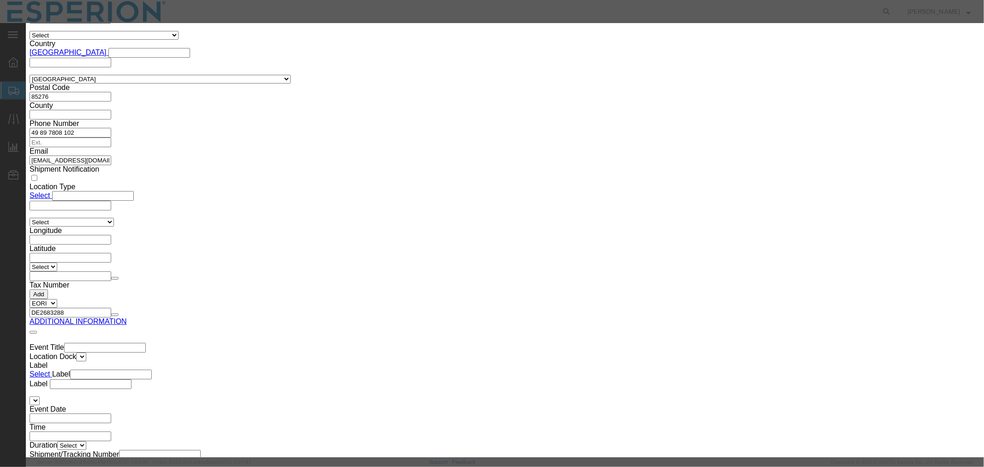
drag, startPoint x: 600, startPoint y: 132, endPoint x: 529, endPoint y: 131, distance: 71.5
click div "Serial 120993"
paste input "847"
type input "120847"
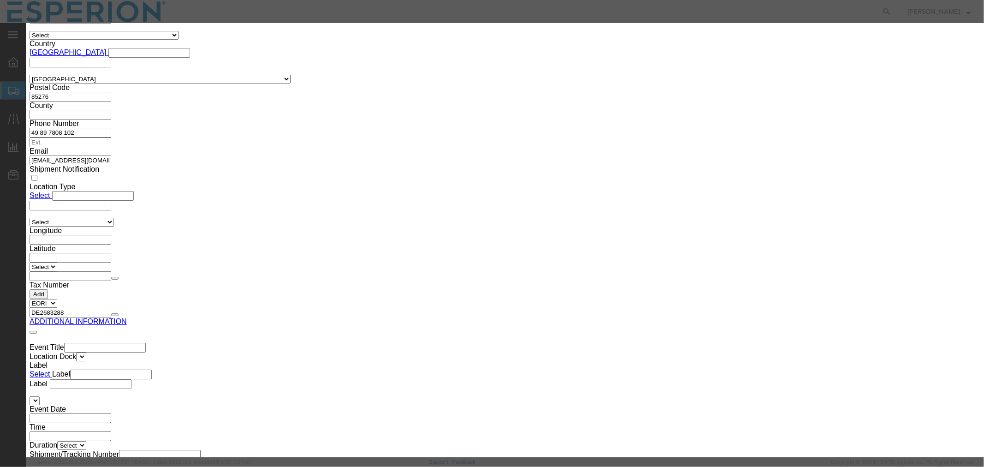
drag, startPoint x: 348, startPoint y: 178, endPoint x: 286, endPoint y: 173, distance: 62.4
click div "Lot# 120993"
paste input "847"
type input "120847"
click button "Save & Close"
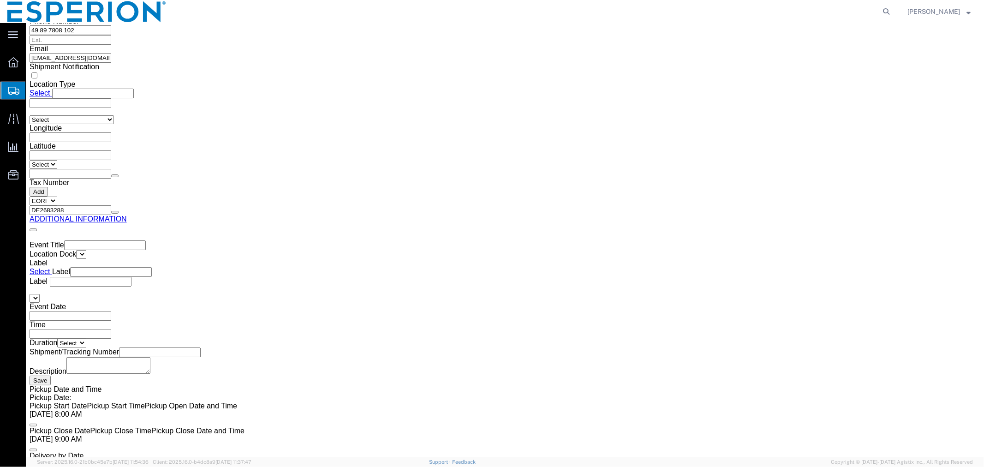
scroll to position [1494, 0]
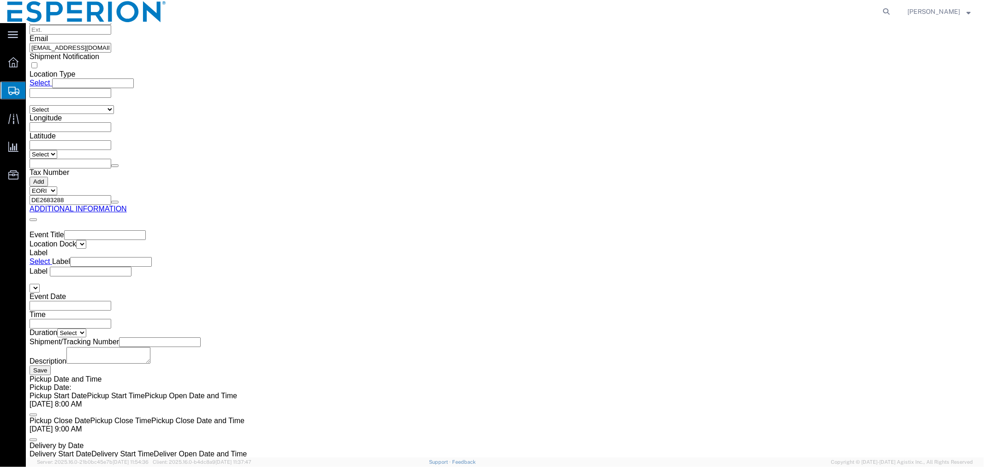
click button "Continue"
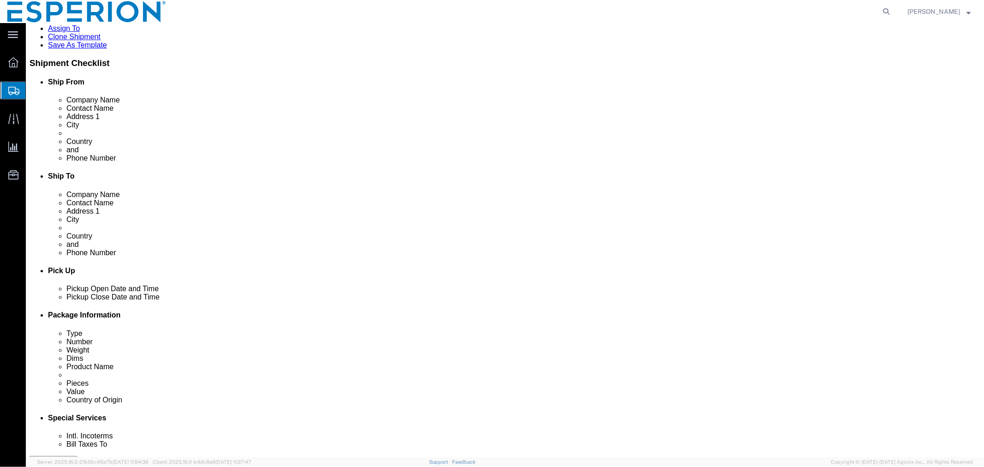
scroll to position [231, 0]
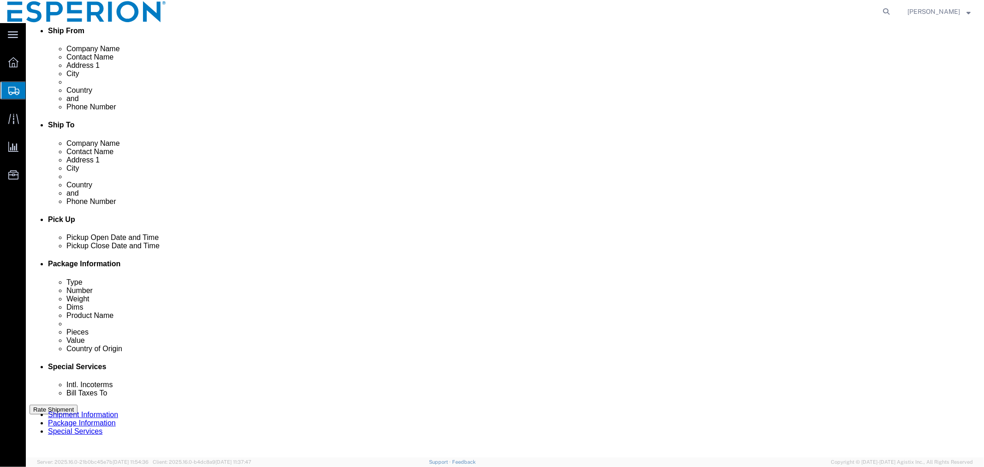
click select "Select Carriage Insurance Paid Carriage Paid To Cost and Freight Cost Insurance…"
select select "CIP"
click select "Select Carriage Insurance Paid Carriage Paid To Cost and Freight Cost Insurance…"
select select "SHIP"
select select "RCPN"
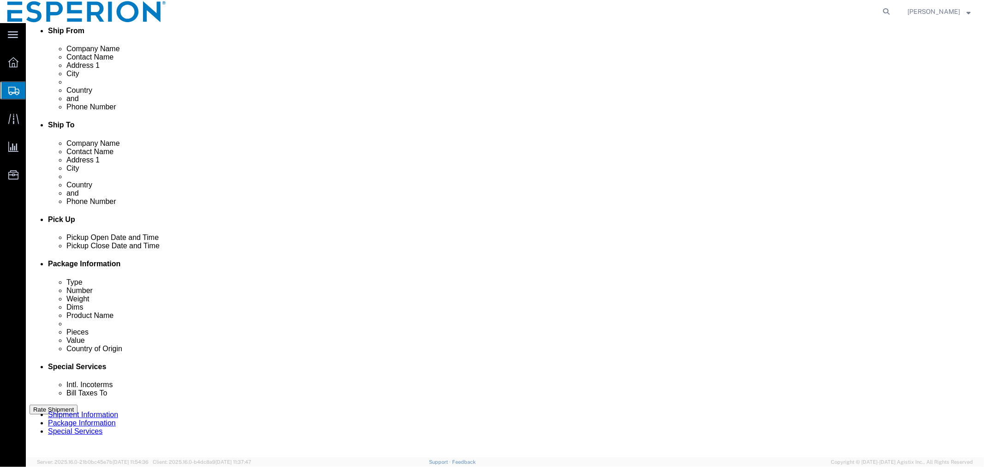
click input "text"
paste input "Daiichi Sankyo Europe GmbH"
click input "Daiichi Sankyo Europe GmbH ,warehouse,"
paste input "Pfaffenhofe"
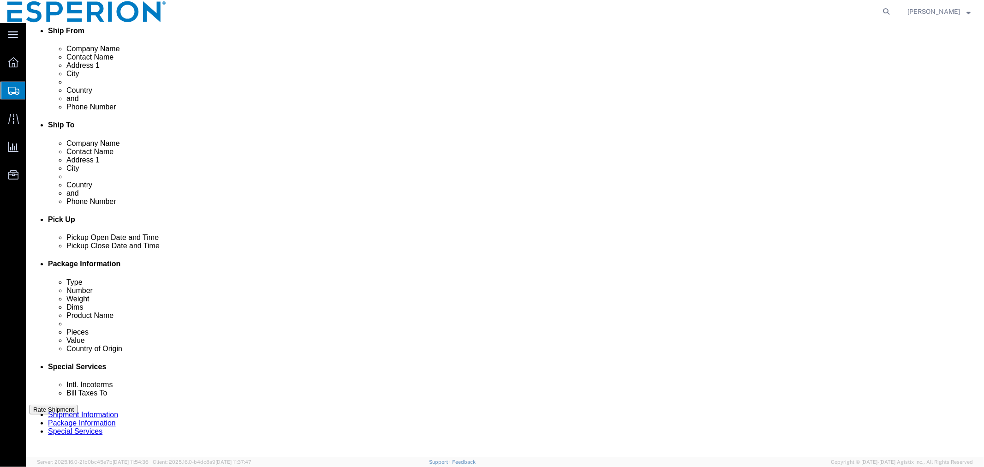
click input "[PERSON_NAME] Europe GmbH ,warehouse, [GEOGRAPHIC_DATA]"
click input "[PERSON_NAME] Europe,warehouse, [GEOGRAPHIC_DATA]"
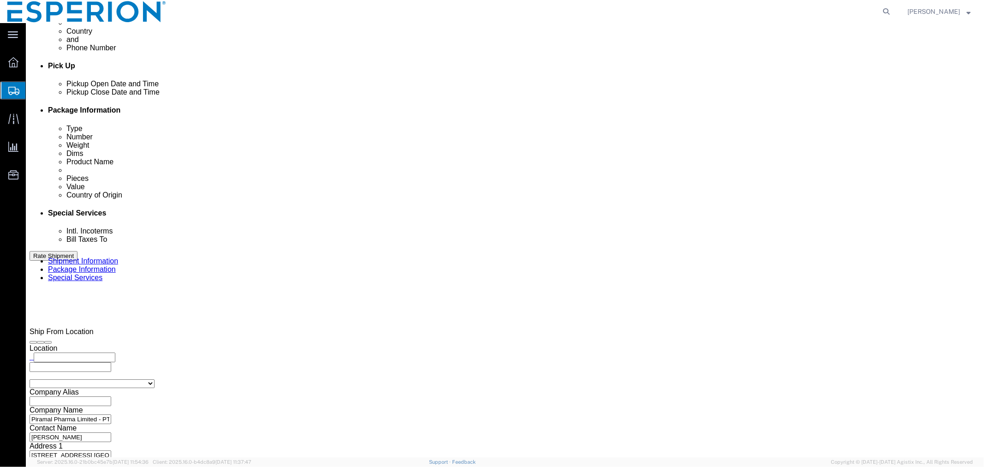
scroll to position [436, 0]
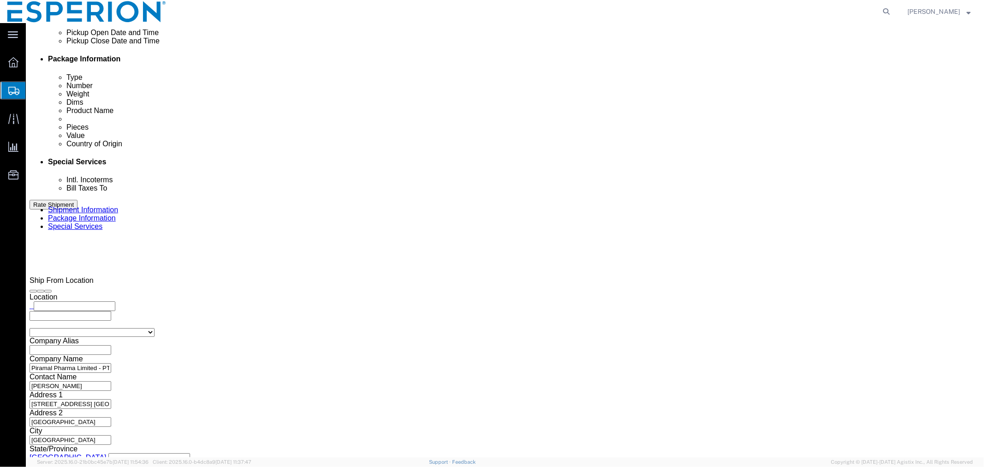
type input "[PERSON_NAME] Europe,warehouse, [GEOGRAPHIC_DATA], [GEOGRAPHIC_DATA]"
click button "Rate Shipment"
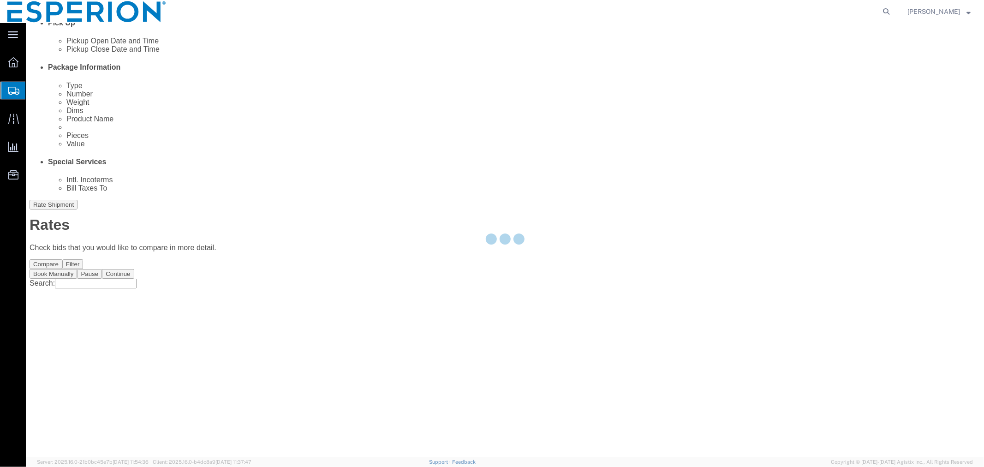
scroll to position [0, 0]
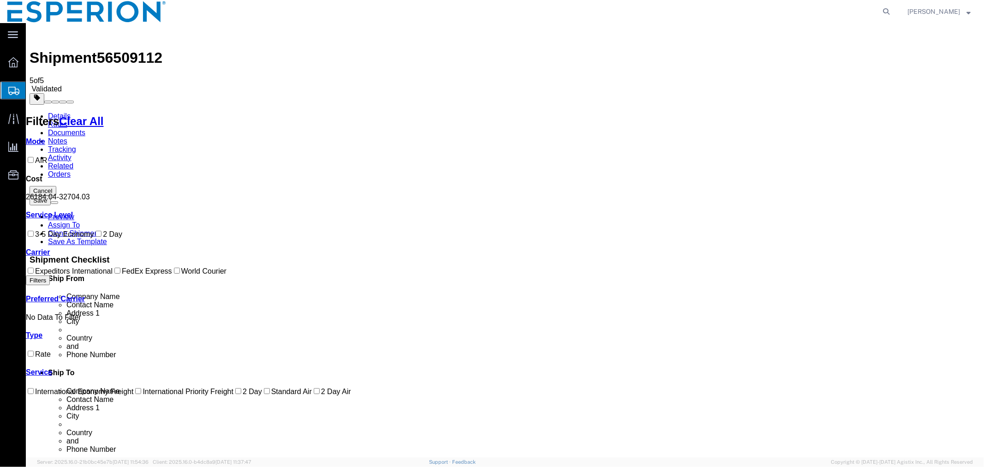
click at [50, 195] on button "Save" at bounding box center [39, 200] width 21 height 10
click at [50, 112] on link "Details" at bounding box center [59, 116] width 23 height 8
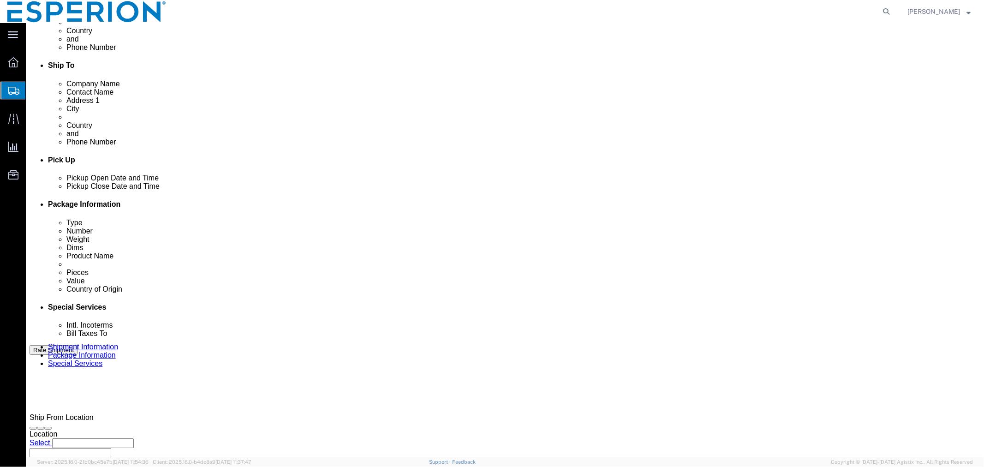
scroll to position [428, 0]
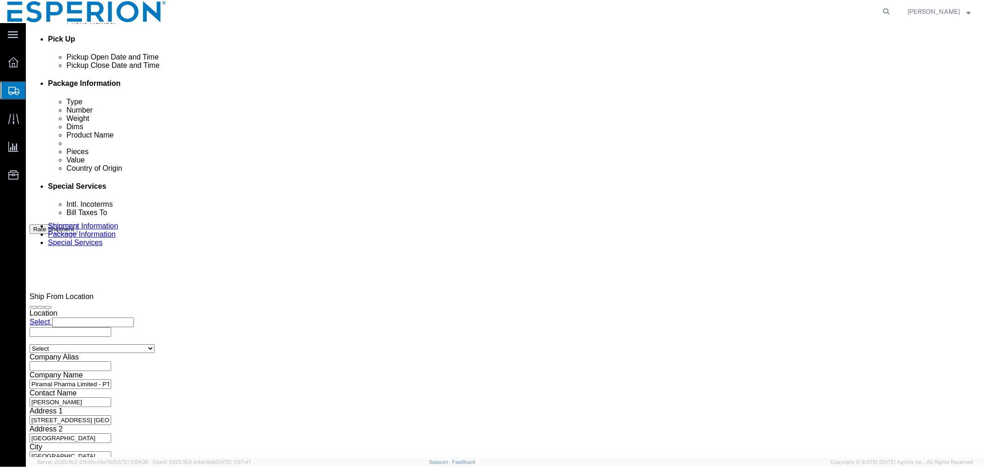
click button "Continue"
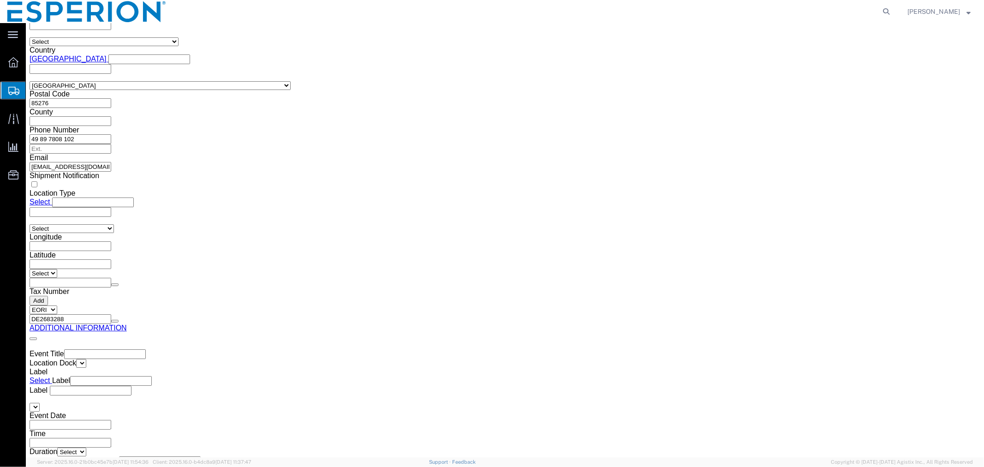
scroll to position [1494, 0]
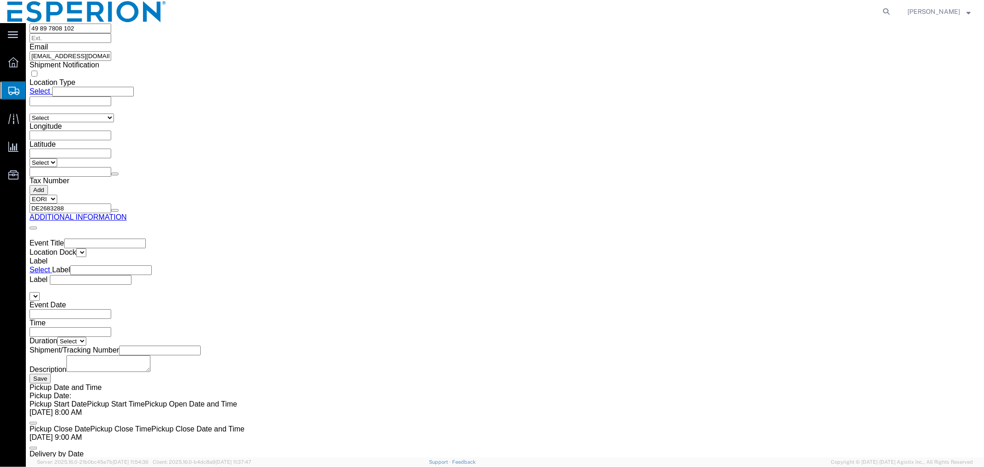
click button "Save"
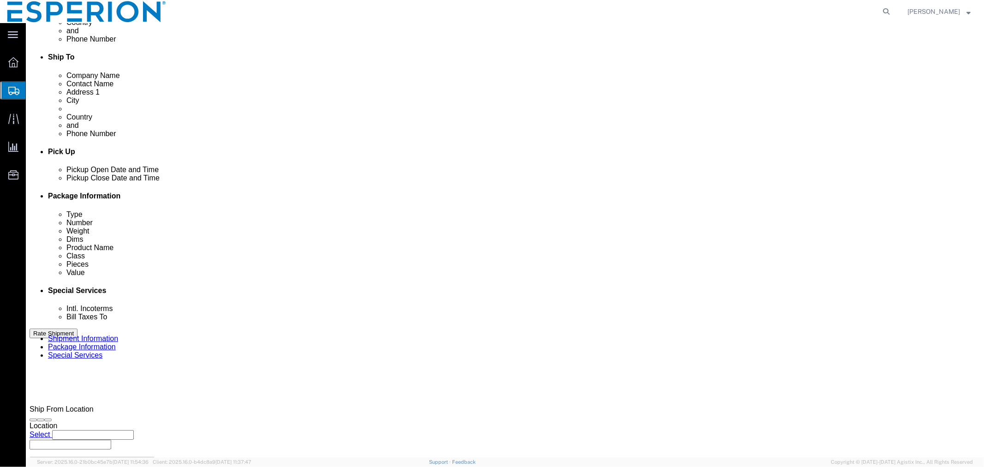
scroll to position [0, 0]
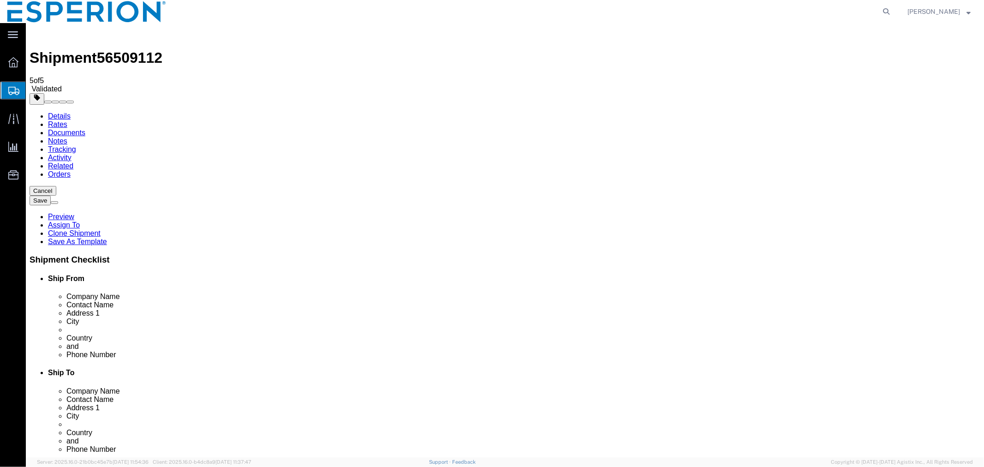
click at [0, 0] on span "Create Shipment" at bounding box center [0, 0] width 0 height 0
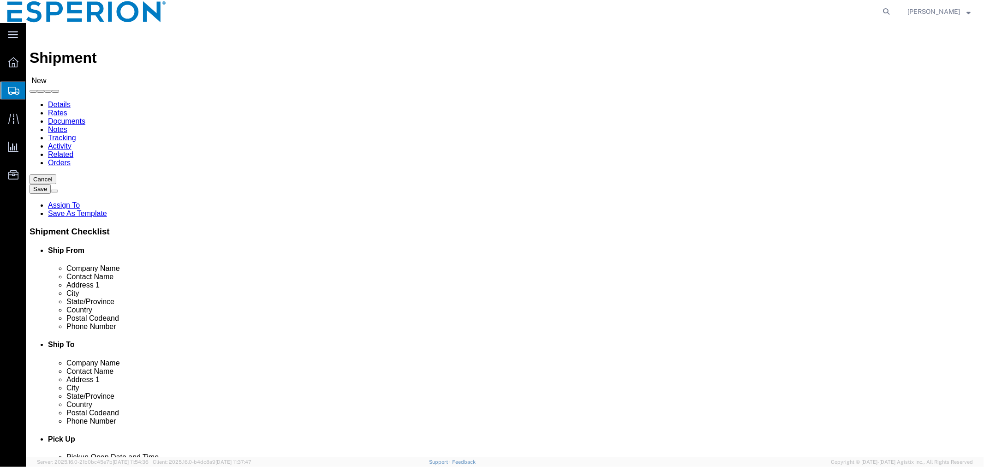
click input "text"
click p "- Piramal Healthcare UK Ltd - ([PERSON_NAME][STREET_ADDRESS]"
type input "Piramal Healthcare UK Ltd"
click input "checkbox"
checkbox input "false"
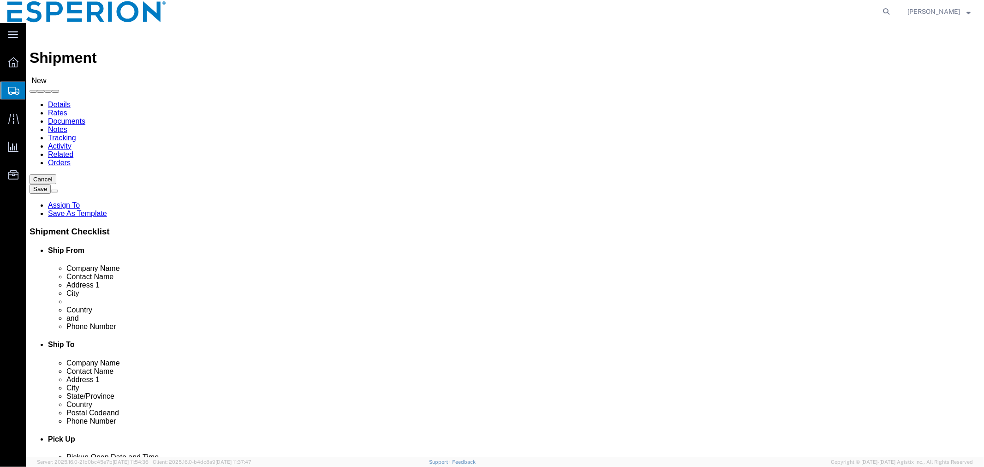
click input "text"
click p "- [PERSON_NAME] Europe GmbH - ([PERSON_NAME]) [STREET_ADDRESS] , 12:00 AM - 12:…"
type input "Daiichi Sankyo Europe GmbH"
click label
click input "checkbox"
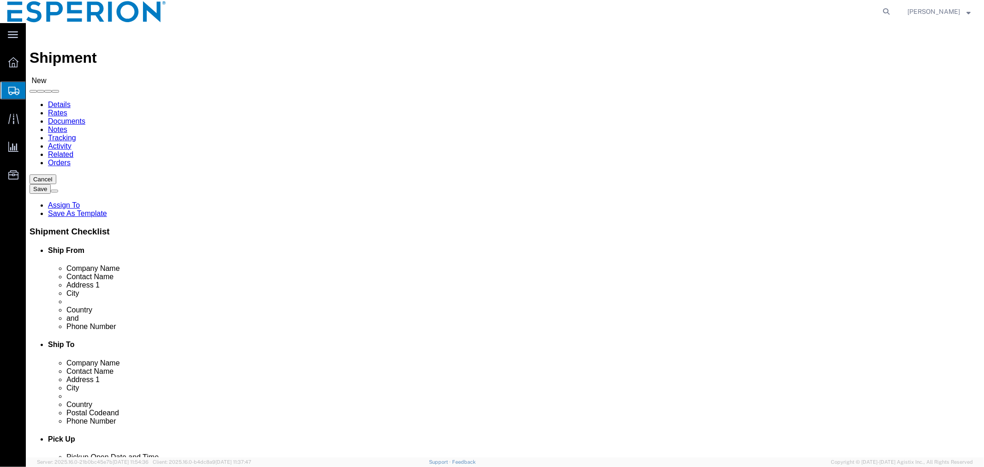
checkbox input "false"
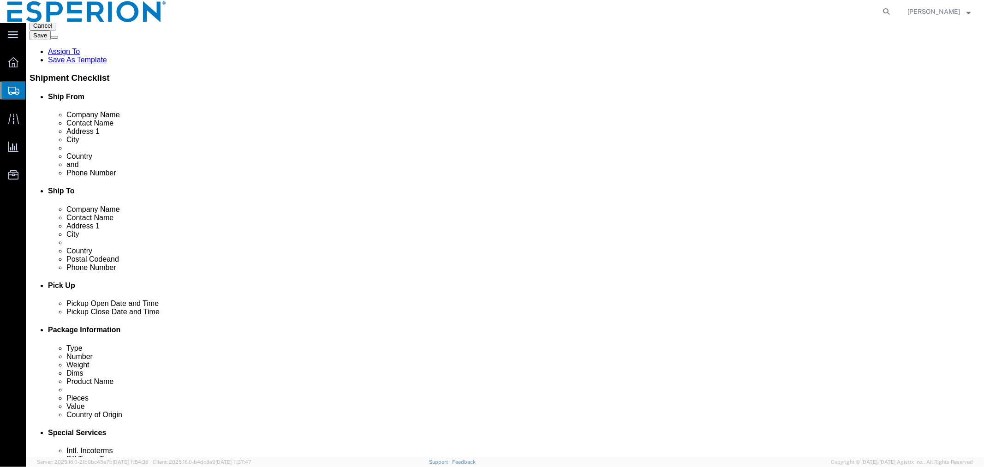
click div "[DATE] 2:00 PM"
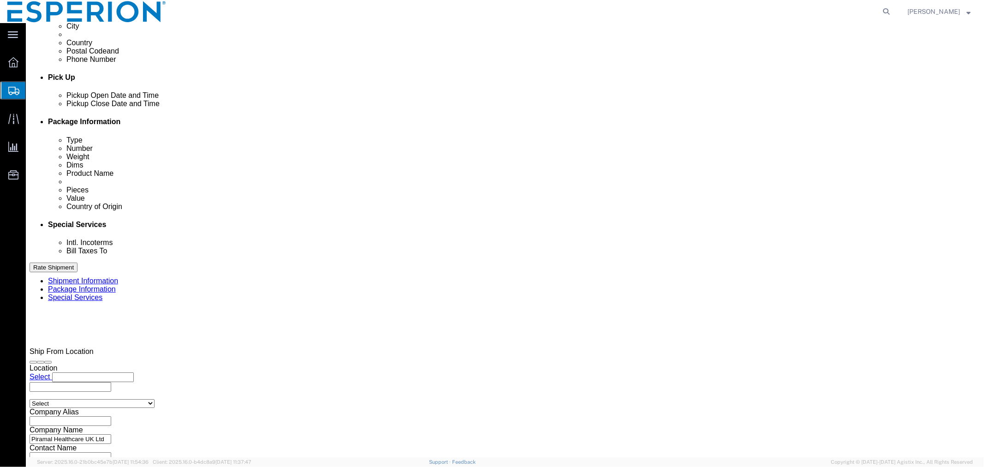
click input "2:00 PM"
type input "12:00 PM"
click button "Apply"
click input "text"
type input "COMMERCIAL"
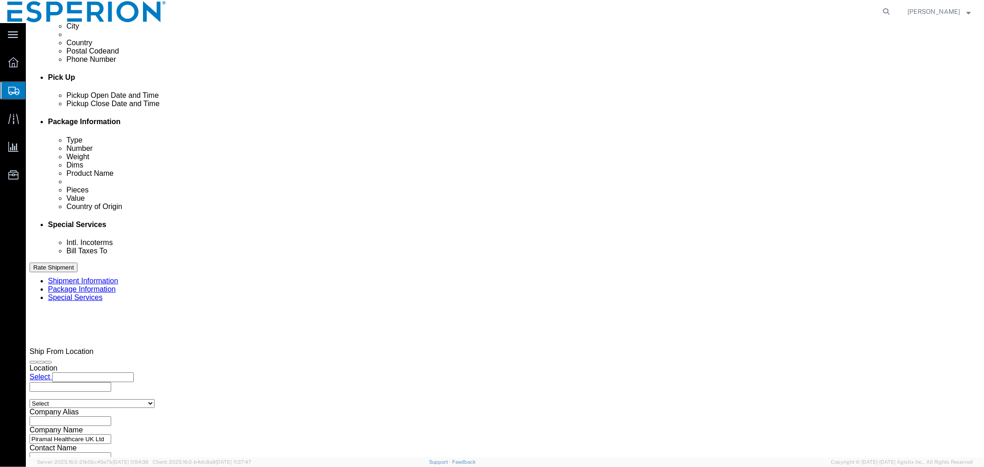
drag, startPoint x: 705, startPoint y: 184, endPoint x: 434, endPoint y: 192, distance: 270.9
click button "Add reference"
click select "Select Account Type Activity ID Airline Appointment Number ASN Batch Request # …"
select select "LOT"
click select "Select Account Type Activity ID Airline Appointment Number ASN Batch Request # …"
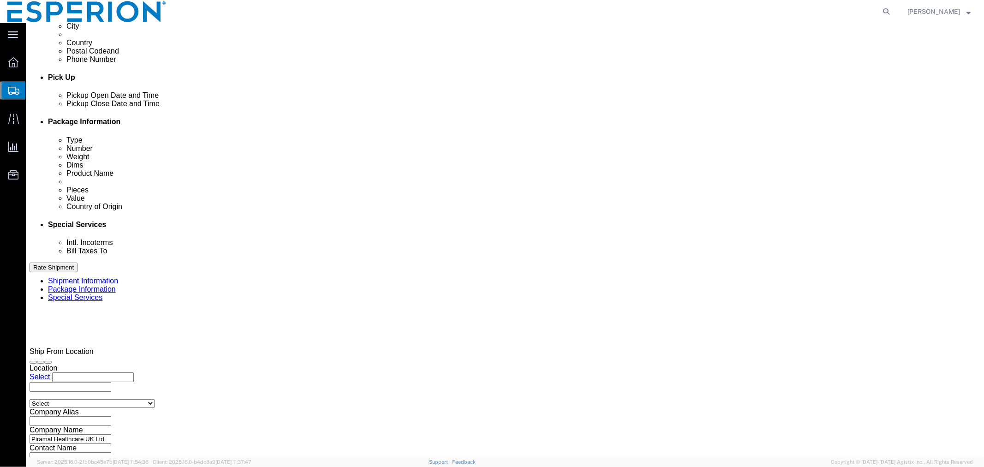
select select "LOT"
click select "Select Account Type Activity ID Airline Appointment Number ASN Batch Request # …"
select select "LOT"
drag, startPoint x: 364, startPoint y: 232, endPoint x: 356, endPoint y: 237, distance: 9.7
click div "Select Account Type Activity ID Airline Appointment Number ASN Batch Request # …"
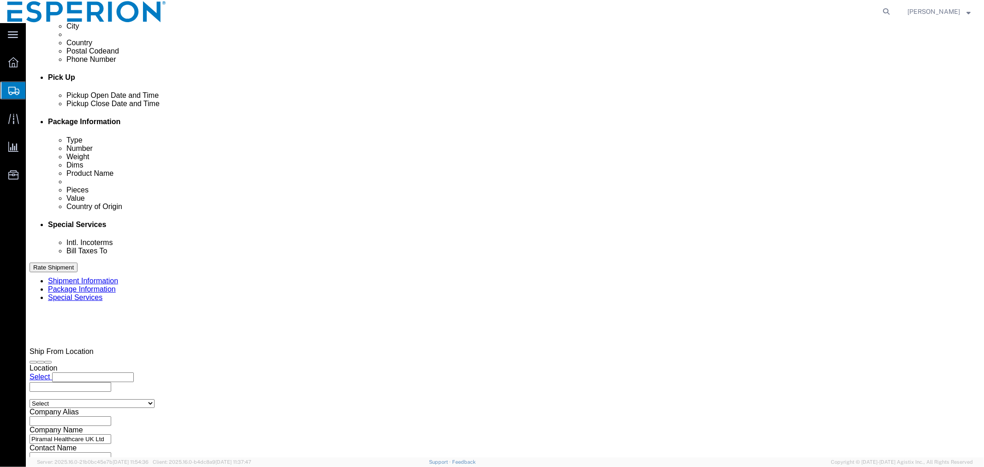
click select "Select Air Less than Truckload Multi-Leg Ocean Freight Rail Small Parcel Truckl…"
select select "TL"
click select "Select Air Less than Truckload Multi-Leg Ocean Freight Rail Small Parcel Truckl…"
click input "text"
click td "22"
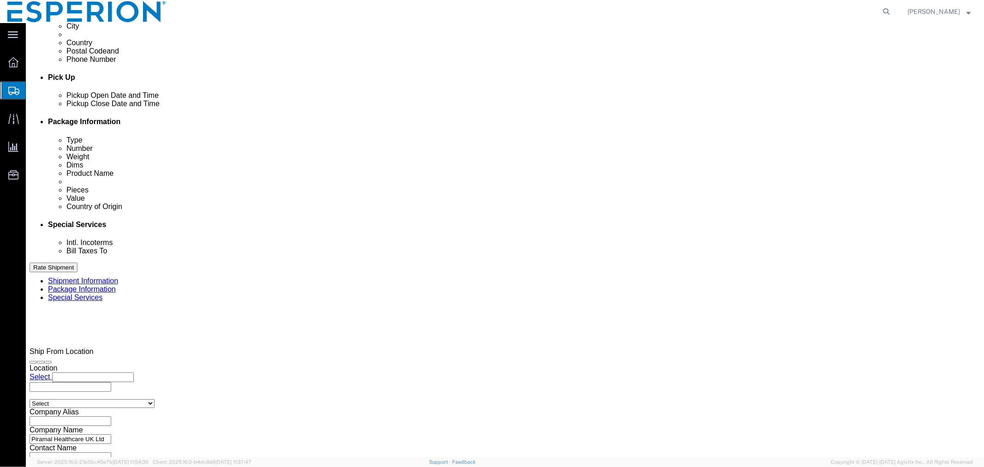
click input "text"
type input "1:00 PM"
click input "text"
click td "25"
click input "text"
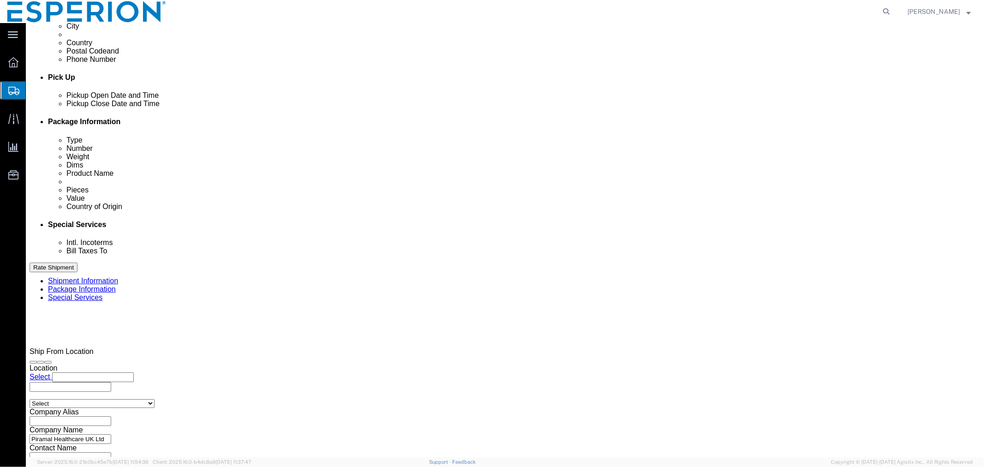
type input "9AM"
click div "Vehicle Select 1-Ton (PSS) 10 Wheel 10 Yard Dump Truck 20 Yard Dump Truck Bobta…"
click input "text"
paste input "B34247"
type input "B34247"
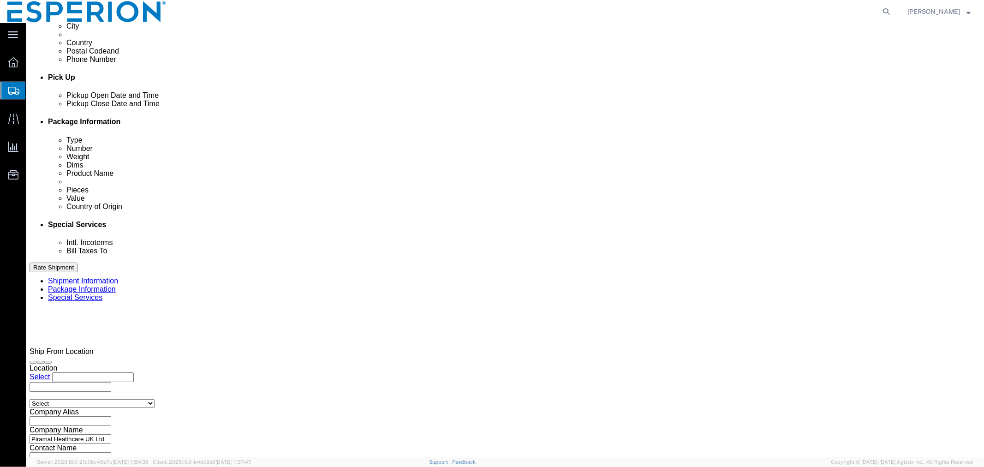
click input "text"
paste input "B34390"
type input "B34390"
click div "Select Account Type Activity ID Airline Appointment Number ASN Batch Request # …"
click input "text"
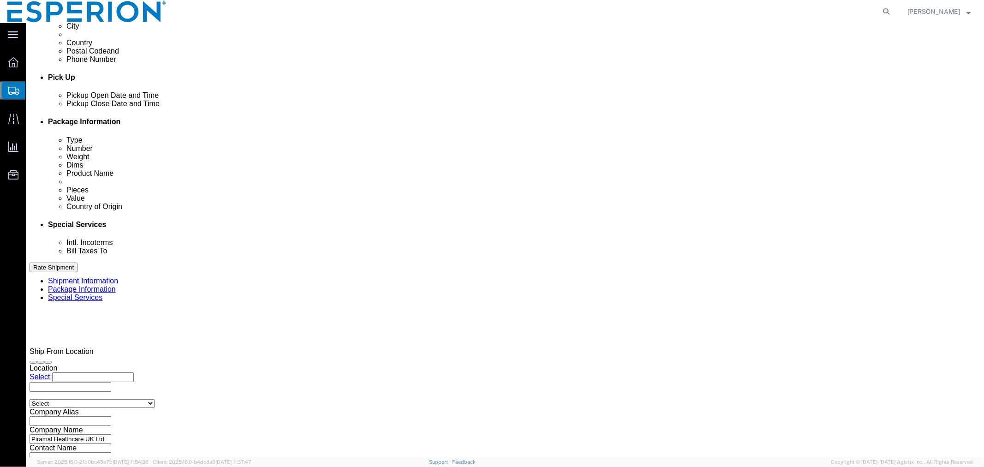
paste input "B34391"
type input "B34391"
click button "Continue"
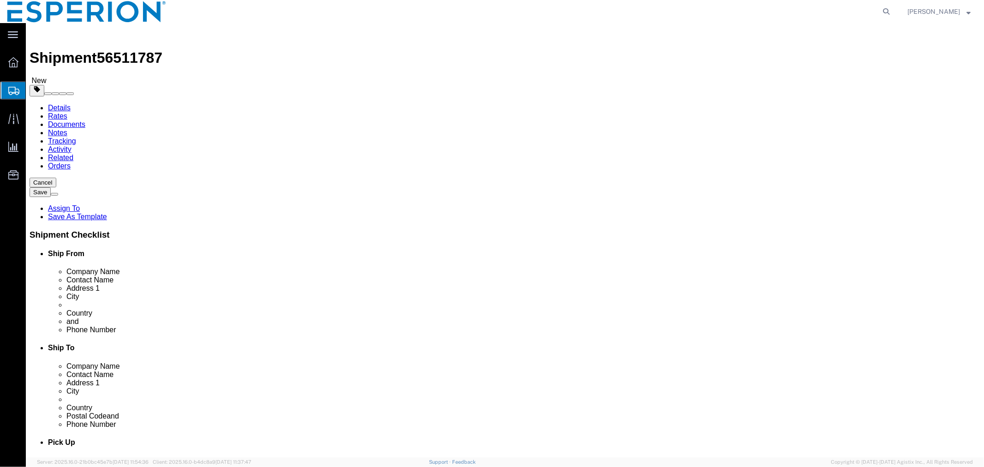
click select "Select Bale(s) Basket(s) Bolt(s) Bottle(s) Buckets Bulk Bundle(s) CSafe RAP CSa…"
select select "PSNS"
click select "Select Bale(s) Basket(s) Bolt(s) Bottle(s) Buckets Bulk Bundle(s) CSafe RAP CSa…"
click select "Select cm ft in"
select select "CM"
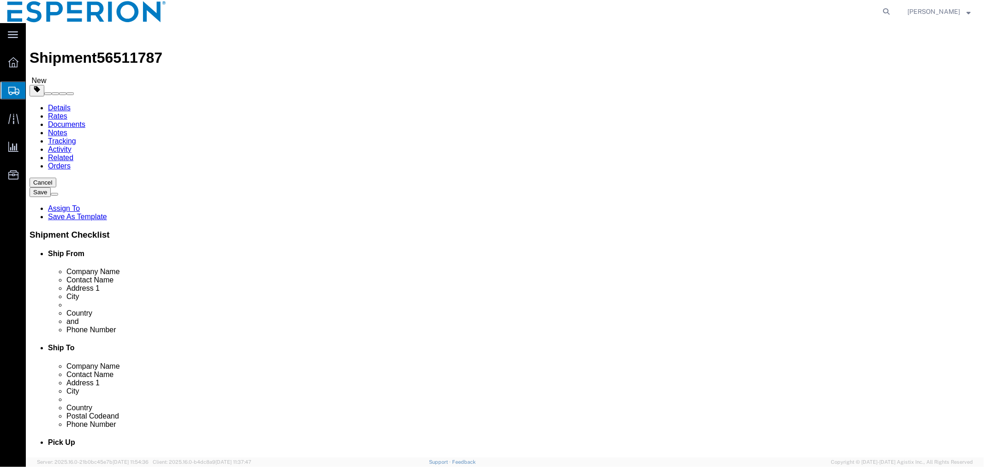
click select "Select cm ft in"
click select "Select kgs lbs"
select select "KGS"
click select "Select kgs lbs"
click input "checkbox"
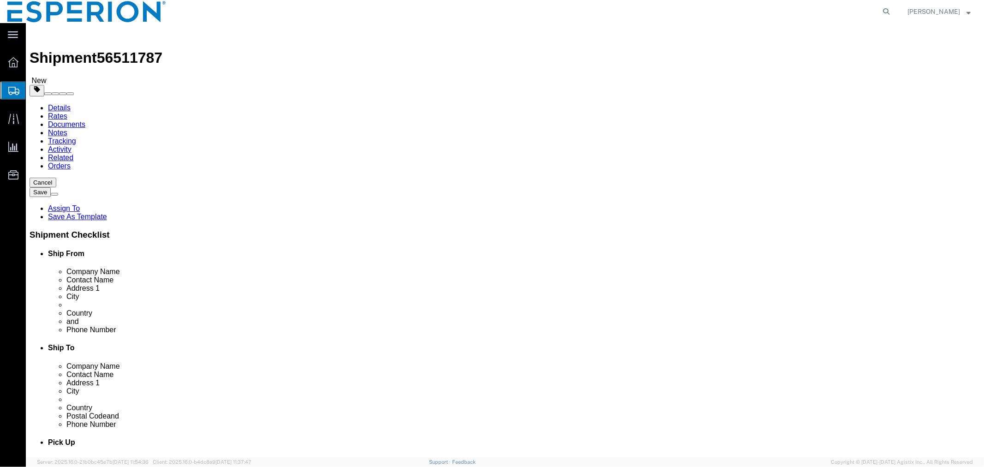
checkbox input "true"
click div "Package Type Select Bale(s) Basket(s) Bolt(s) Bottle(s) Buckets Bulk Bundle(s) …"
type input "FROM_15_TO_25"
click input "text"
type input "120"
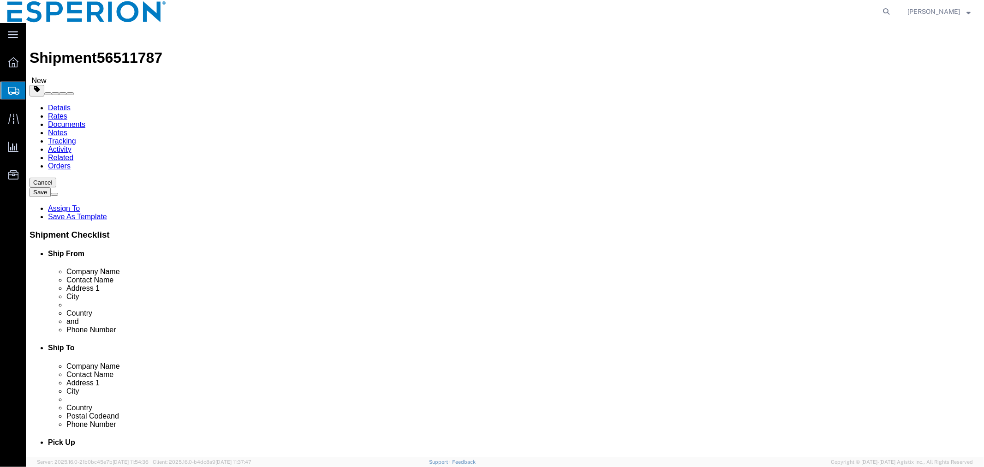
type input "80"
click input "text"
type input "82"
type input "214"
click link "Add Content"
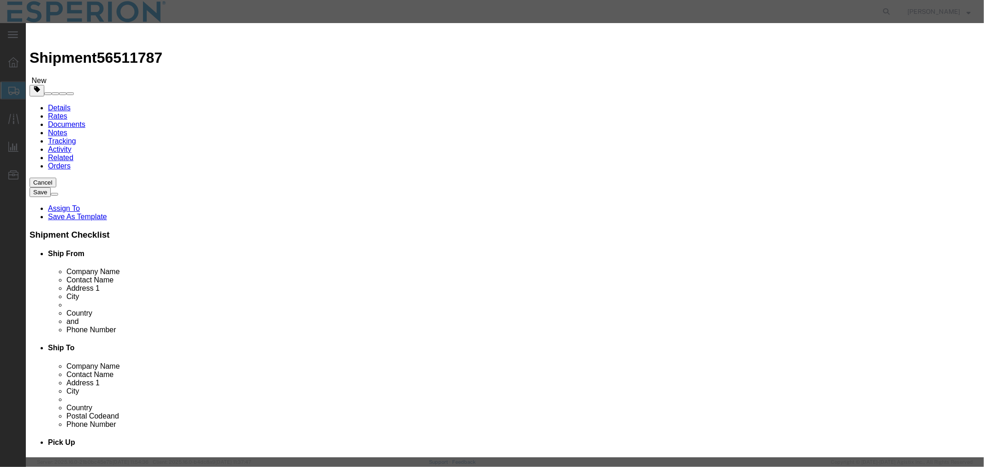
click input "text"
type input "NILEM"
click td "Model:"
type input "1"
select select "TAB"
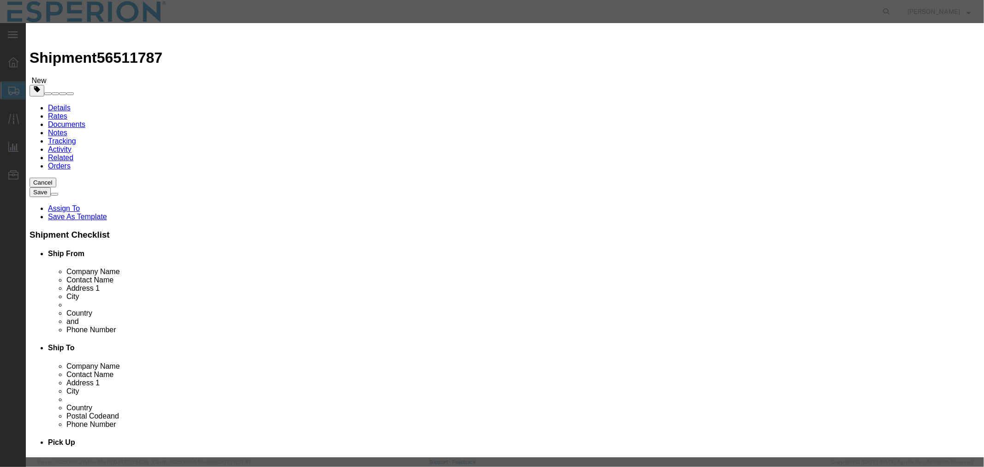
type input "0.24"
select select "USD"
click select "Select [GEOGRAPHIC_DATA] [GEOGRAPHIC_DATA] [GEOGRAPHIC_DATA] [GEOGRAPHIC_DATA] …"
click input "text"
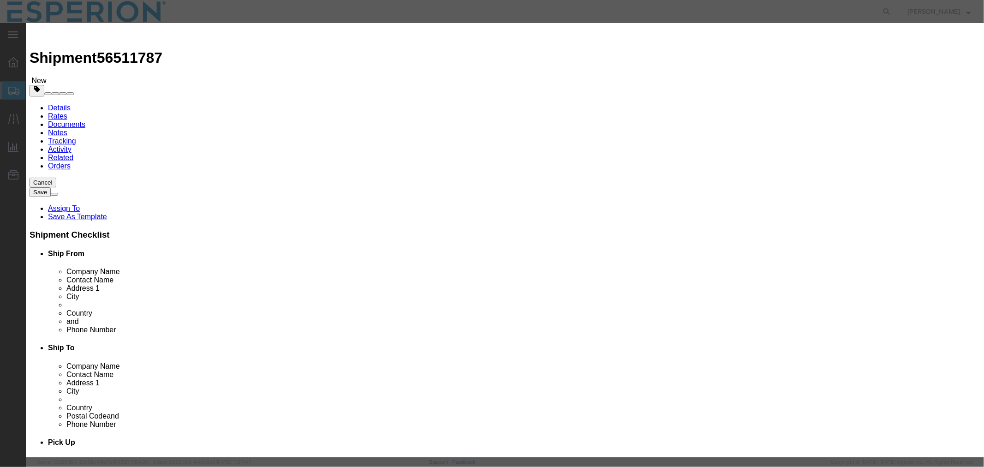
paste input "B34247"
click input "text"
paste input "B34247"
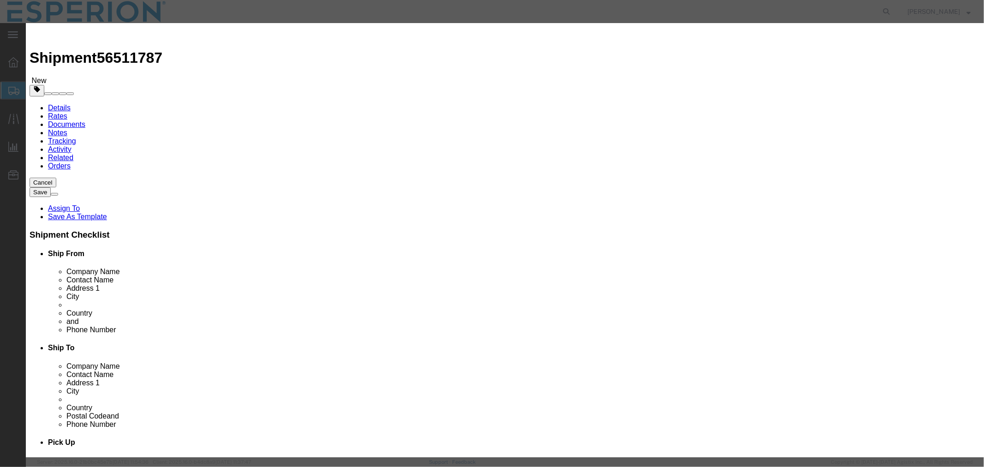
click input "1"
click button "Save & Close"
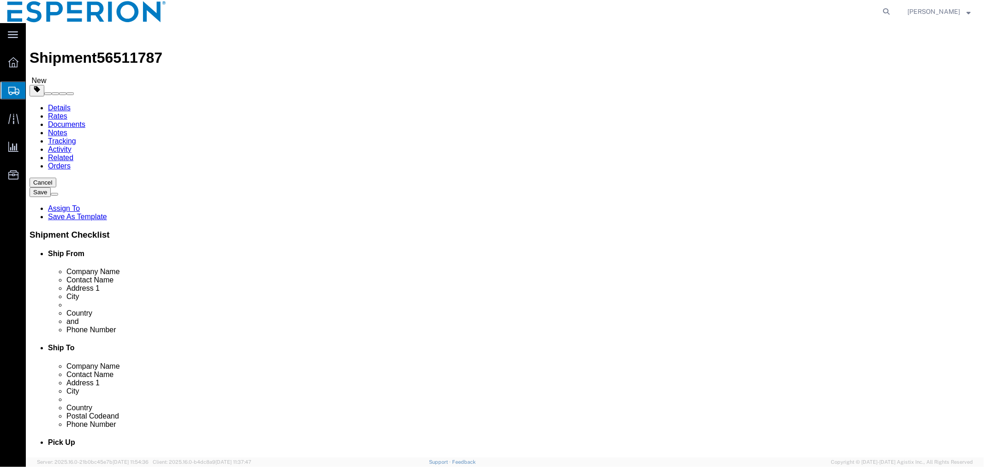
click span "button"
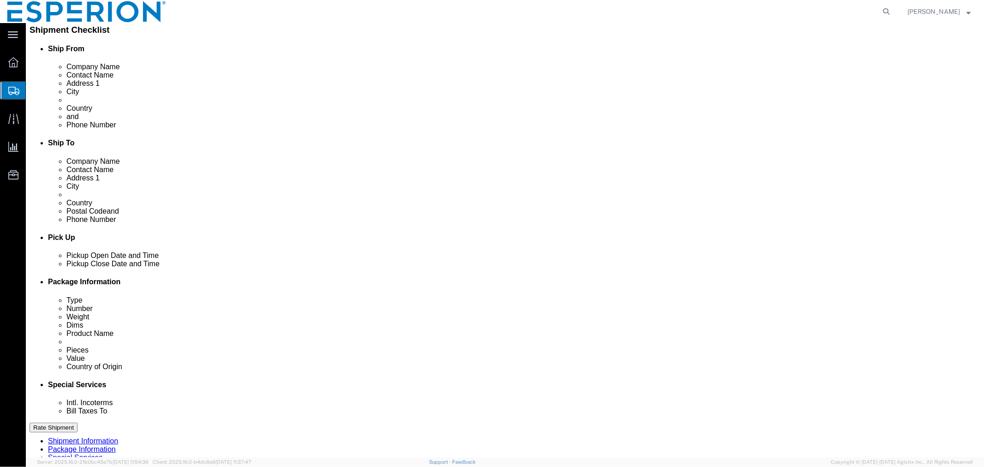
scroll to position [262, 0]
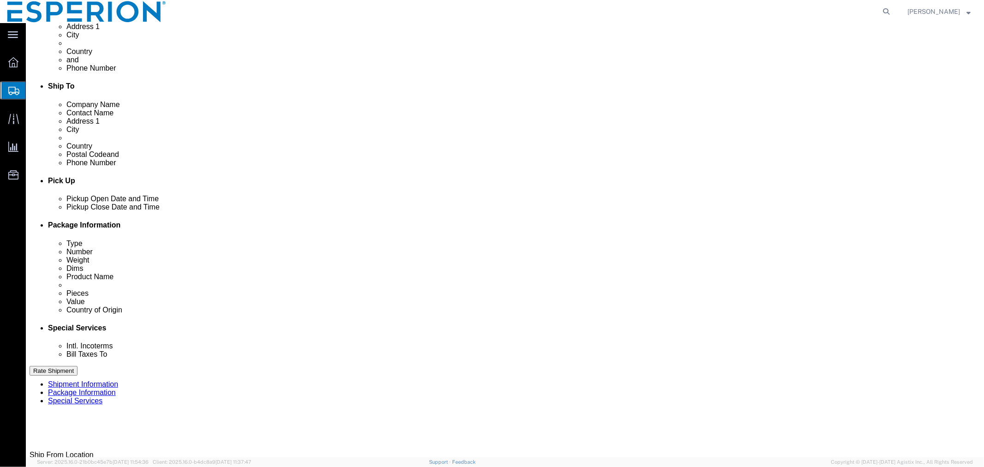
drag, startPoint x: 267, startPoint y: 214, endPoint x: 233, endPoint y: 211, distance: 34.3
click div "Length 120.00 x Width 80.00 x Height 82.00 Select cm ft in"
drag, startPoint x: 165, startPoint y: 232, endPoint x: 107, endPoint y: 226, distance: 58.4
click div "Weight 214.00 Select kgs lbs Ship. t°"
click div "Pieces: 546318.00 Tablet Total value: 131116.32 USD"
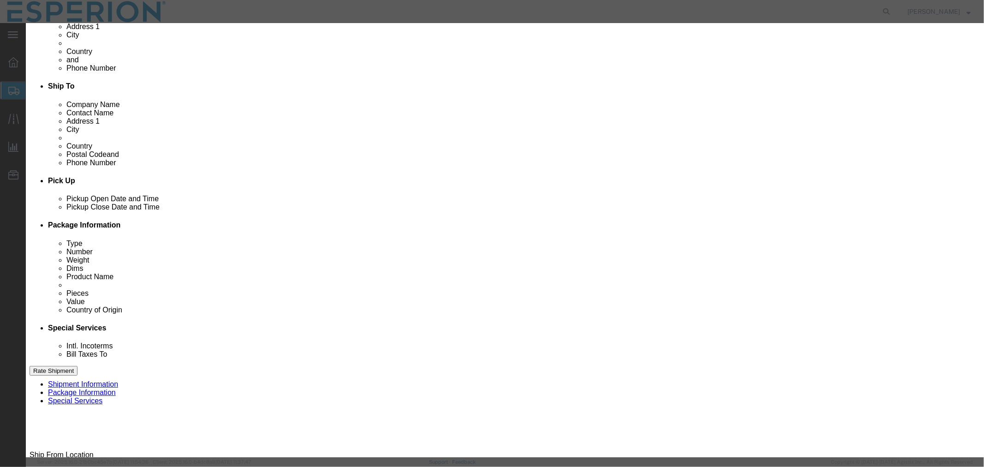
drag, startPoint x: 358, startPoint y: 89, endPoint x: 266, endPoint y: 88, distance: 92.7
click div "Pieces 546318.00 Select Bag Barrels 100Board Feet Bottle Box Blister Pack Carat…"
click button "Save & Close"
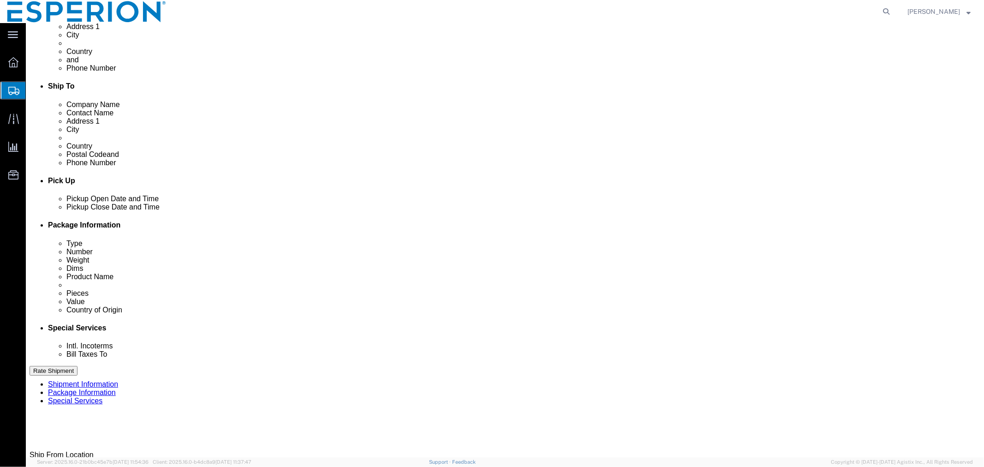
click link "Add Package"
click select "Select Bale(s) Basket(s) Bolt(s) Bottle(s) Buckets Bulk Bundle(s) CSafe RAP CSa…"
click input "checkbox"
click input "text"
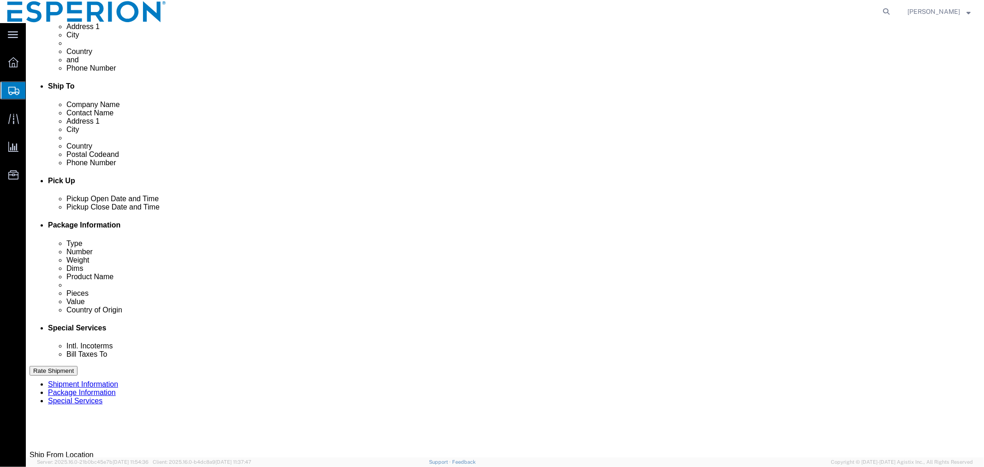
drag, startPoint x: 548, startPoint y: 237, endPoint x: 484, endPoint y: 233, distance: 64.2
click div "Weight 0.00 Select kgs lbs Ship. t°"
click span "button"
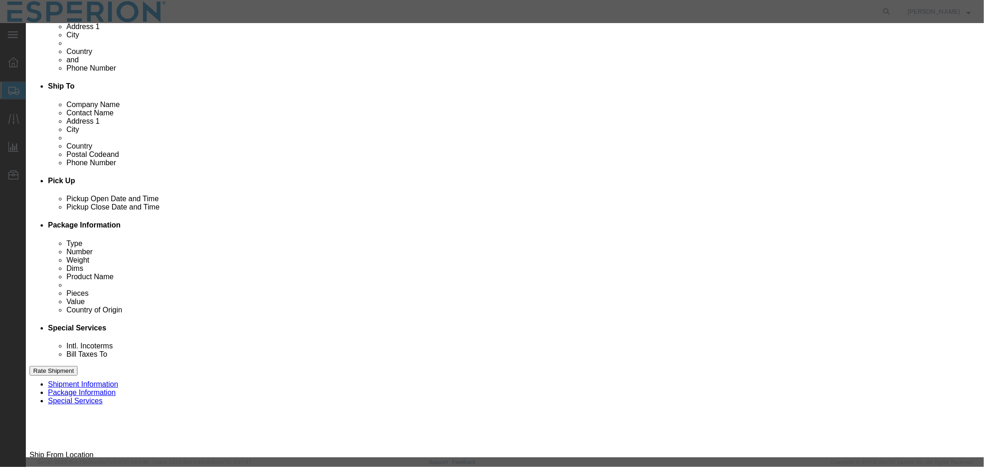
click input "text"
click td "Model:"
click select "Select [GEOGRAPHIC_DATA] [GEOGRAPHIC_DATA] [GEOGRAPHIC_DATA] [GEOGRAPHIC_DATA] …"
click input "text"
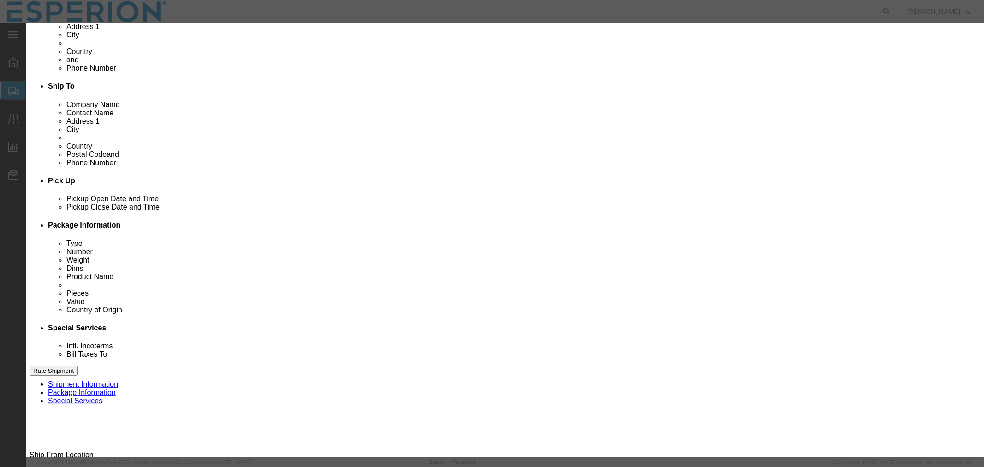
paste input "B34390"
click input "text"
paste input "B34390"
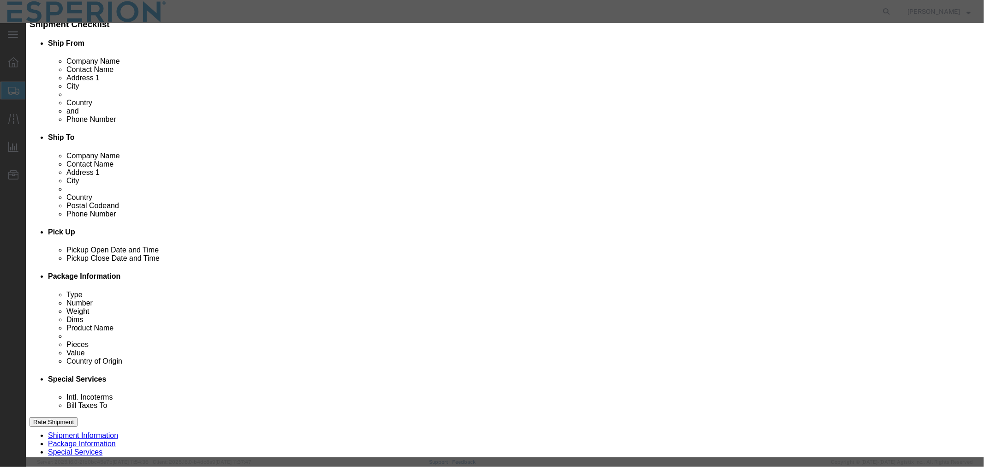
scroll to position [57, 0]
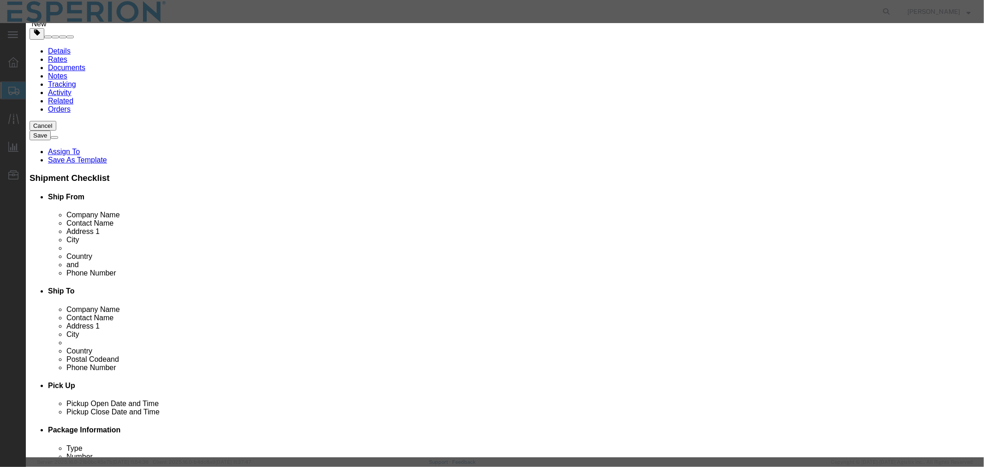
click input "1"
click button "Save & Close"
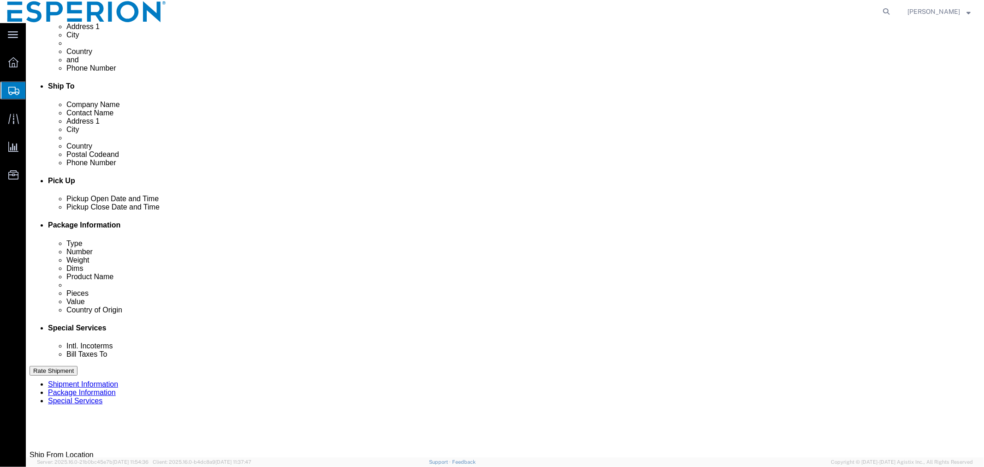
scroll to position [313, 0]
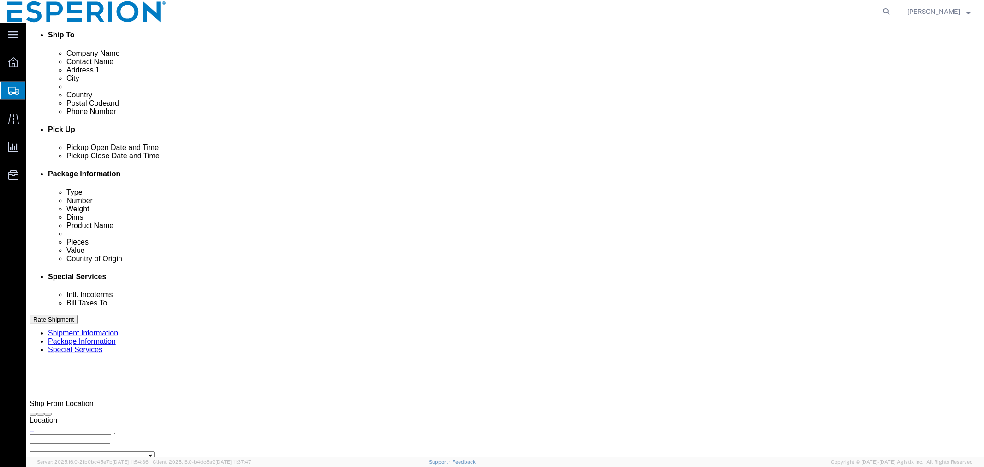
click span "button"
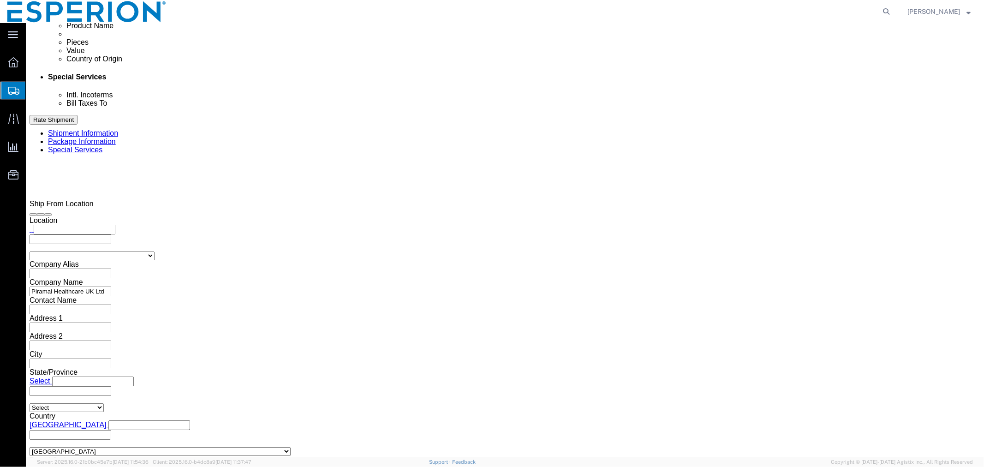
scroll to position [523, 0]
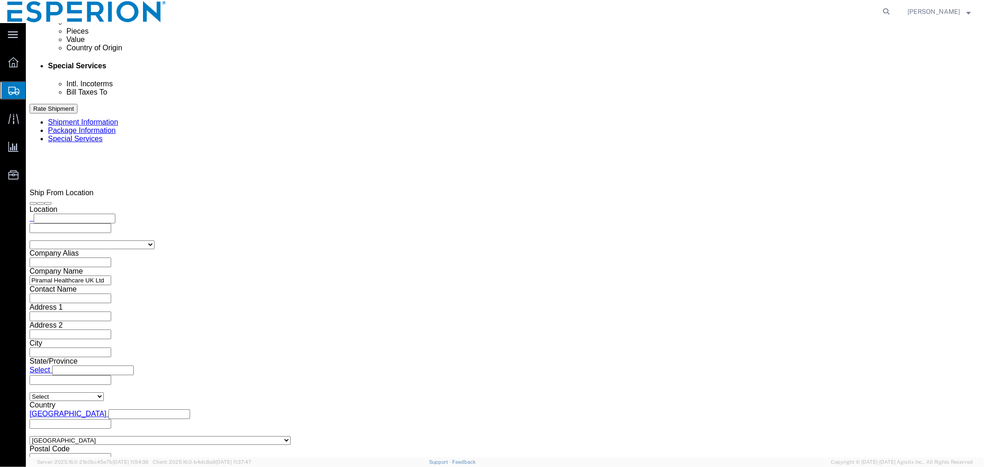
click span "button"
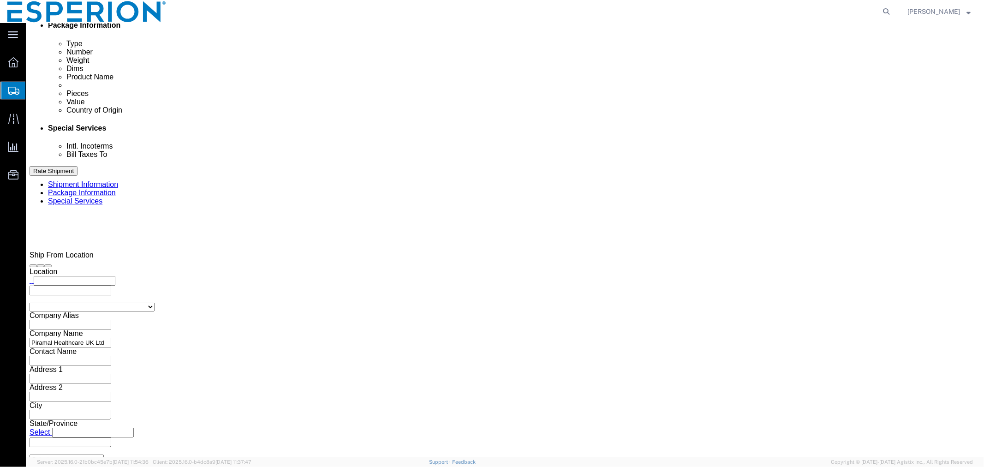
scroll to position [596, 0]
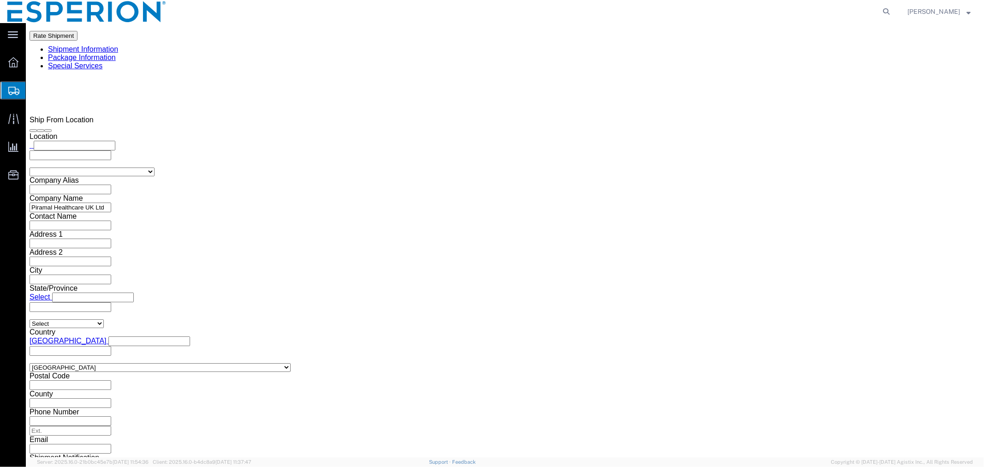
click input "86.00"
drag, startPoint x: 666, startPoint y: 143, endPoint x: 618, endPoint y: 137, distance: 48.3
click div "Length 120.00 x Width 80.00 x Height 86.00 Select cm ft in"
drag, startPoint x: 553, startPoint y: 160, endPoint x: 477, endPoint y: 141, distance: 78.2
click div "Package Type Select Bale(s) Basket(s) Bolt(s) Bottle(s) Buckets Bulk Bundle(s) …"
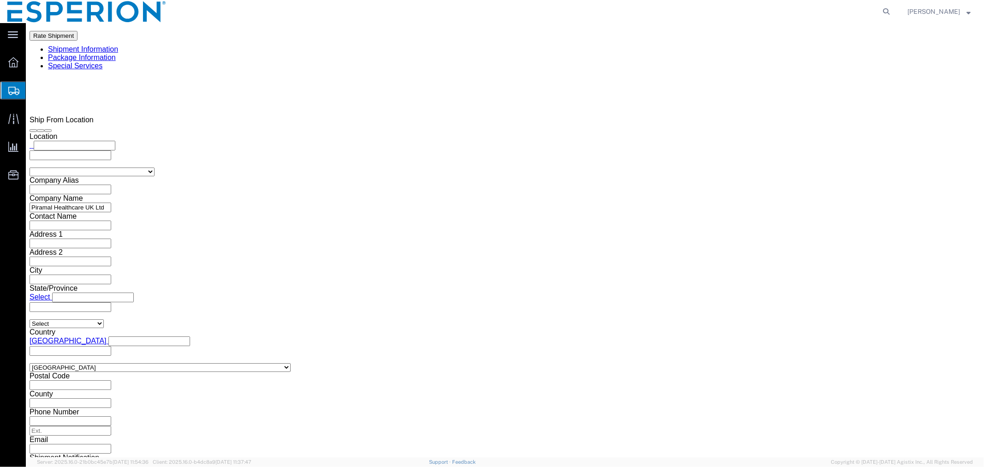
click dd "131428.56 USD"
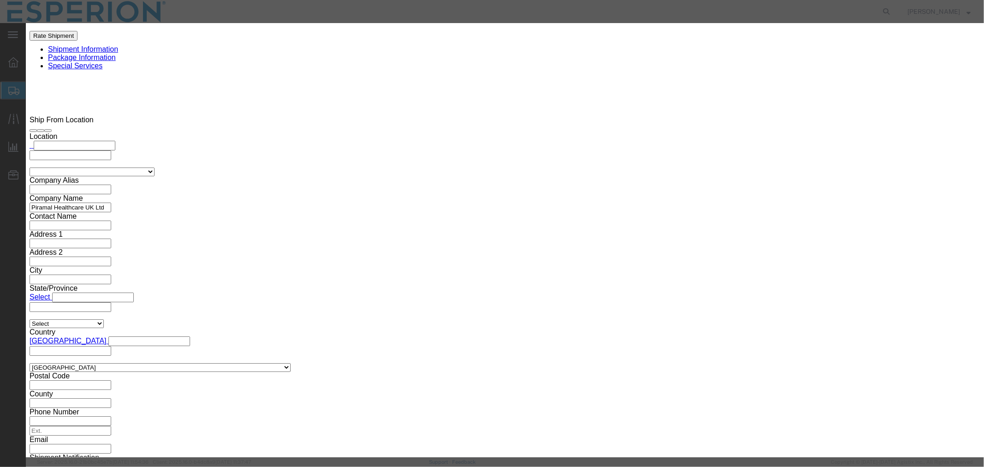
click input "547619.00"
drag, startPoint x: 363, startPoint y: 89, endPoint x: 273, endPoint y: 79, distance: 91.4
click div "Product Name Nilemdo Bulk Drug Product Pieces 547619.00 Select Bag Barrels 100B…"
click button "Save & Close"
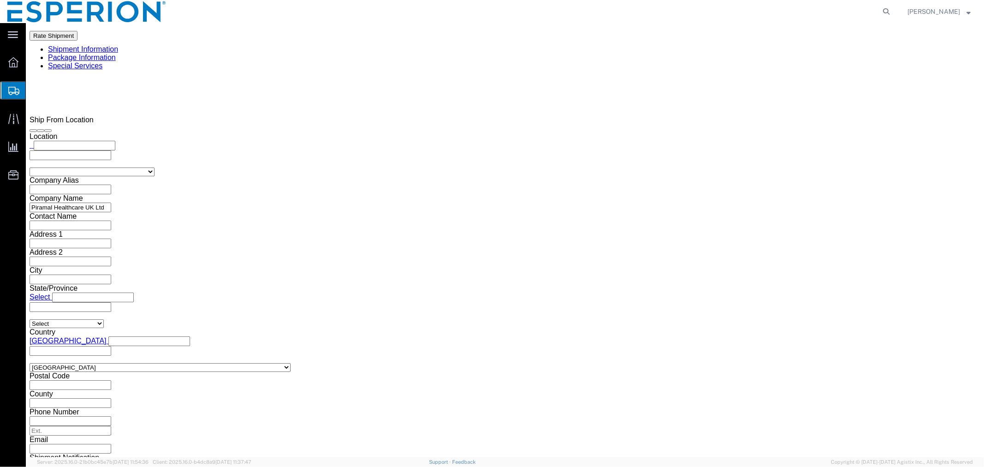
scroll to position [652, 0]
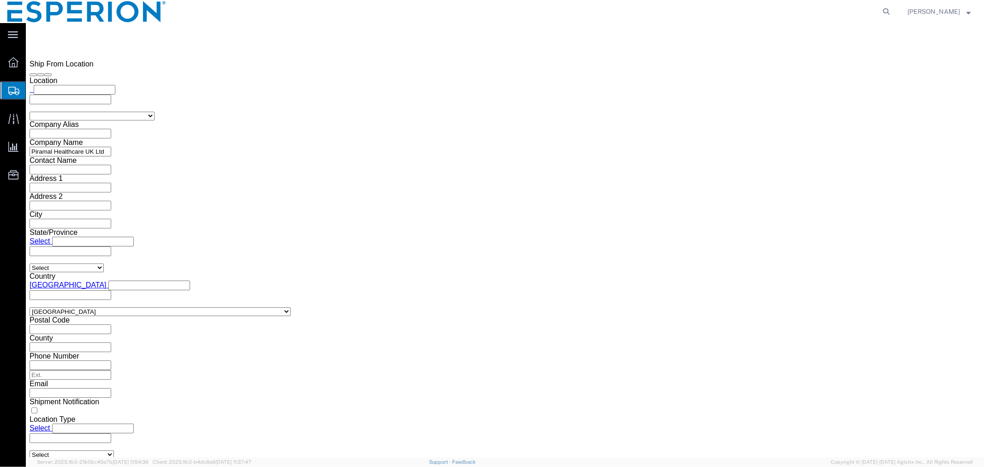
click link "Add Package"
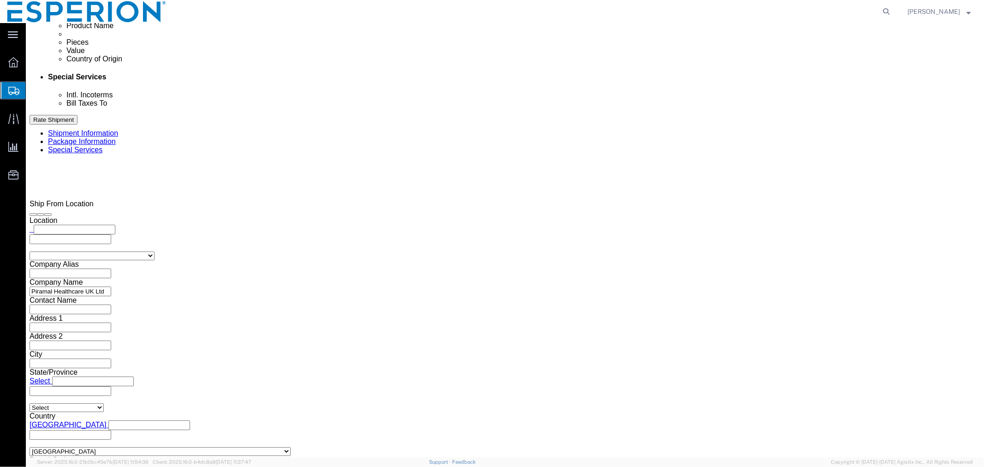
scroll to position [702, 0]
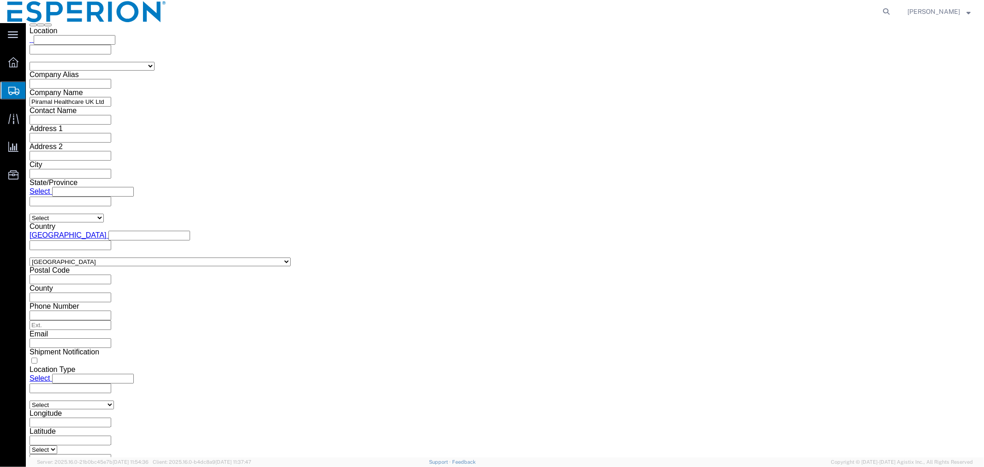
click select "Select Bale(s) Basket(s) Bolt(s) Bottle(s) Buckets Bulk Bundle(s) CSafe RAP CSa…"
click input "checkbox"
click dd "547619.00 Tablet"
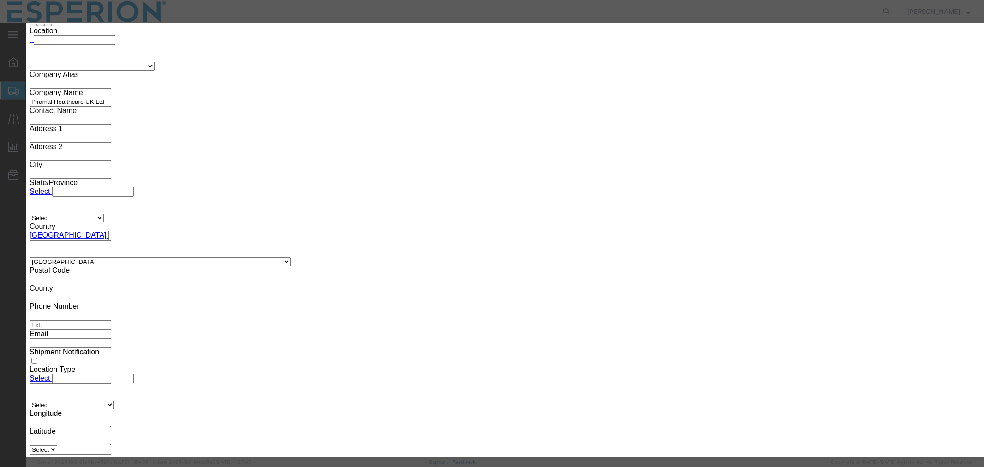
click button "Close"
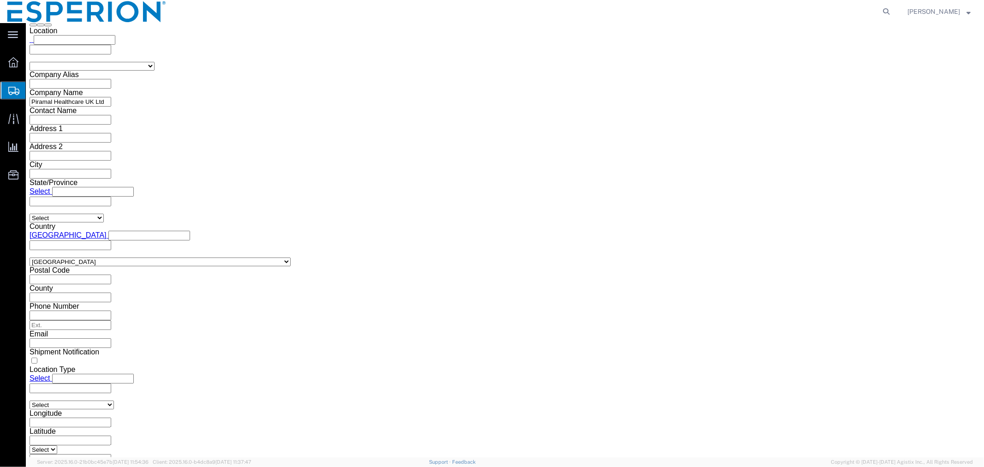
click input "text"
drag, startPoint x: 158, startPoint y: 316, endPoint x: 133, endPoint y: 317, distance: 24.4
click div "0.00 Select kgs lbs"
click link "Add Content"
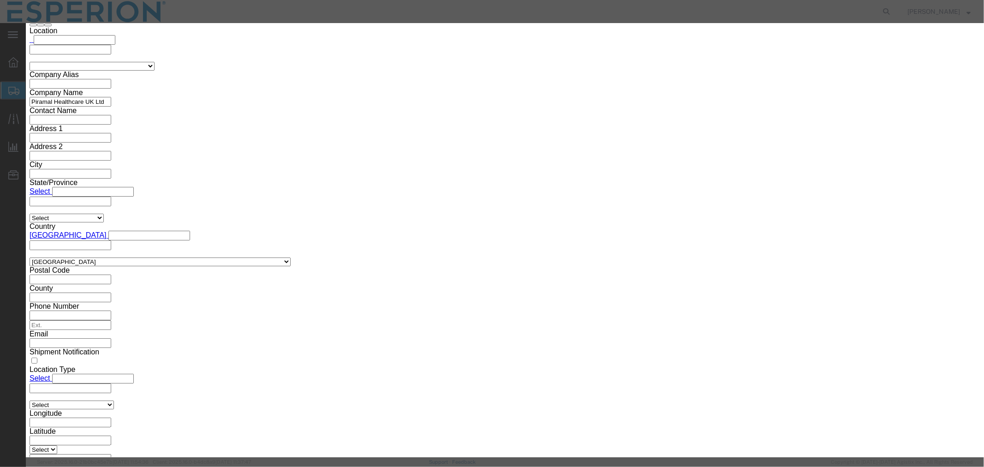
click div "Commodity library"
click input "text"
click td "Name: [PERSON_NAME] emdo Bulk Drug Product"
click select "Select [GEOGRAPHIC_DATA] [GEOGRAPHIC_DATA] [GEOGRAPHIC_DATA] [GEOGRAPHIC_DATA] …"
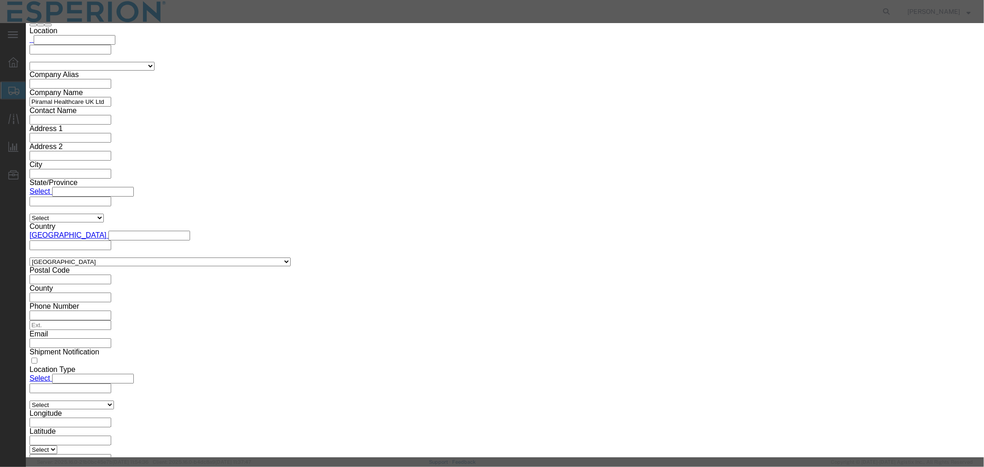
click input "text"
paste input "B34391"
click input "text"
paste input "B34391"
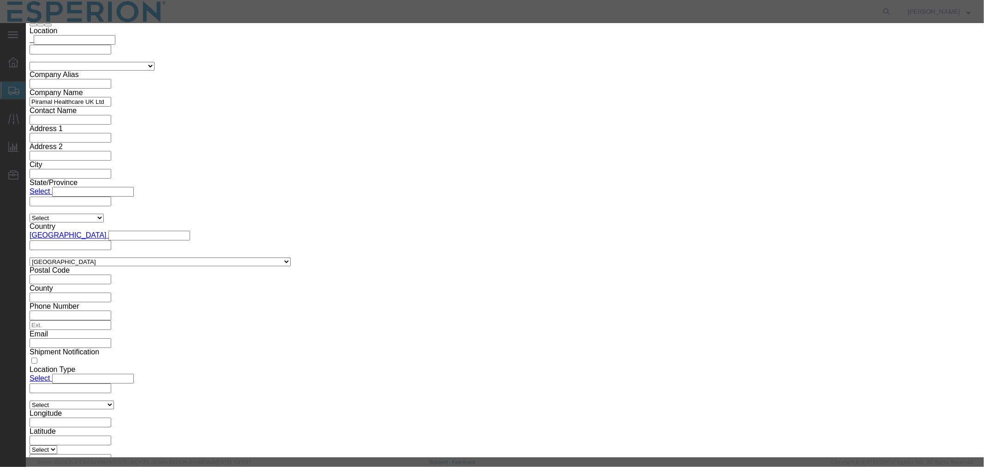
scroll to position [0, 0]
click input "1"
click button "Save & Close"
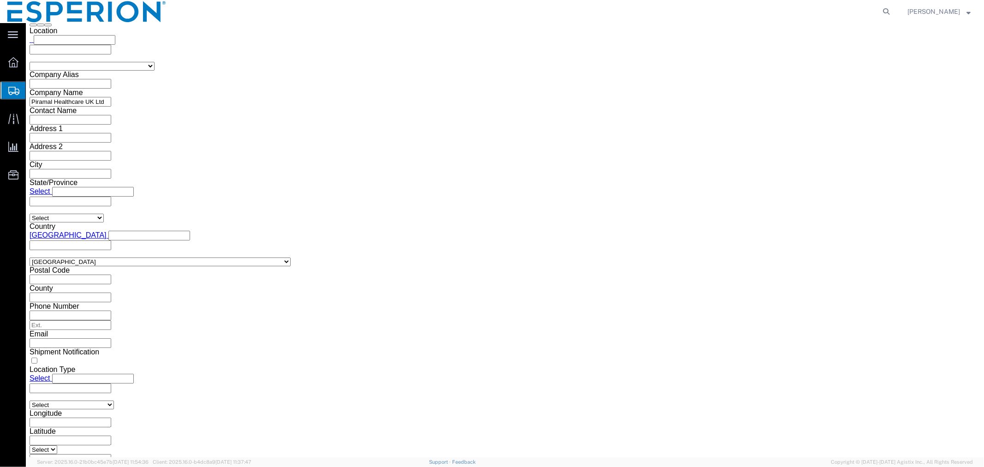
click span "button"
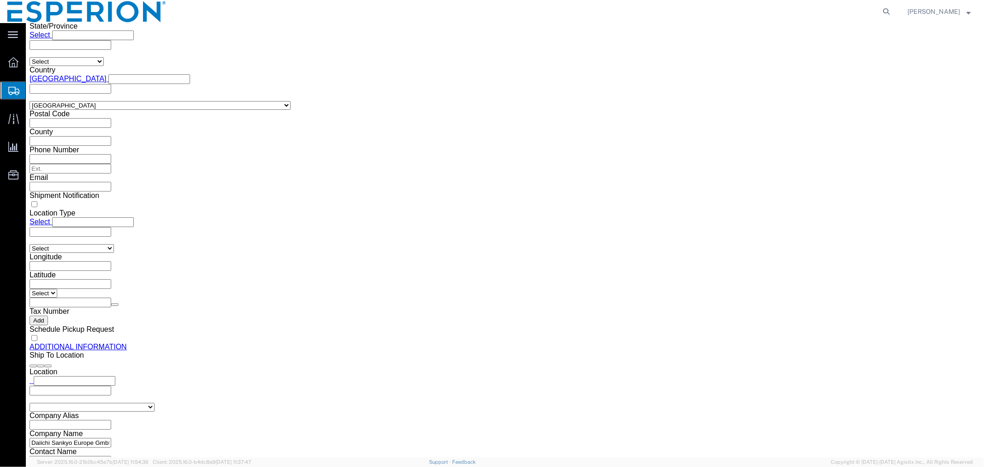
scroll to position [755, 0]
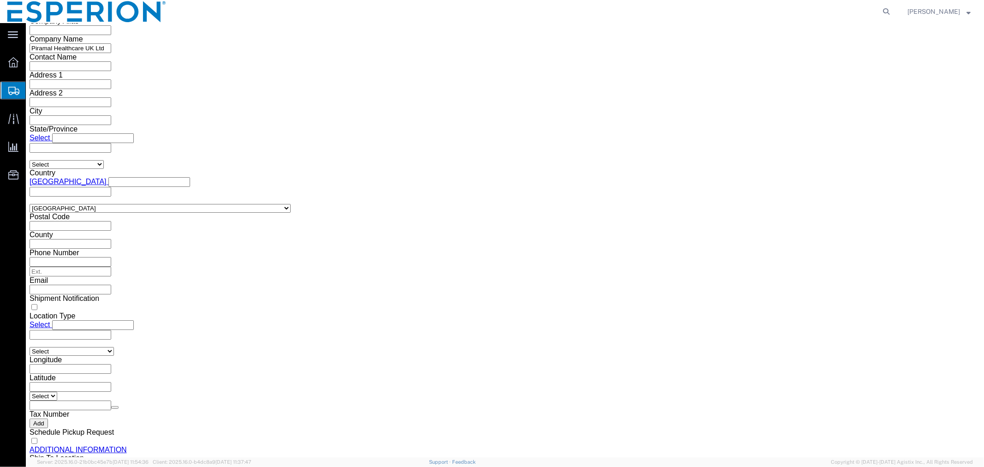
click span "button"
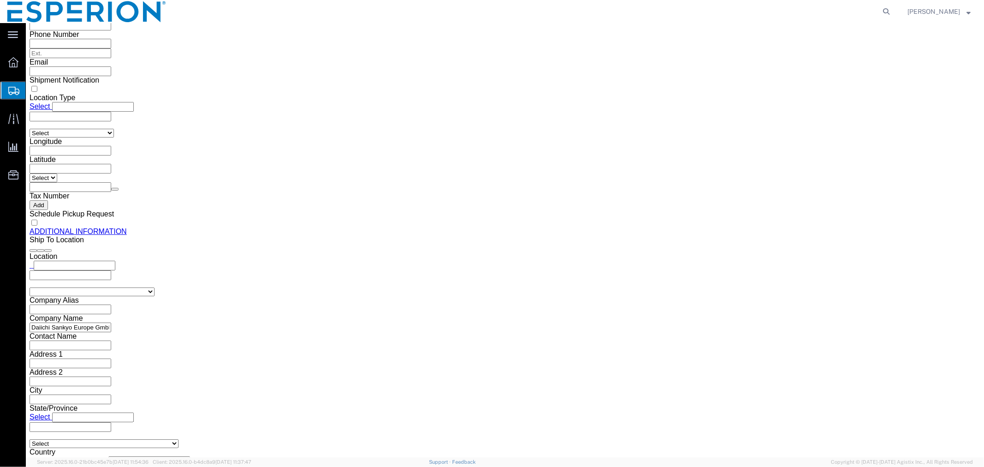
scroll to position [1047, 0]
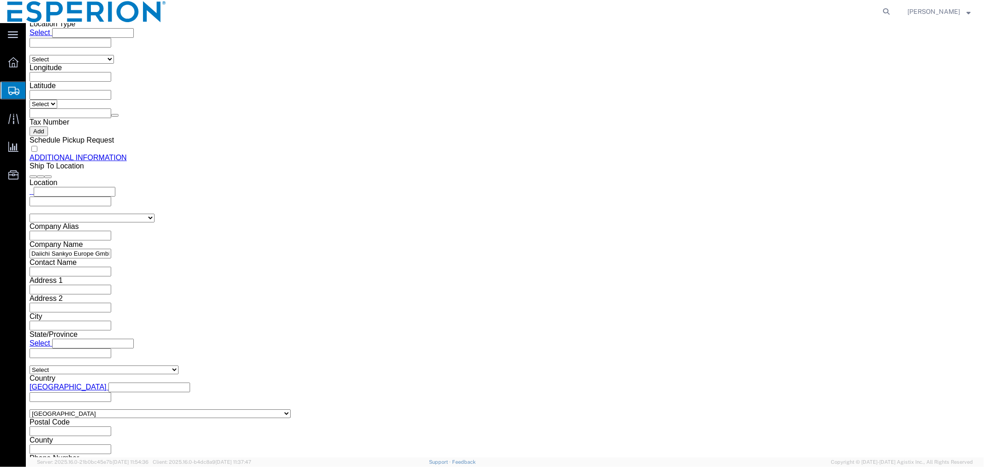
click input "86.00"
drag, startPoint x: 165, startPoint y: 234, endPoint x: 134, endPoint y: 234, distance: 30.9
click div "214.00 Select kgs lbs"
click dd "547619.00 Tablet"
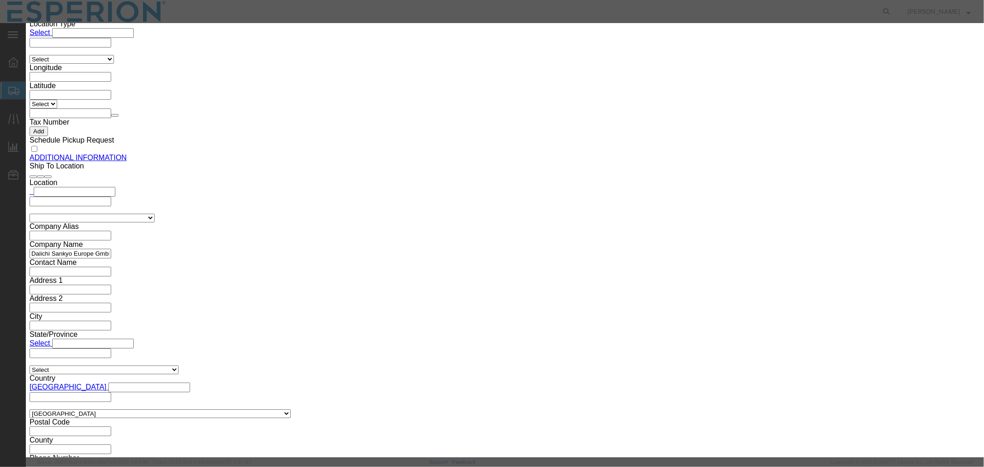
drag, startPoint x: 364, startPoint y: 86, endPoint x: 305, endPoint y: 79, distance: 58.9
click div "Product Name Nilemdo Bulk Drug Product Pieces 547619.00 Select Bag Barrels 100B…"
click button "Save & Close"
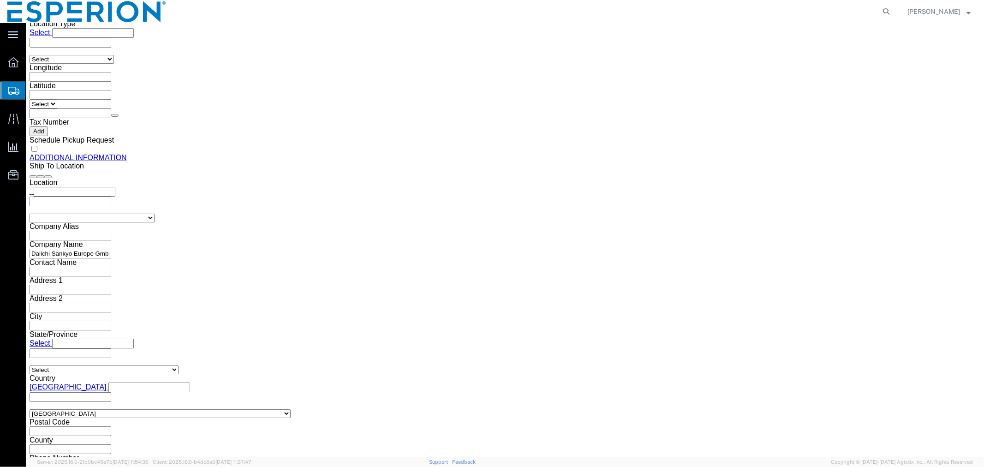
click button "Save"
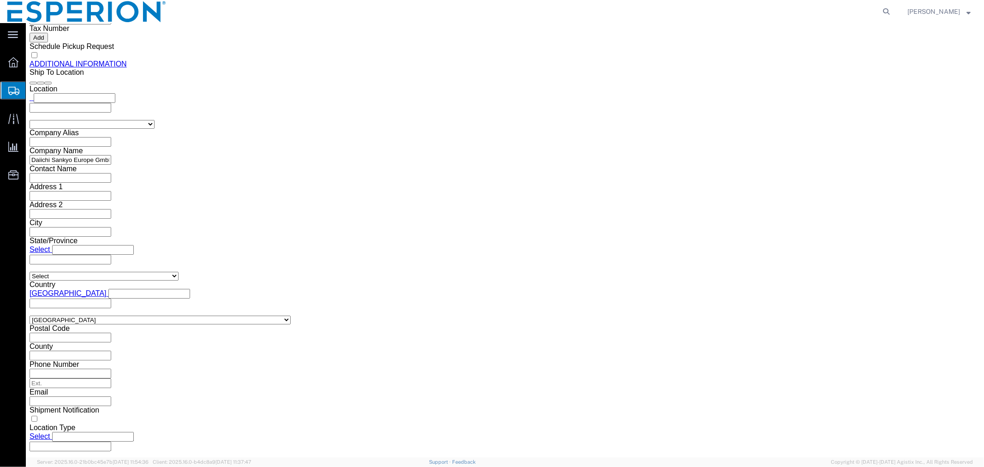
click button "Continue"
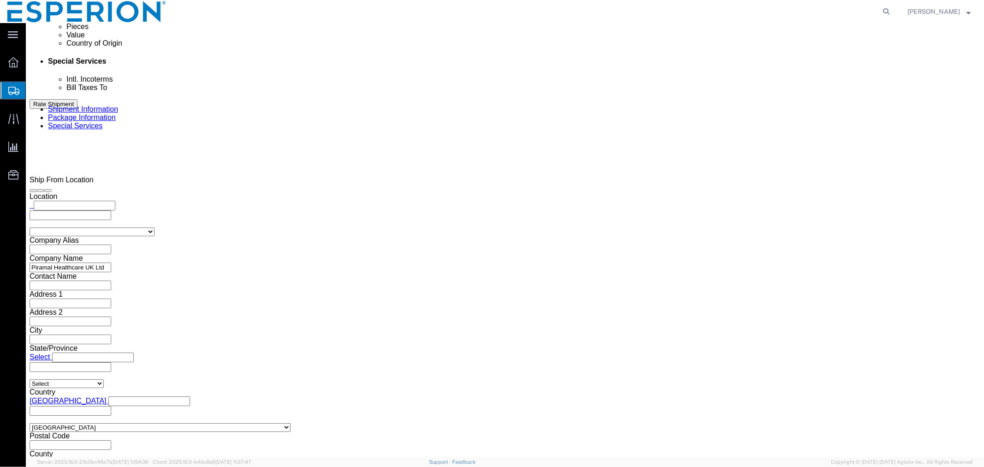
scroll to position [383, 0]
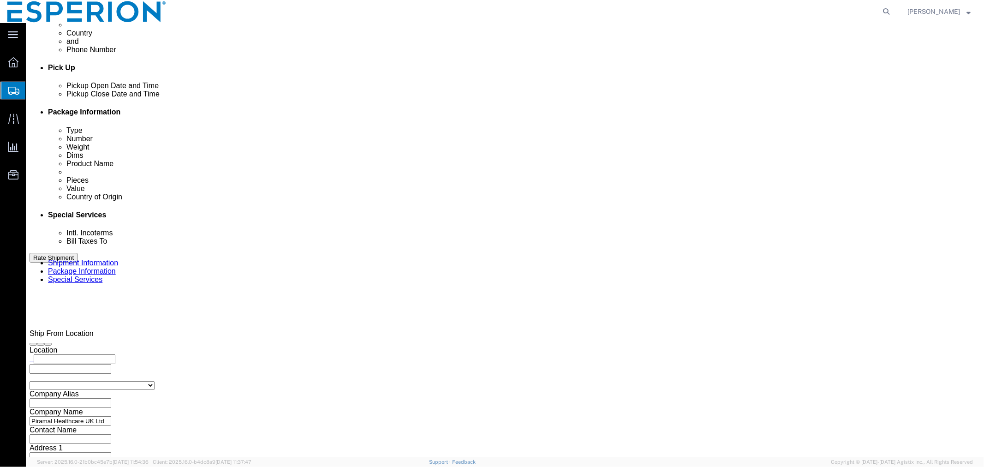
click select "Select Carriage Insurance Paid Carriage Paid To Cost and Freight Cost Insurance…"
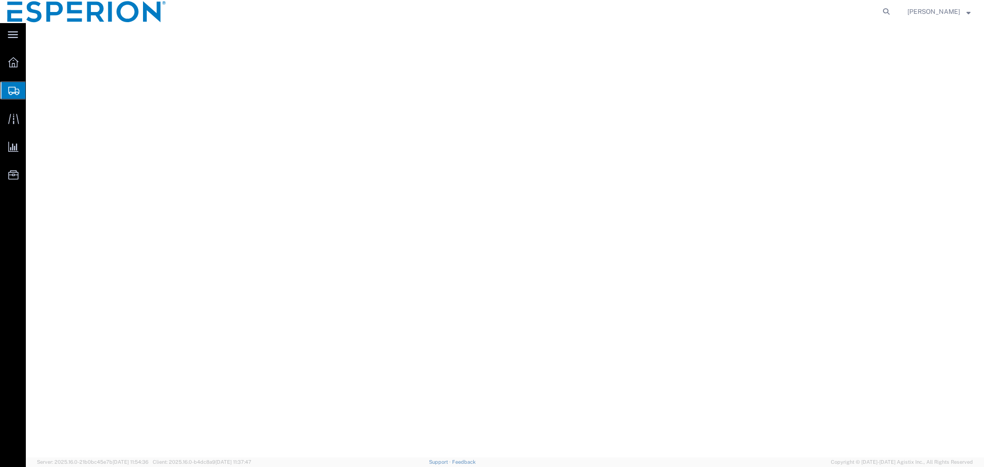
select select
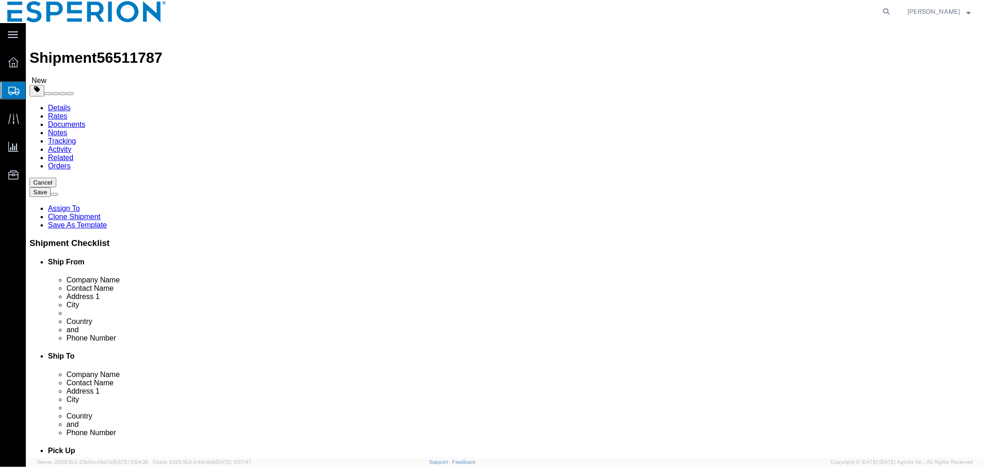
scroll to position [383, 0]
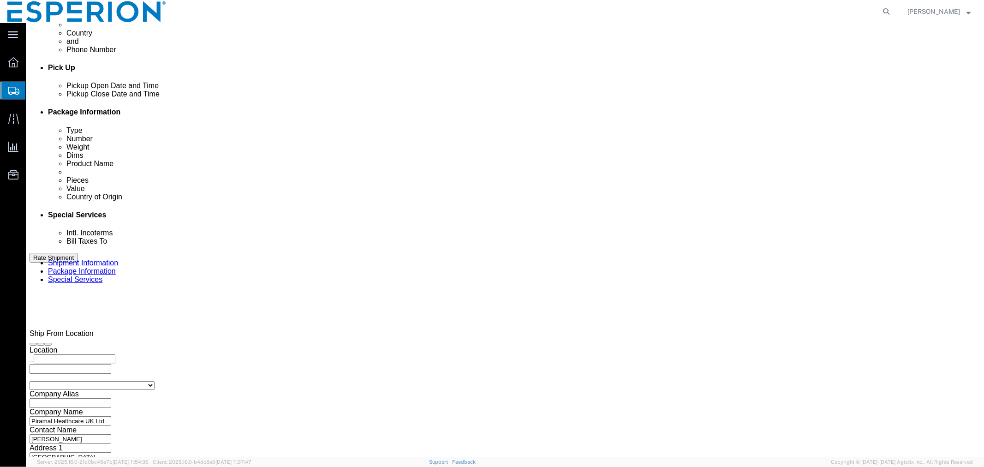
select select "CIP"
click select "Select Carriage Insurance Paid Carriage Paid To Cost and Freight Cost Insurance…"
select select "SHIP"
select select "RCPN"
click input "text"
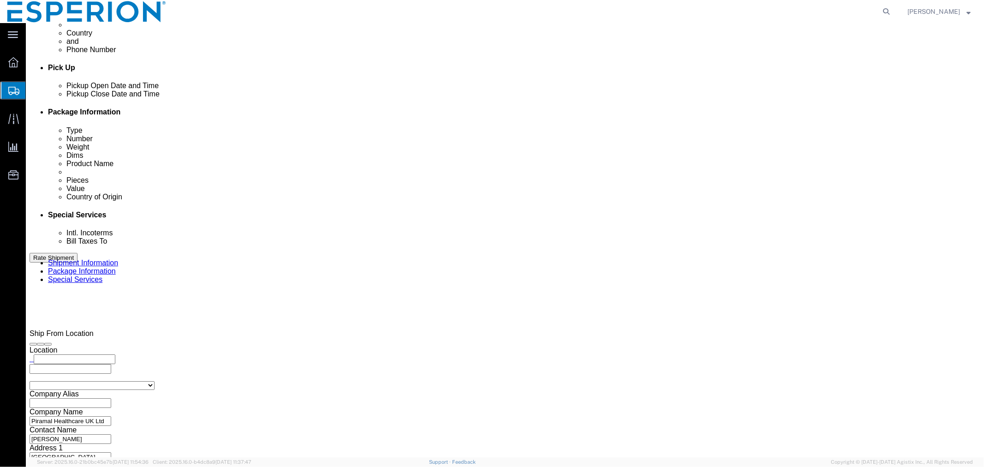
click input "text"
paste input "Daiichi Sankyo Europe GmbH"
click input "Daiichi Sankyo Europe, WAREHOUSE,"
paste input "Pfaffenhofen"
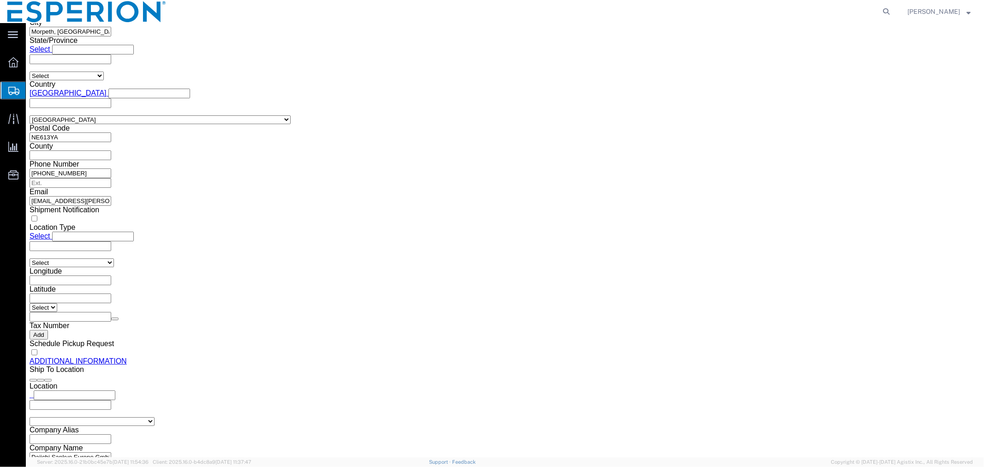
scroll to position [946, 0]
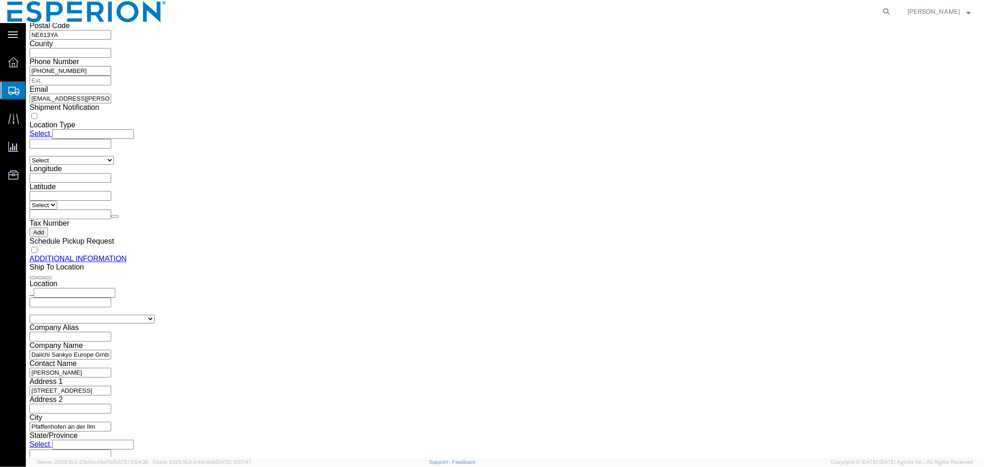
type input "Daiichi Sankyo Europe, Warehouse, Pfaffenhofen, DE"
click button "Rate Shipment"
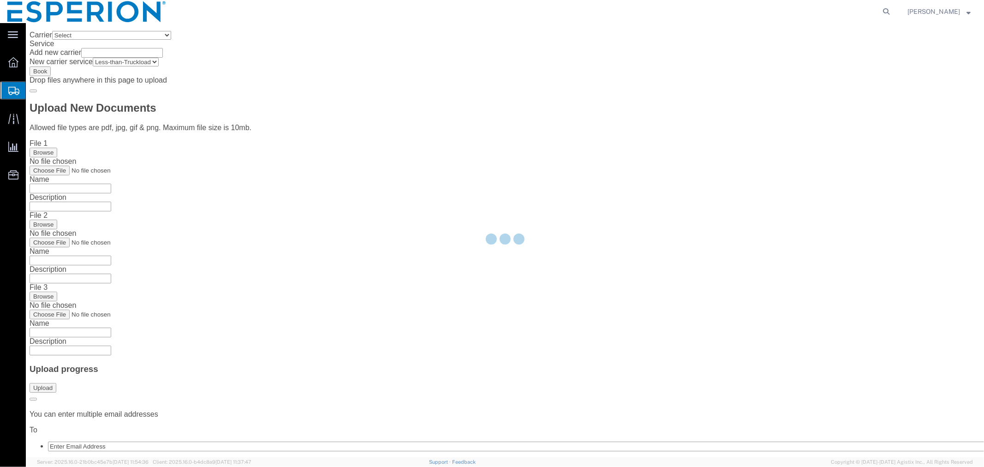
scroll to position [0, 0]
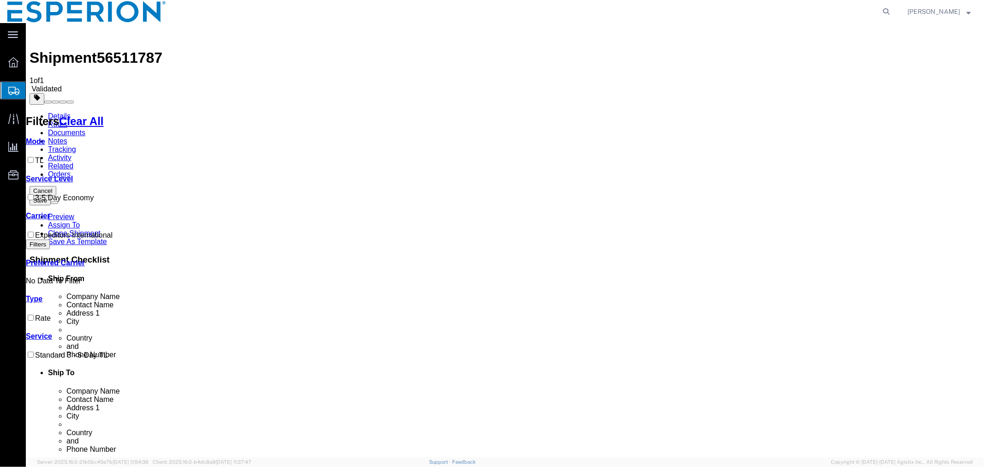
click at [50, 195] on button "Save" at bounding box center [39, 200] width 21 height 10
click at [114, 49] on span "56511787" at bounding box center [128, 57] width 65 height 17
copy span "56511787"
click at [64, 112] on link "Details" at bounding box center [59, 116] width 23 height 8
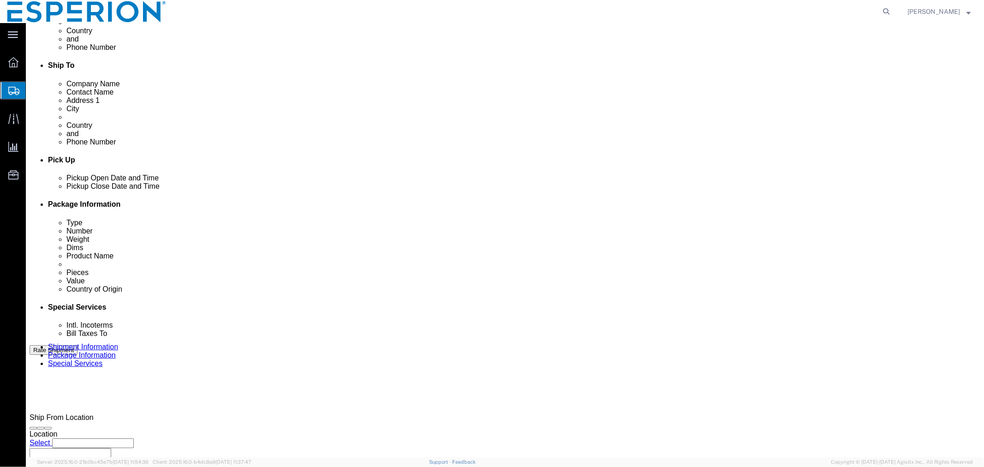
scroll to position [379, 0]
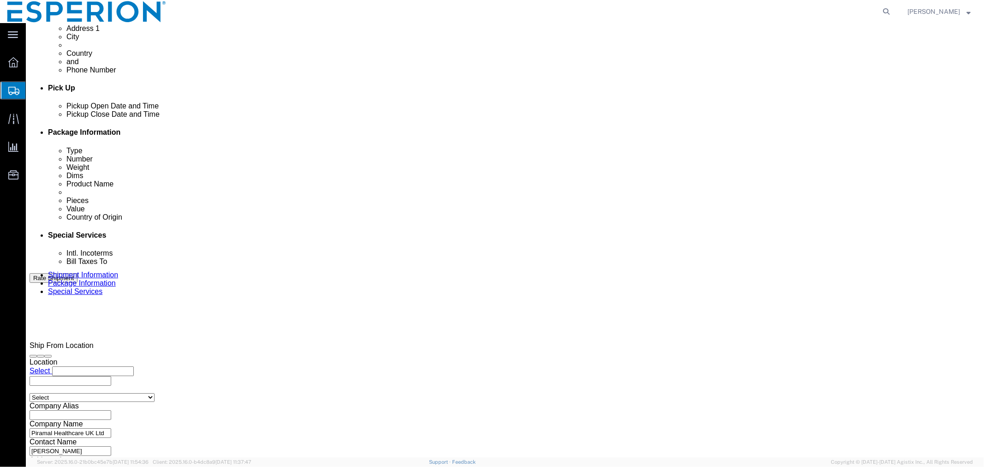
click button "Continue"
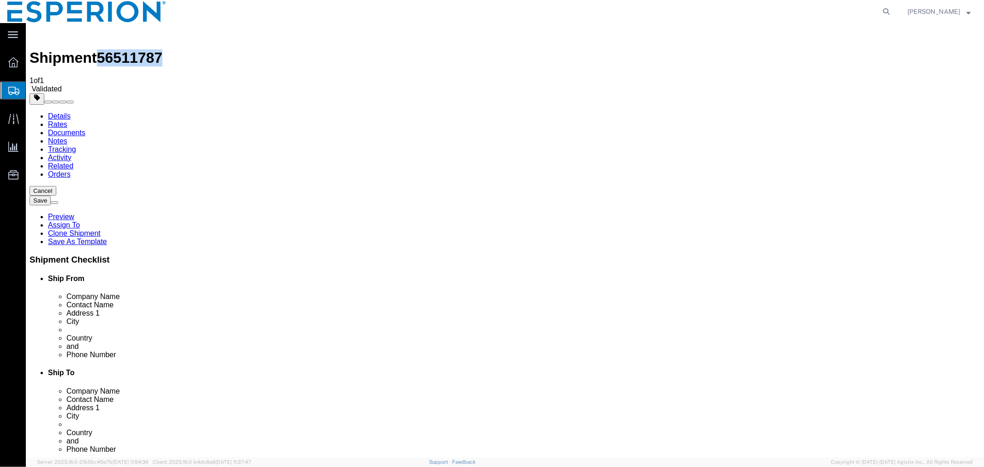
click button "Save"
click link "Documents"
